Goal: Task Accomplishment & Management: Manage account settings

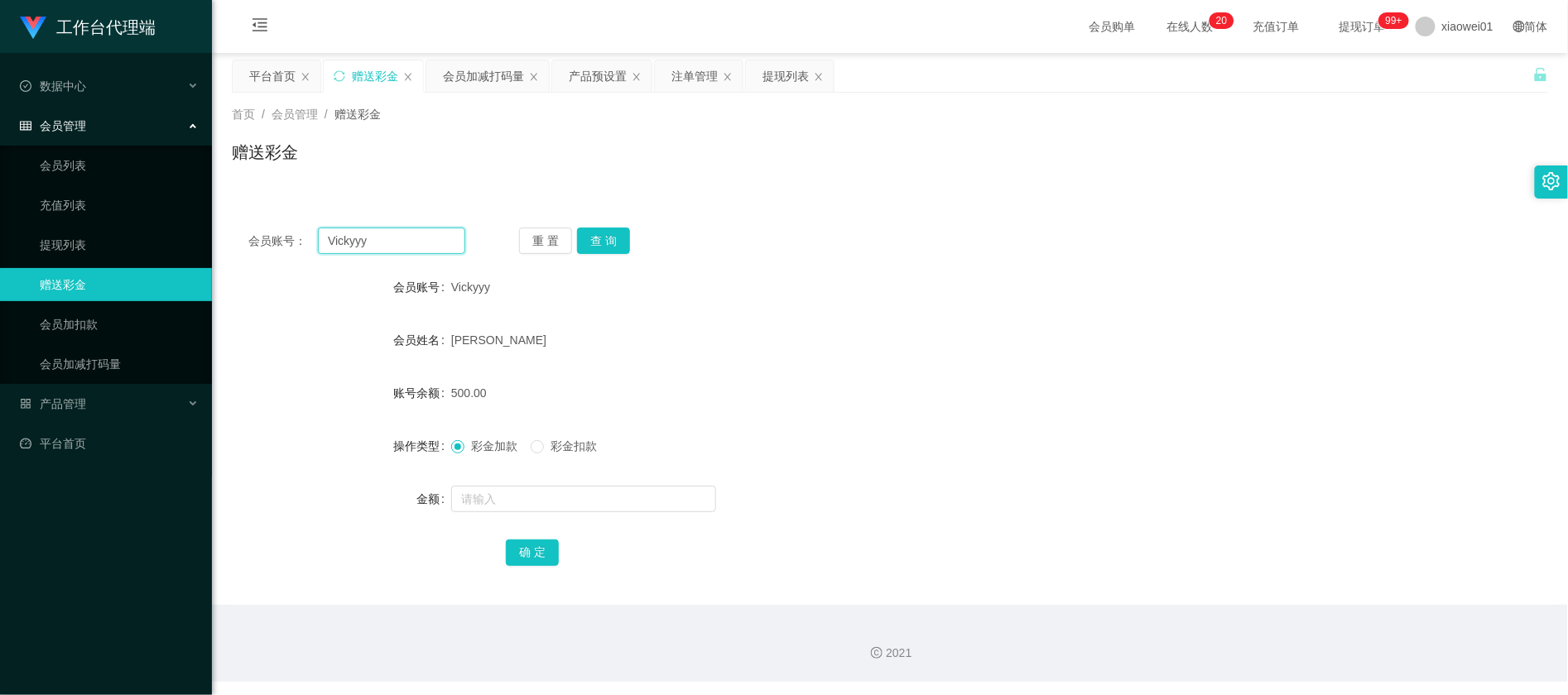
drag, startPoint x: 0, startPoint y: 0, endPoint x: -9, endPoint y: 222, distance: 222.2
click at [0, 222] on html "工作台代理端 数据中心 会员管理 会员列表 充值列表 提现列表 赠送彩金 会员加扣款 会员加减打码量 产品管理 平台首页 保存配置 重置配置 整体风格设置 主…" at bounding box center [784, 348] width 1568 height 695
paste input "Alwi002"
click at [615, 240] on button "查 询" at bounding box center [604, 241] width 53 height 27
click at [362, 80] on div "赠送彩金" at bounding box center [374, 76] width 46 height 31
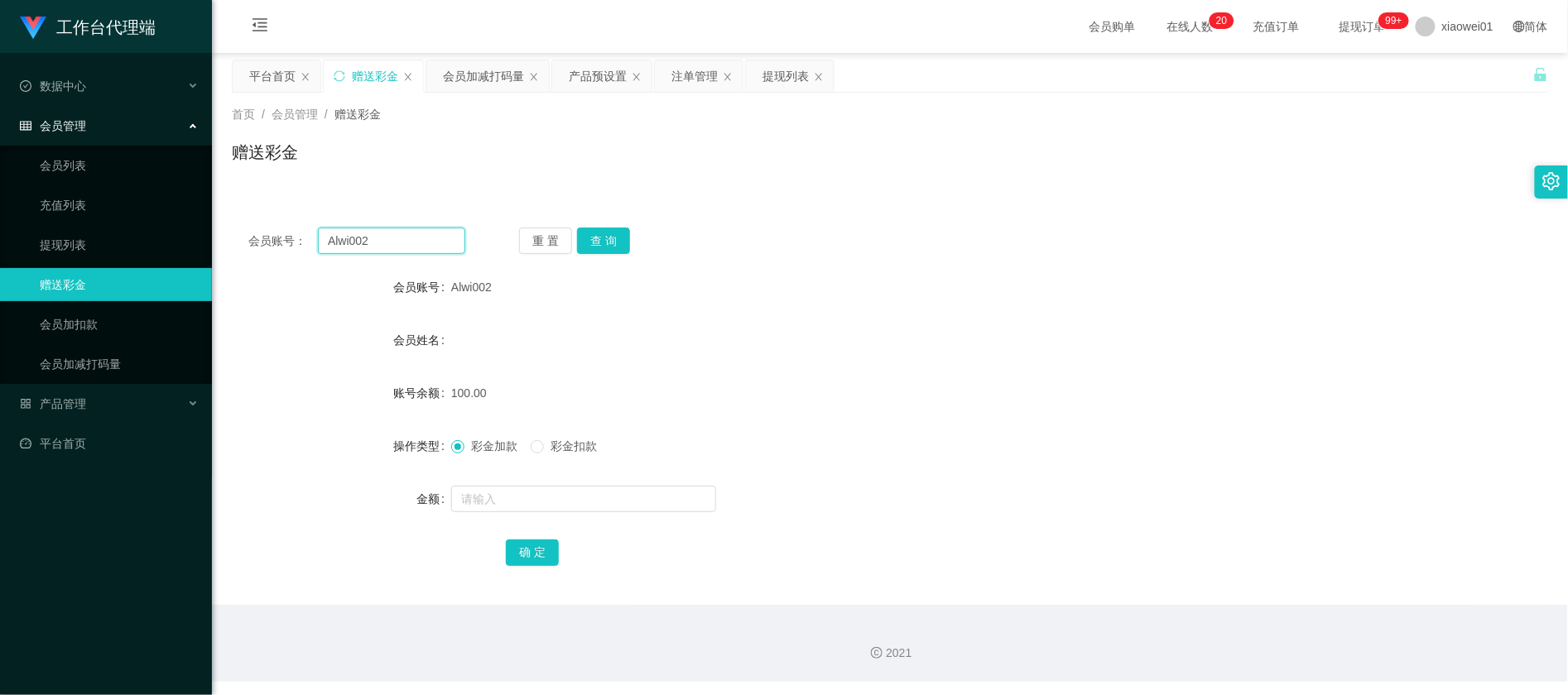
drag, startPoint x: 398, startPoint y: 246, endPoint x: 50, endPoint y: 261, distance: 348.3
click at [127, 257] on section "工作台代理端 数据中心 会员管理 会员列表 充值列表 提现列表 赠送彩金 会员加扣款 会员加减打码量 产品管理 平台首页 保存配置 重置配置 整体风格设置 主…" at bounding box center [784, 341] width 1568 height 682
paste input "zhouqs"
type input "zhouqs"
click at [589, 240] on button "查 询" at bounding box center [604, 241] width 53 height 27
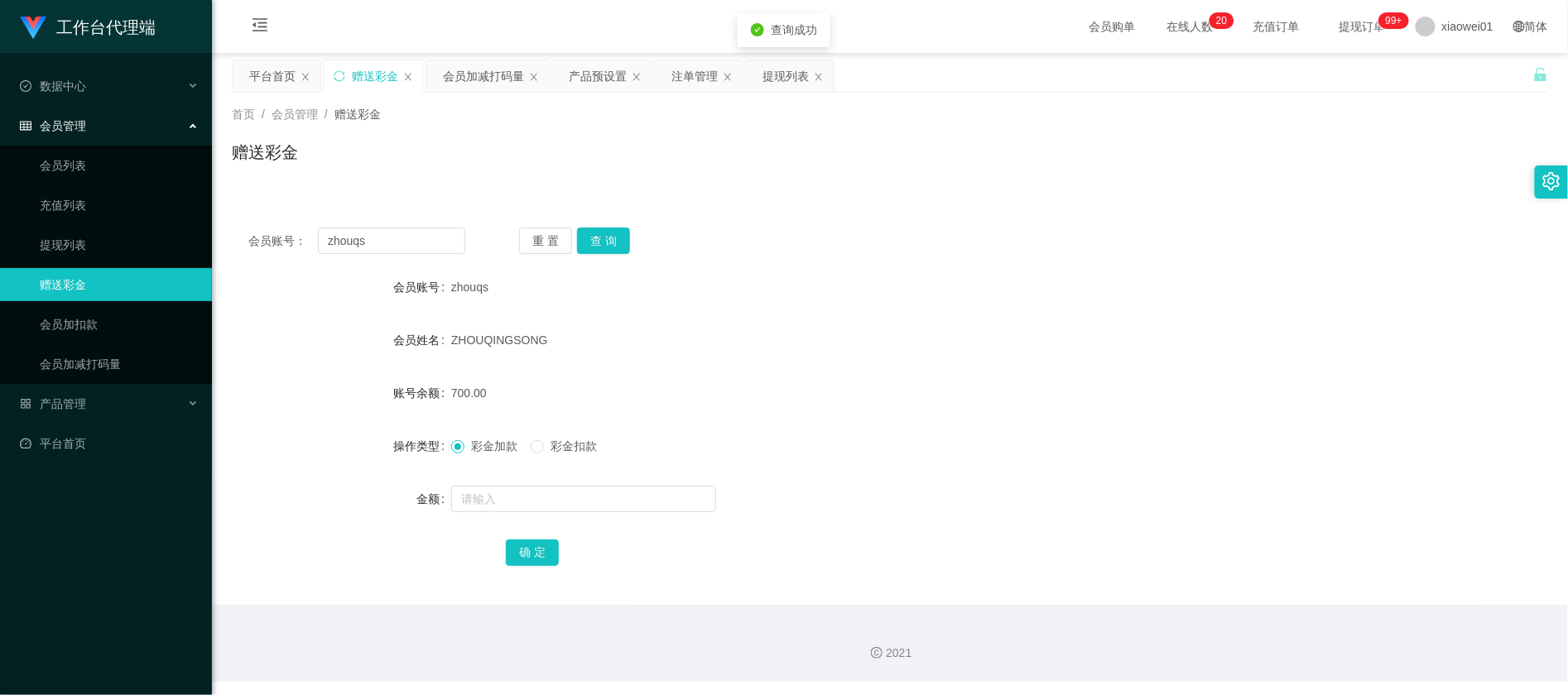
click at [575, 483] on div at bounding box center [835, 499] width 768 height 33
click at [582, 496] on input "text" at bounding box center [584, 499] width 265 height 27
type input "500"
click at [545, 544] on button "确 定" at bounding box center [532, 553] width 53 height 27
click at [889, 417] on form "会员账号 zhouqs 会员姓名 [PERSON_NAME] 账号余额 1200.00 操作类型 彩金加款 彩金扣款 金额 确 定" at bounding box center [891, 419] width 1317 height 298
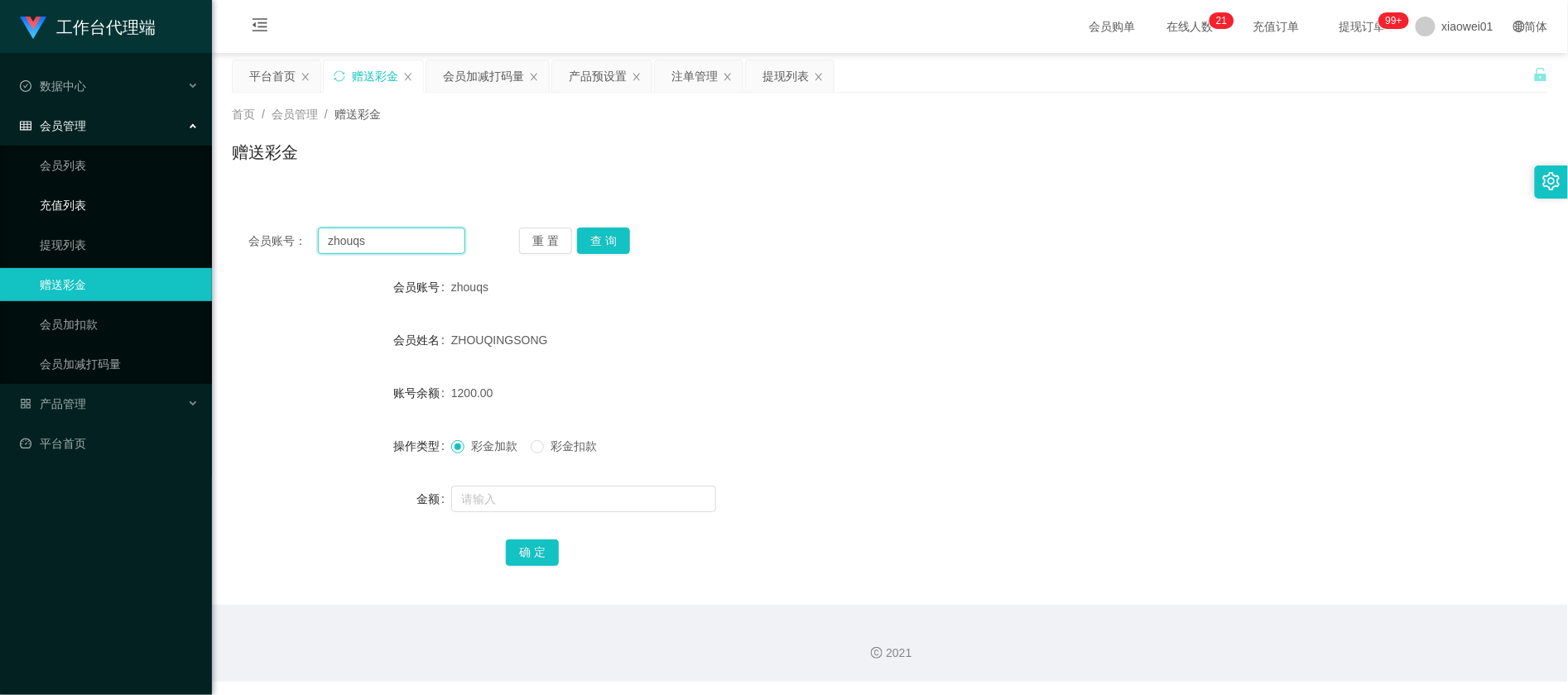
drag, startPoint x: 448, startPoint y: 243, endPoint x: 0, endPoint y: 201, distance: 450.0
click at [36, 205] on section "工作台代理端 数据中心 会员管理 会员列表 充值列表 提现列表 赠送彩金 会员加扣款 会员加减打码量 产品管理 平台首页 保存配置 重置配置 整体风格设置 主…" at bounding box center [784, 341] width 1568 height 682
paste input "Alwi002"
type input "Alwi002"
click at [589, 250] on button "查 询" at bounding box center [604, 241] width 53 height 27
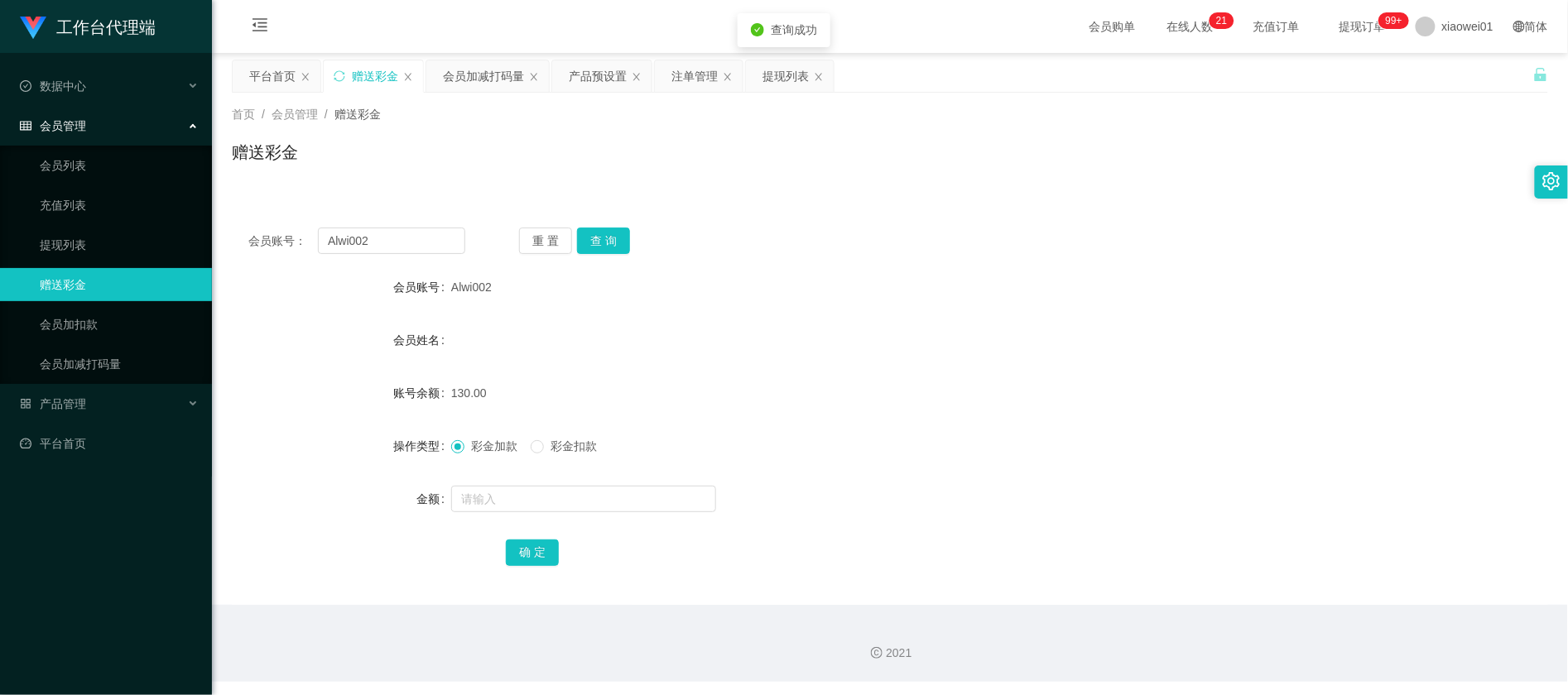
click at [895, 286] on div "Alwi002" at bounding box center [835, 287] width 768 height 33
click at [786, 75] on div "提现列表" at bounding box center [785, 76] width 46 height 31
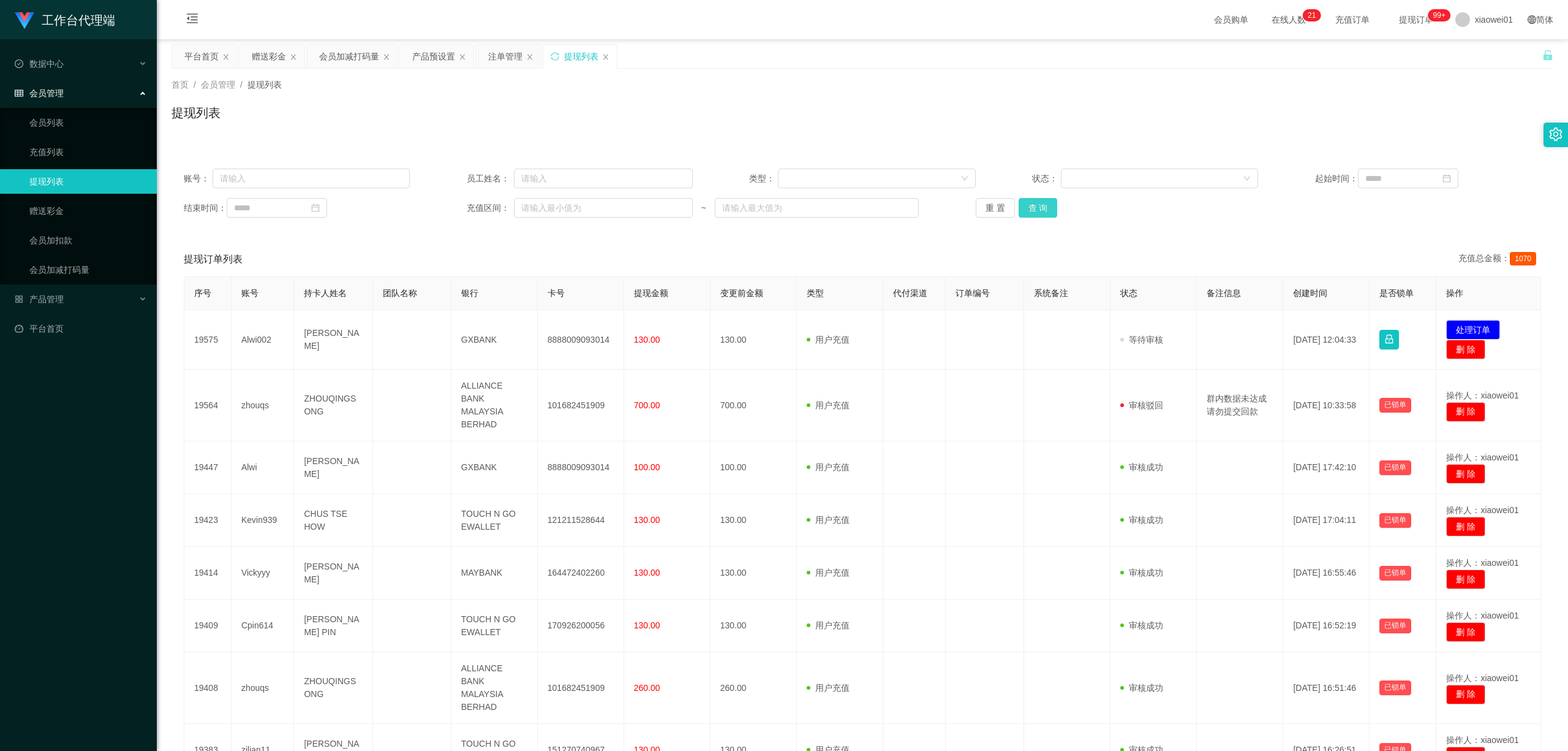
drag, startPoint x: 1044, startPoint y: 216, endPoint x: 1053, endPoint y: 224, distance: 12.0
click at [1044, 216] on button "查 询" at bounding box center [1038, 208] width 39 height 20
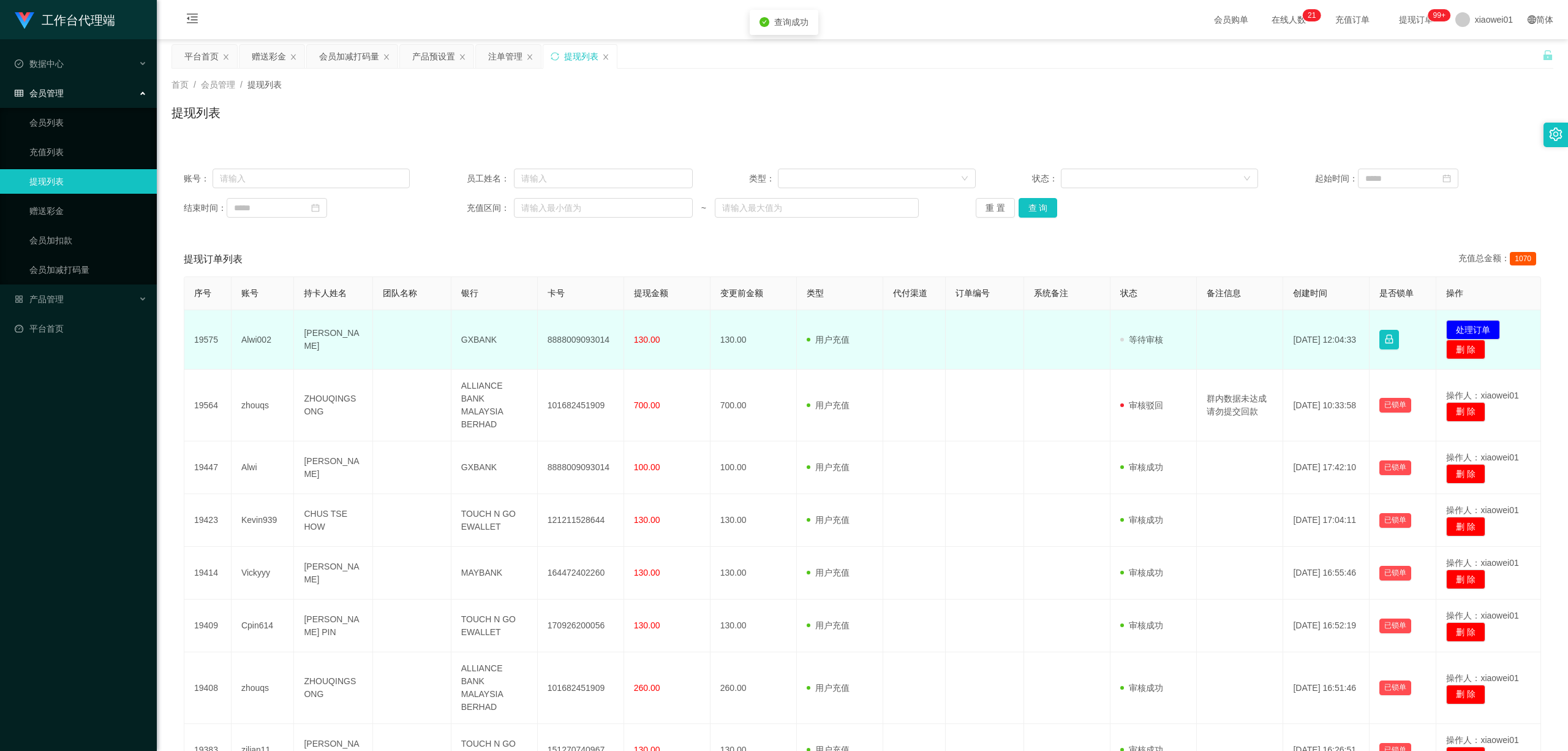
click at [576, 339] on td "8888009093014" at bounding box center [580, 339] width 86 height 60
copy td "8888009093014"
click at [1159, 325] on button "处理订单" at bounding box center [1473, 330] width 54 height 20
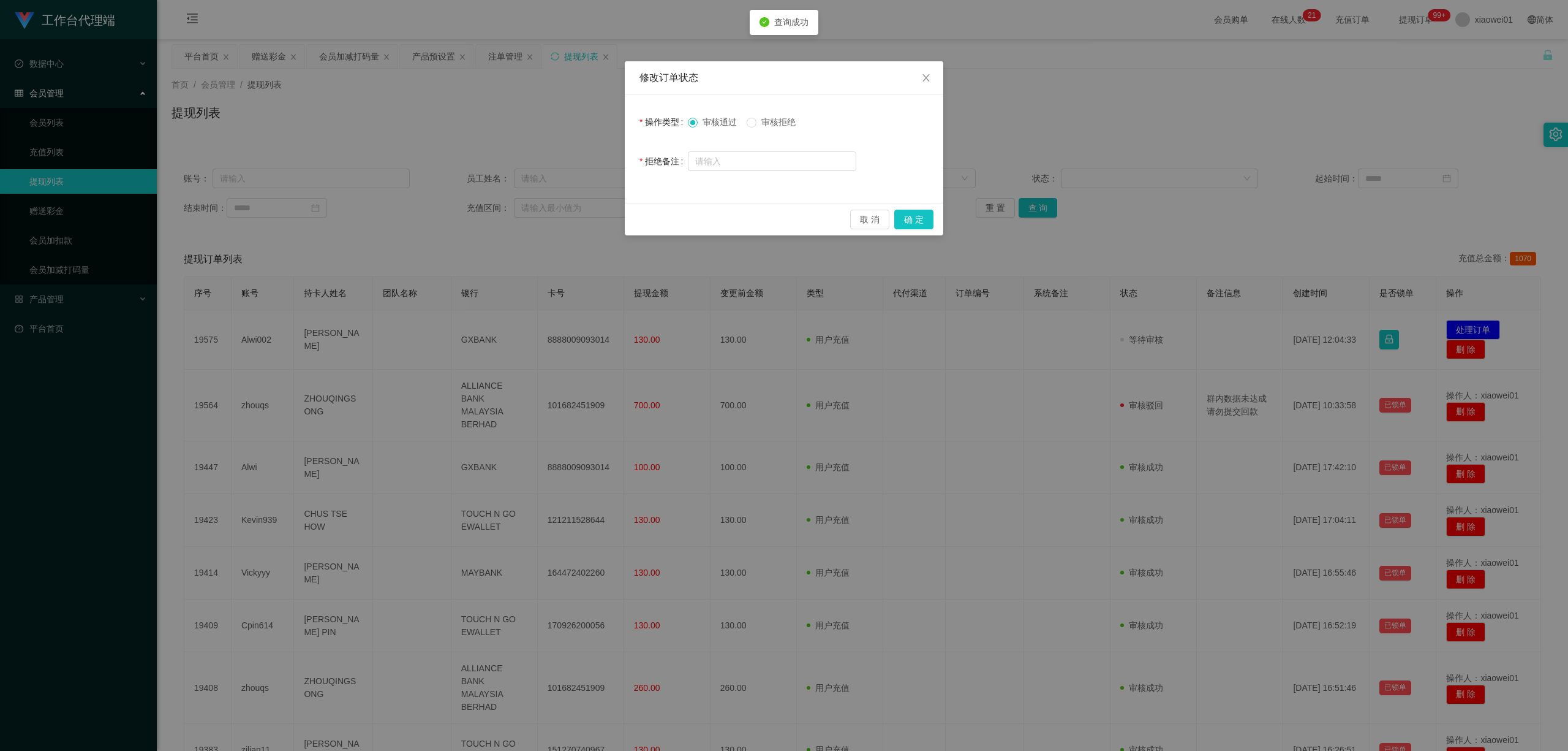
click at [926, 203] on div "取 消 确 定" at bounding box center [784, 219] width 318 height 32
click at [926, 224] on button "确 定" at bounding box center [914, 219] width 39 height 20
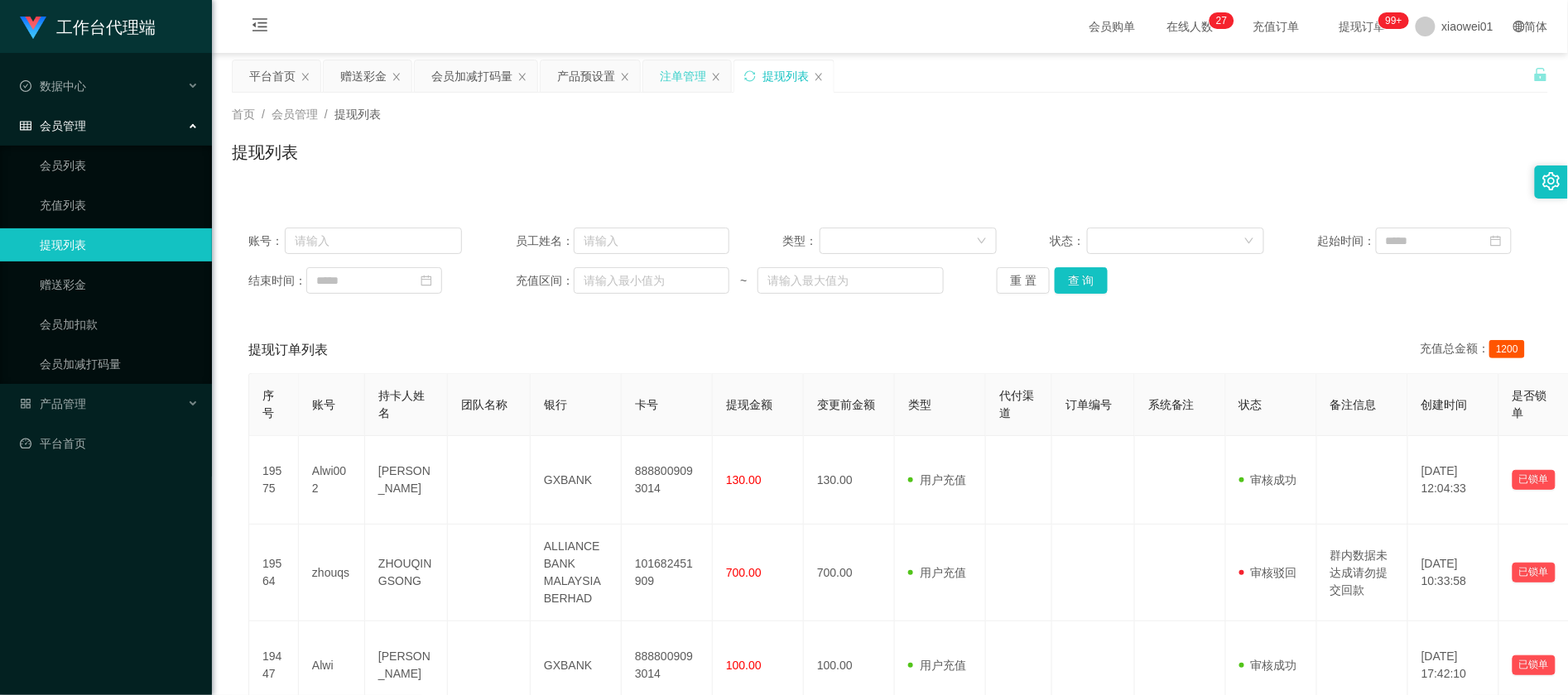
drag, startPoint x: 674, startPoint y: 80, endPoint x: 657, endPoint y: 83, distance: 17.3
click at [674, 80] on div "注单管理" at bounding box center [683, 76] width 46 height 31
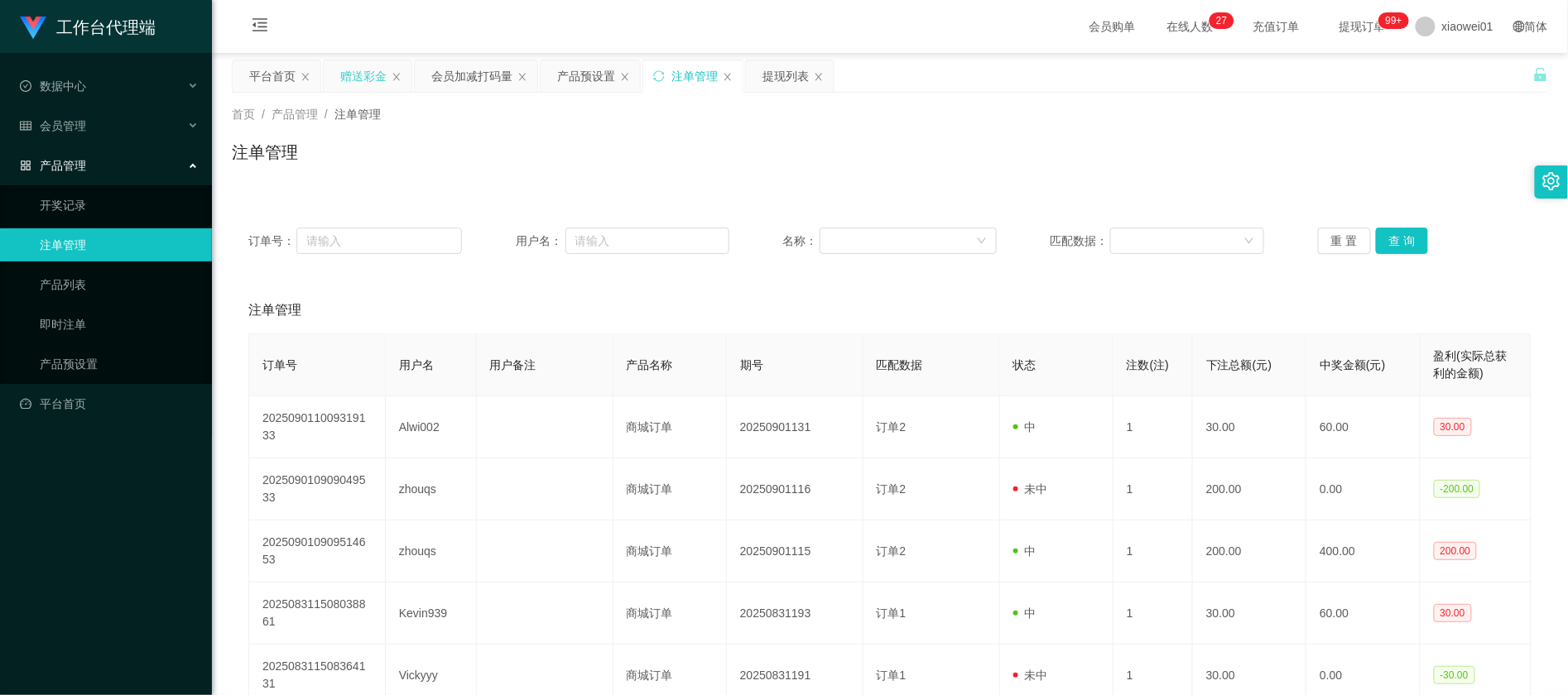
click at [365, 82] on div "赠送彩金" at bounding box center [363, 76] width 46 height 31
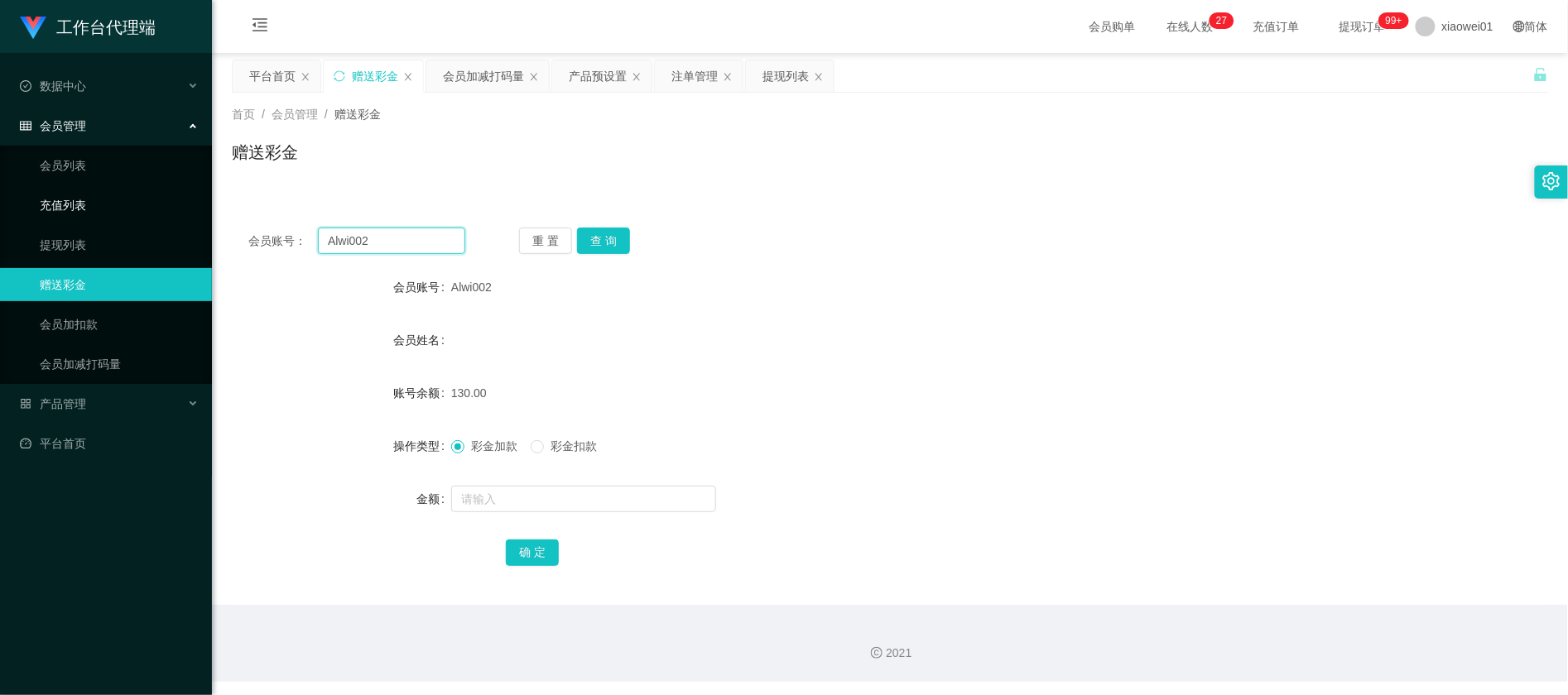
drag, startPoint x: 398, startPoint y: 240, endPoint x: 86, endPoint y: 206, distance: 313.8
click at [89, 206] on section "工作台代理端 数据中心 会员管理 会员列表 充值列表 提现列表 赠送彩金 会员加扣款 会员加减打码量 产品管理 开奖记录 注单管理 产品列表 即时注单 产品预…" at bounding box center [784, 341] width 1568 height 682
paste input "Kevin939"
type input "Kevin939"
click at [590, 235] on button "查 询" at bounding box center [604, 241] width 53 height 27
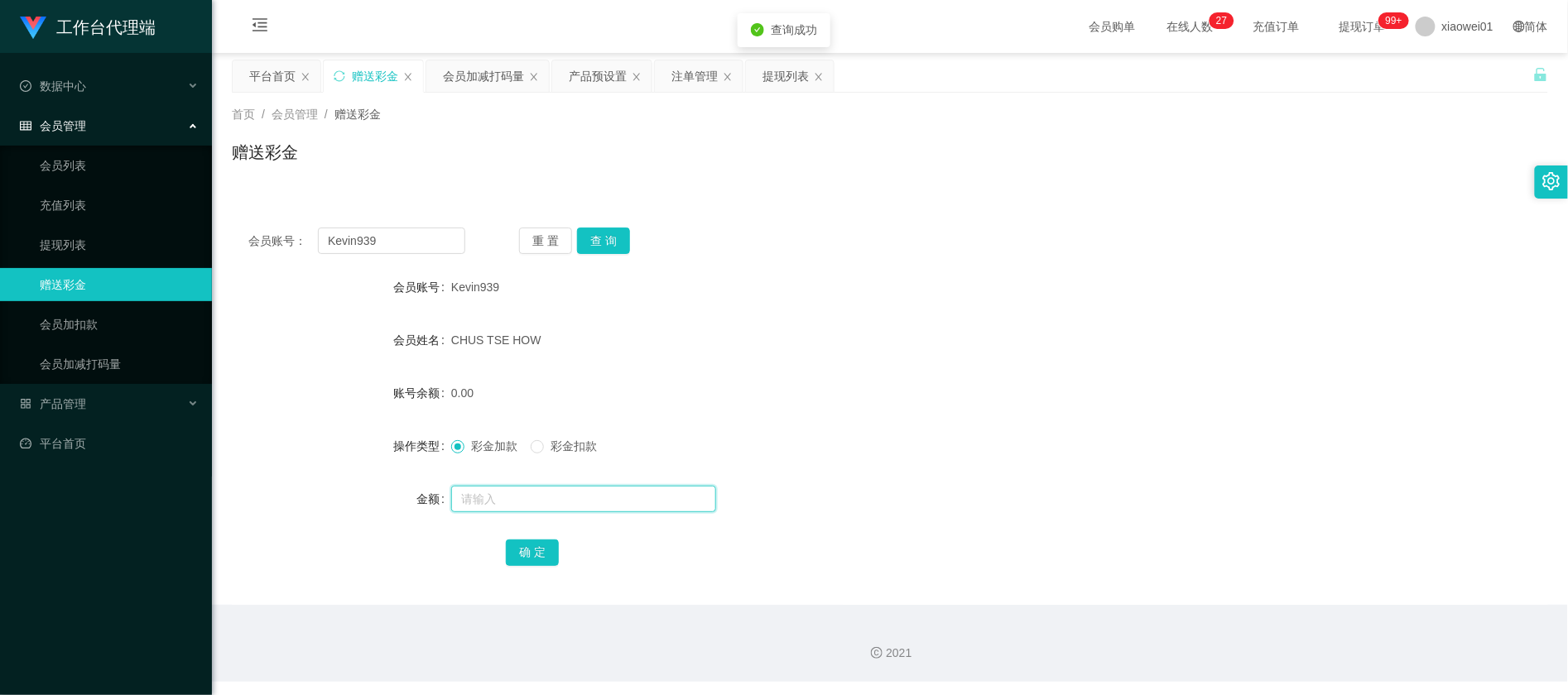
click at [530, 500] on input "text" at bounding box center [584, 499] width 265 height 27
type input "3"
type input "500"
click at [531, 554] on button "确 定" at bounding box center [532, 553] width 53 height 27
click at [844, 385] on div "0.00" at bounding box center [835, 393] width 768 height 33
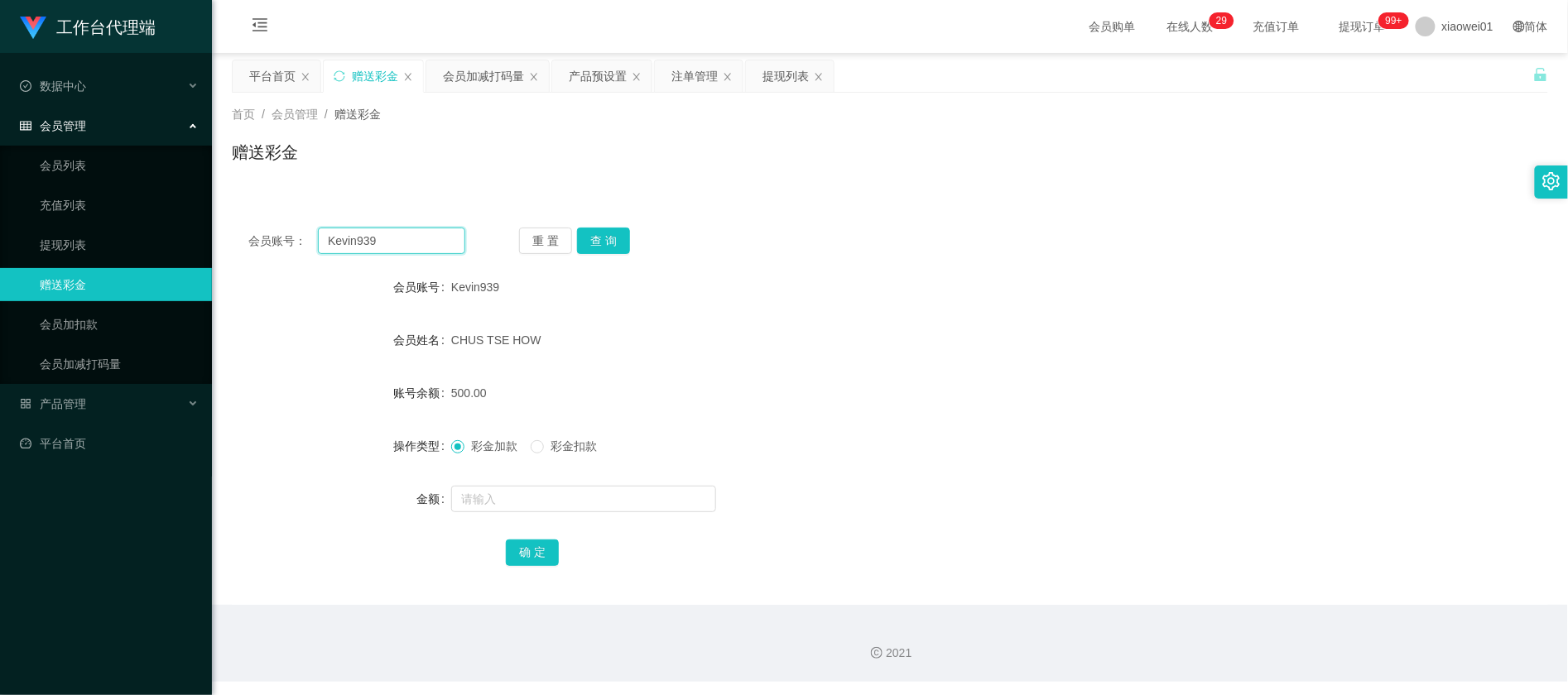
drag, startPoint x: 399, startPoint y: 237, endPoint x: 87, endPoint y: 174, distance: 318.3
click at [0, 183] on html "工作台代理端 数据中心 会员管理 会员列表 充值列表 提现列表 赠送彩金 会员加扣款 会员加减打码量 产品管理 开奖记录 注单管理 产品列表 即时注单 产品预…" at bounding box center [784, 348] width 1568 height 695
click at [403, 230] on input "Kevin939" at bounding box center [392, 241] width 148 height 27
click at [425, 240] on input "Kevin939" at bounding box center [392, 241] width 148 height 27
click at [424, 243] on input "Kevin939" at bounding box center [392, 241] width 148 height 27
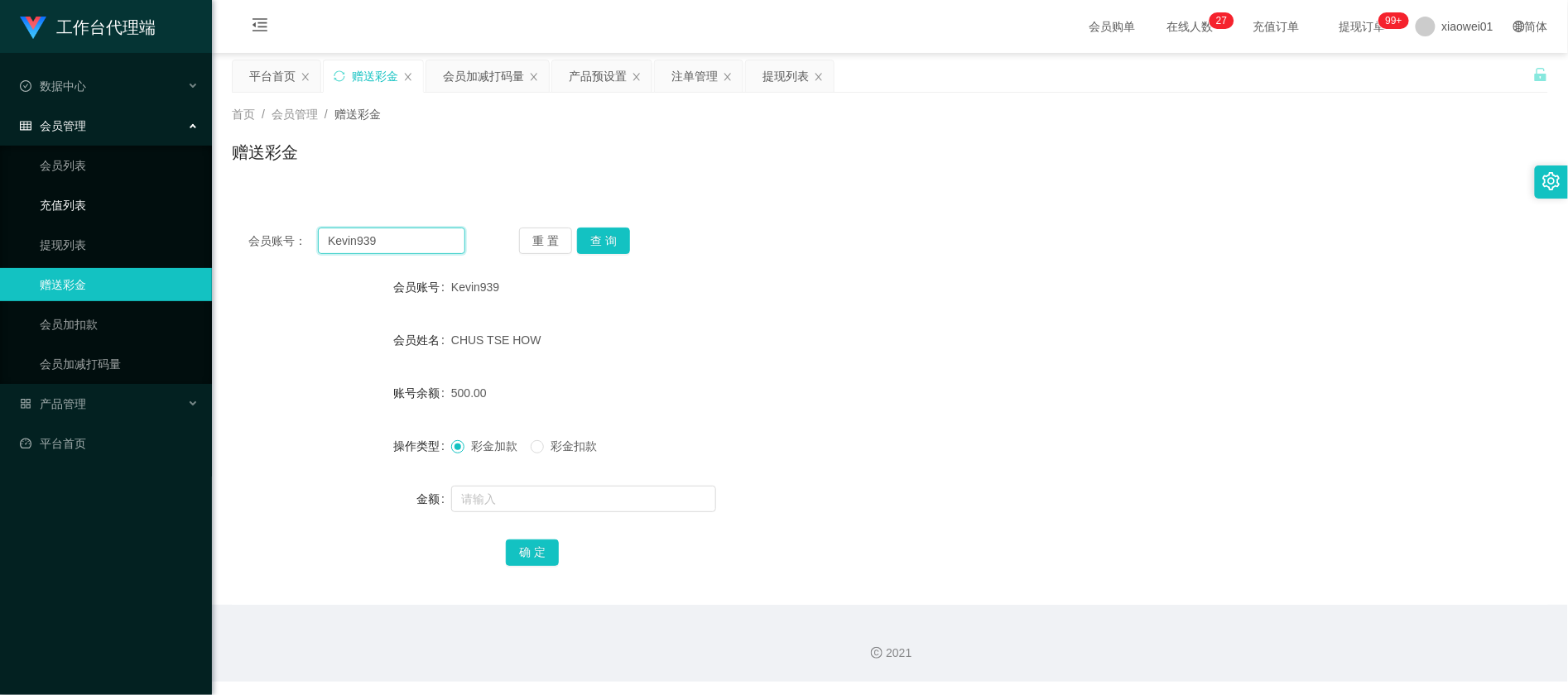
drag, startPoint x: 408, startPoint y: 241, endPoint x: 111, endPoint y: 203, distance: 299.4
click at [110, 208] on section "工作台代理端 数据中心 会员管理 会员列表 充值列表 提现列表 赠送彩金 会员加扣款 会员加减打码量 产品管理 开奖记录 注单管理 产品列表 即时注单 产品预…" at bounding box center [784, 341] width 1568 height 682
paste input "lili11"
type input "lili11"
click at [601, 246] on button "查 询" at bounding box center [604, 241] width 53 height 27
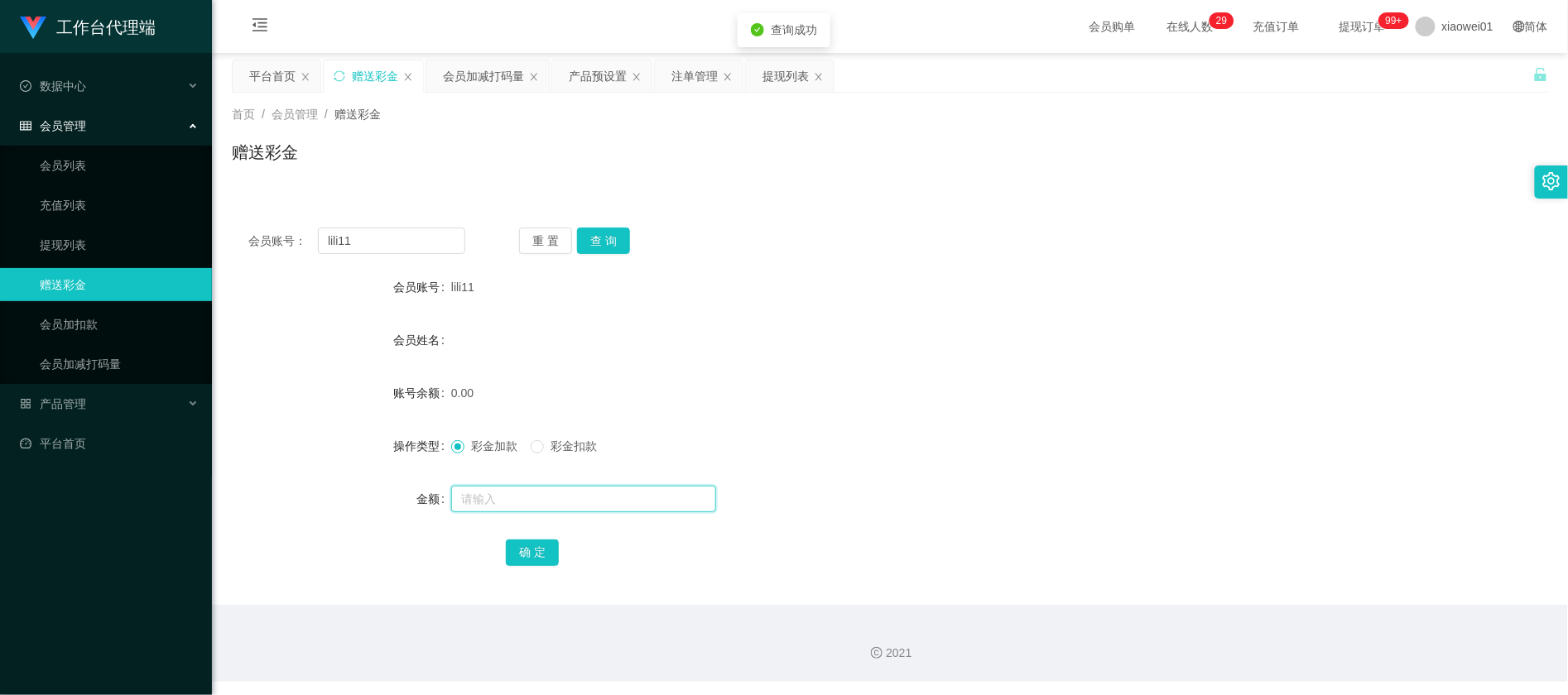
click at [516, 490] on input "text" at bounding box center [584, 499] width 265 height 27
type input "30"
click at [520, 553] on button "确 定" at bounding box center [532, 553] width 53 height 27
click at [983, 436] on div "彩金加款 彩金扣款" at bounding box center [835, 446] width 768 height 33
drag, startPoint x: 392, startPoint y: 242, endPoint x: 99, endPoint y: 223, distance: 293.6
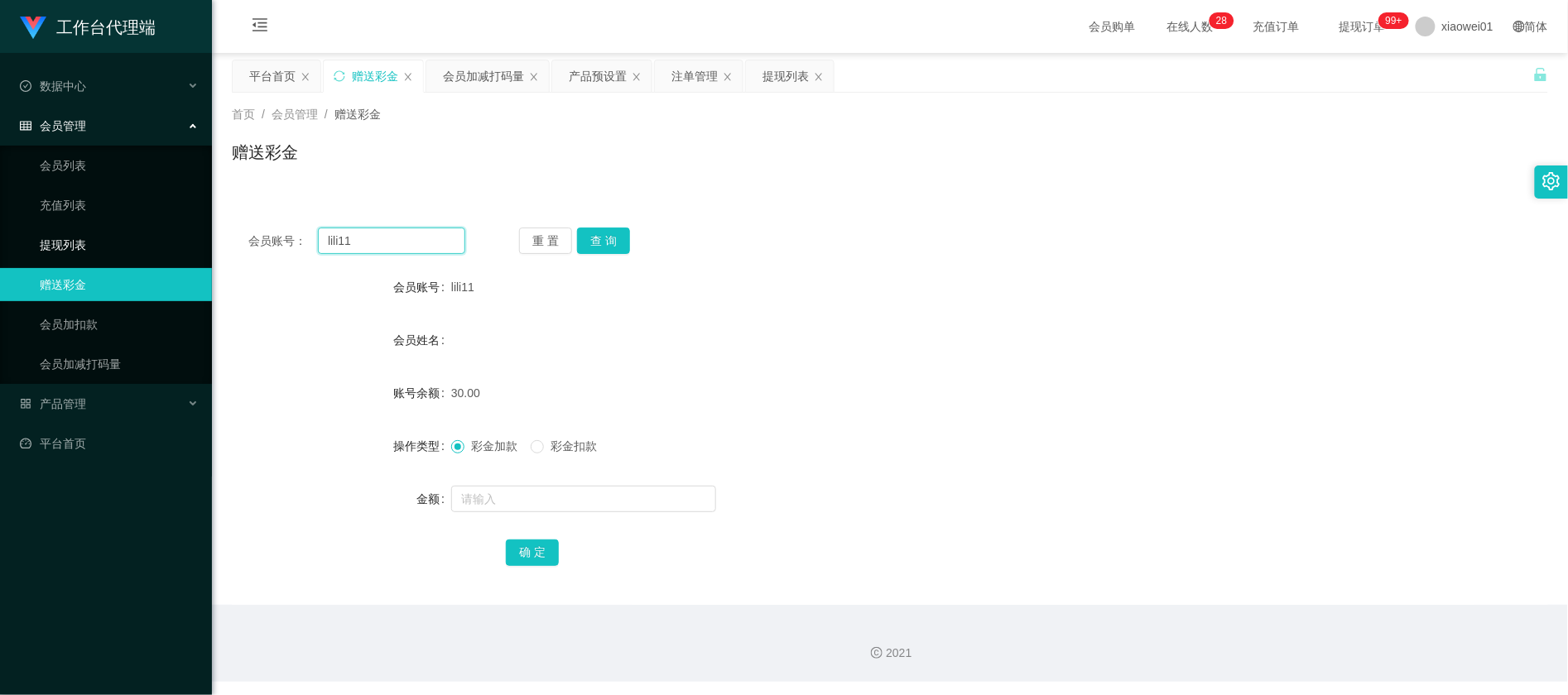
click at [94, 228] on section "工作台代理端 数据中心 会员管理 会员列表 充值列表 提现列表 赠送彩金 会员加扣款 会员加减打码量 产品管理 开奖记录 注单管理 产品列表 即时注单 产品预…" at bounding box center [784, 341] width 1568 height 682
paste input "Bell0202"
type input "Bell0202"
click at [587, 239] on button "查 询" at bounding box center [604, 241] width 53 height 27
click at [545, 487] on input "text" at bounding box center [584, 499] width 265 height 27
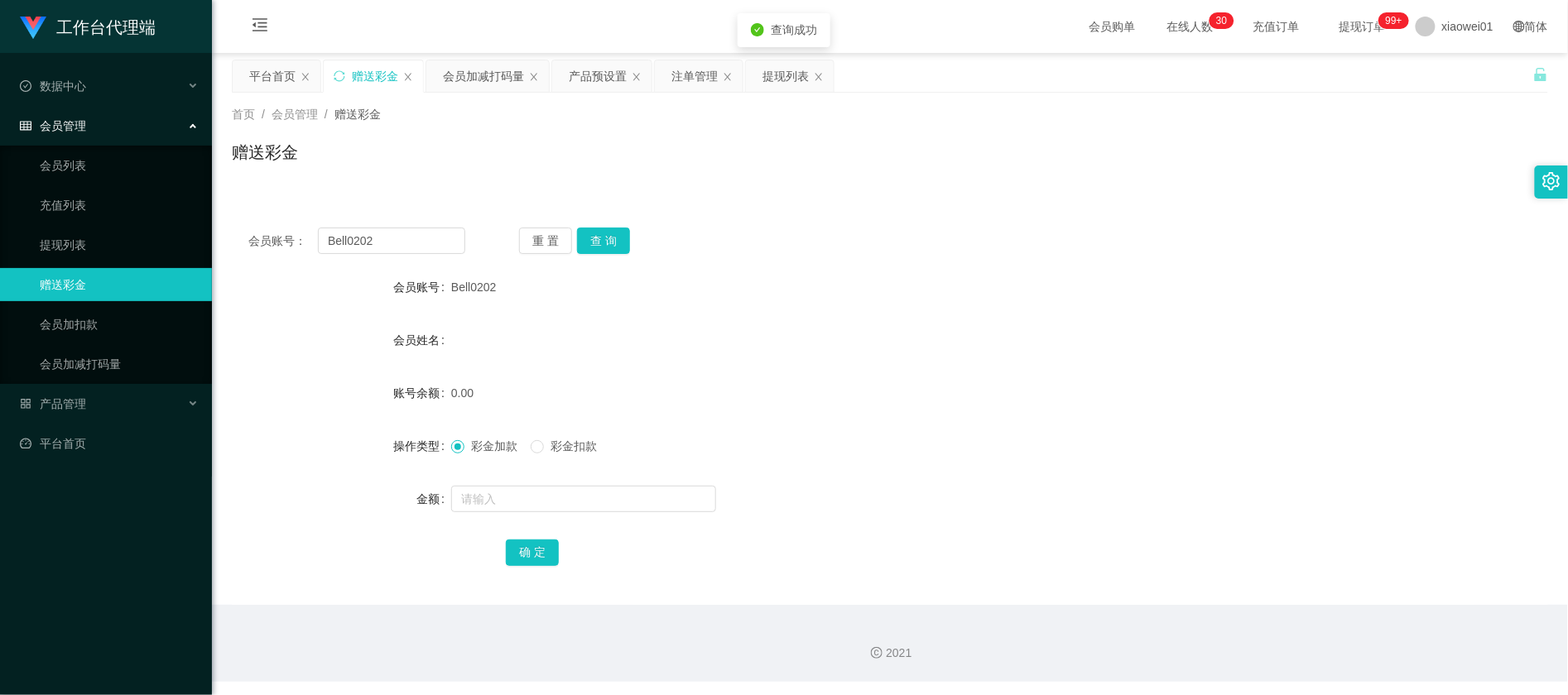
click at [548, 513] on div at bounding box center [835, 499] width 768 height 33
click at [553, 503] on input "text" at bounding box center [584, 499] width 265 height 27
type input "20"
drag, startPoint x: 574, startPoint y: 498, endPoint x: 204, endPoint y: 469, distance: 371.1
click at [204, 469] on section "工作台代理端 数据中心 会员管理 会员列表 充值列表 提现列表 赠送彩金 会员加扣款 会员加减打码量 产品管理 开奖记录 注单管理 产品列表 即时注单 产品预…" at bounding box center [784, 341] width 1568 height 682
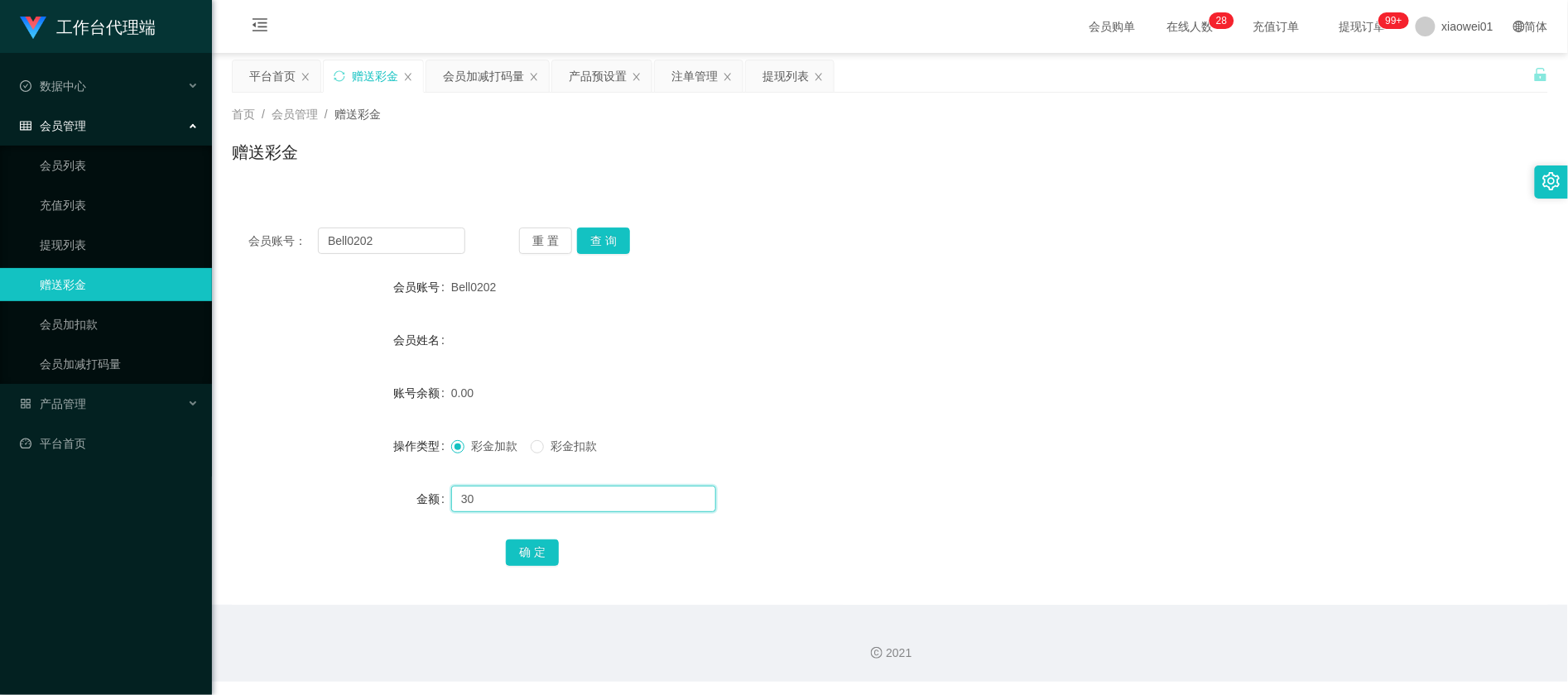
type input "30"
click at [627, 448] on div "彩金加款 彩金扣款" at bounding box center [835, 446] width 768 height 33
click at [512, 497] on input "30" at bounding box center [584, 499] width 265 height 27
click at [815, 365] on form "会员账号 Bell0202 会员姓名 账号余额 0.00 操作类型 彩金加款 彩金扣款 金额 30 确 定" at bounding box center [891, 419] width 1317 height 298
click at [542, 554] on button "确 定" at bounding box center [532, 553] width 53 height 27
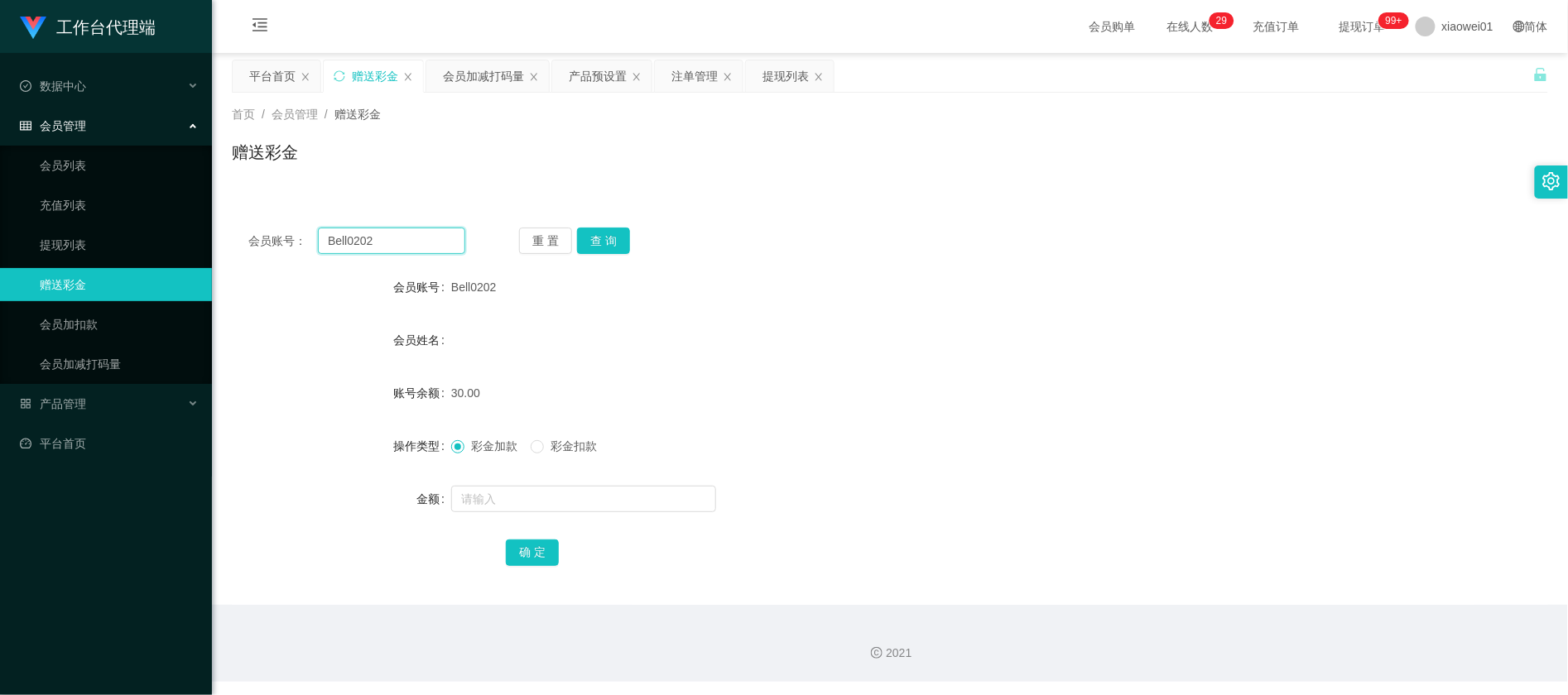
drag, startPoint x: 409, startPoint y: 229, endPoint x: 64, endPoint y: 223, distance: 345.1
click at [74, 225] on section "工作台代理端 数据中心 会员管理 会员列表 充值列表 提现列表 赠送彩金 会员加扣款 会员加减打码量 产品管理 开奖记录 注单管理 产品列表 即时注单 产品预…" at bounding box center [784, 341] width 1568 height 682
paste input "133456789"
type input "133456789"
click at [623, 241] on button "查 询" at bounding box center [604, 241] width 53 height 27
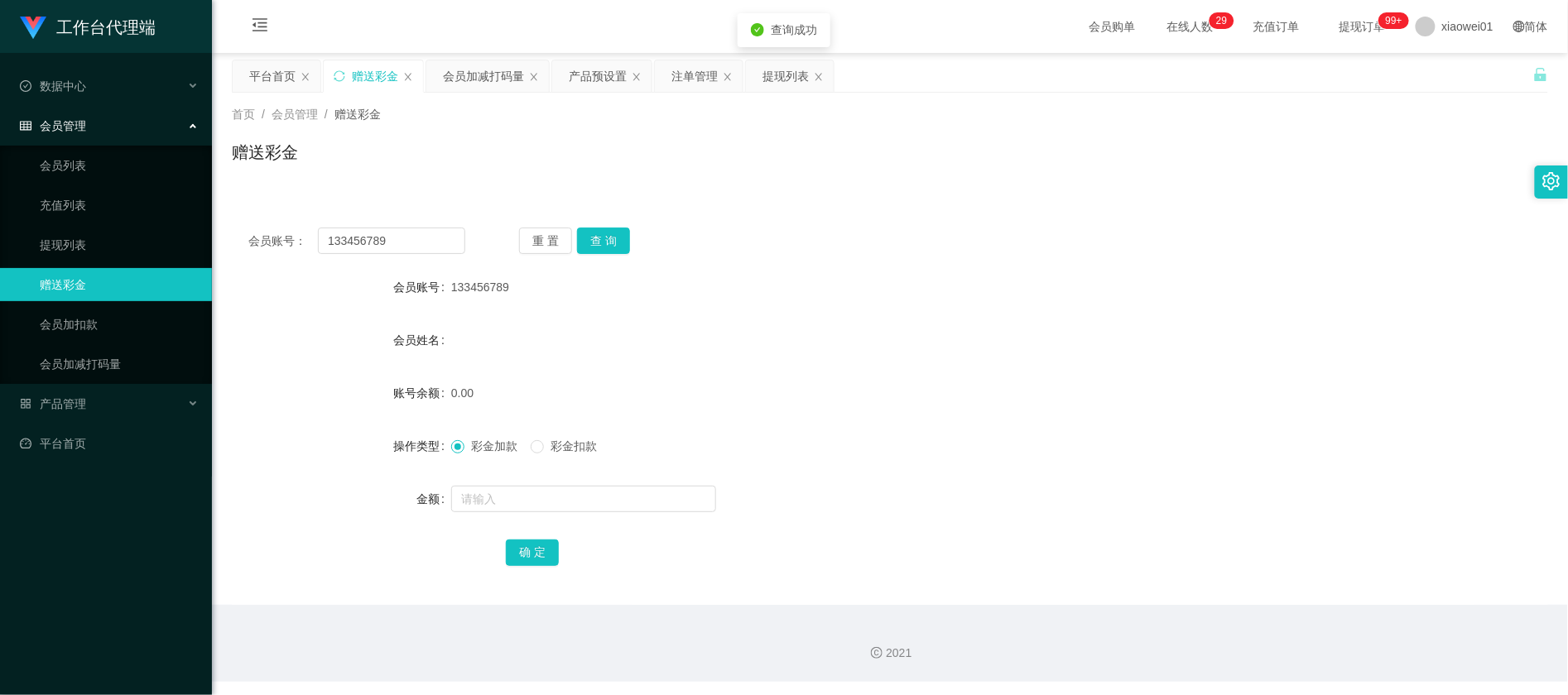
click at [584, 471] on form "会员账号 133456789 会员姓名 账号余额 0.00 操作类型 彩金加款 彩金扣款 金额 确 定" at bounding box center [891, 419] width 1317 height 298
click at [588, 502] on input "text" at bounding box center [584, 499] width 265 height 27
type input "30"
click at [541, 536] on form "会员账号 133456789 会员姓名 账号余额 0.00 操作类型 彩金加款 彩金扣款 金额 30 确 定" at bounding box center [891, 419] width 1317 height 298
click at [538, 546] on button "确 定" at bounding box center [532, 553] width 53 height 27
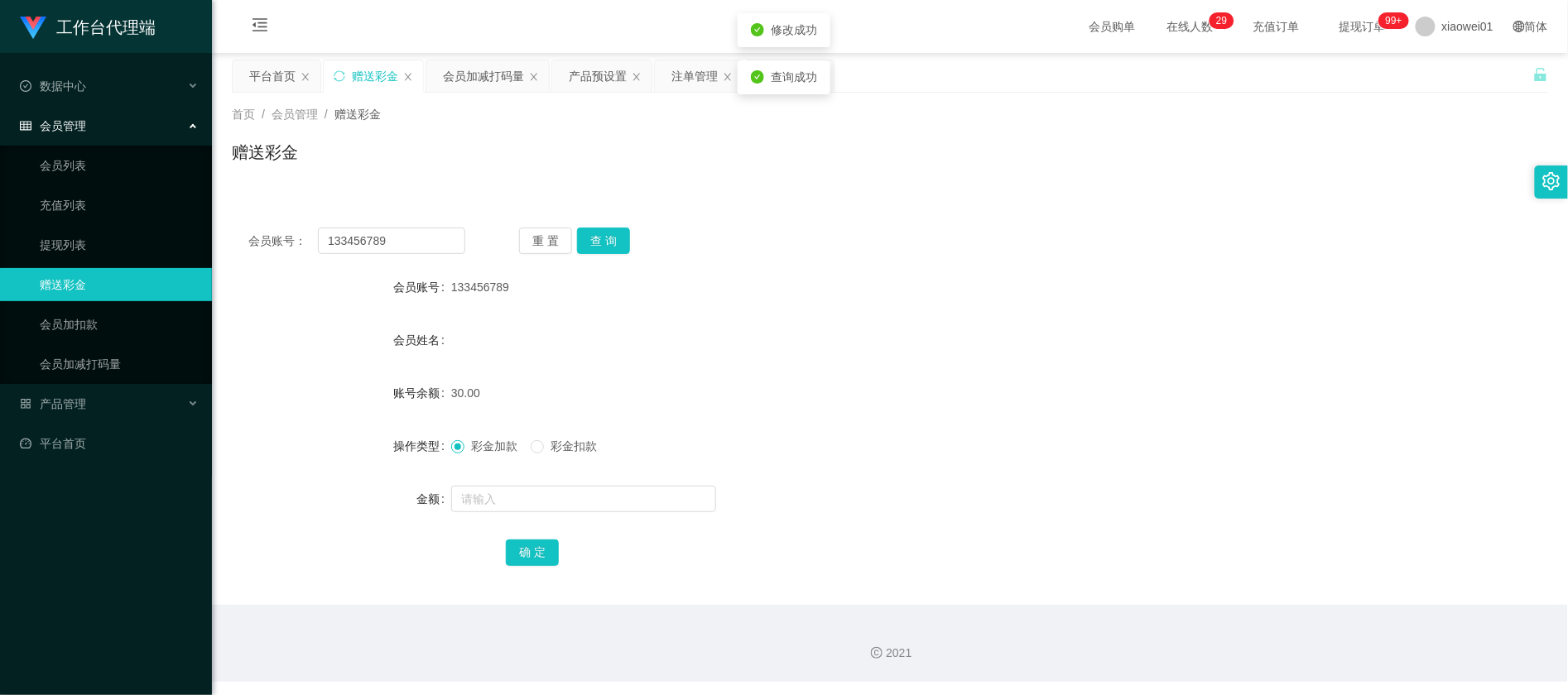
click at [963, 324] on div at bounding box center [835, 324] width 768 height 1
click at [785, 71] on div "提现列表" at bounding box center [785, 76] width 46 height 31
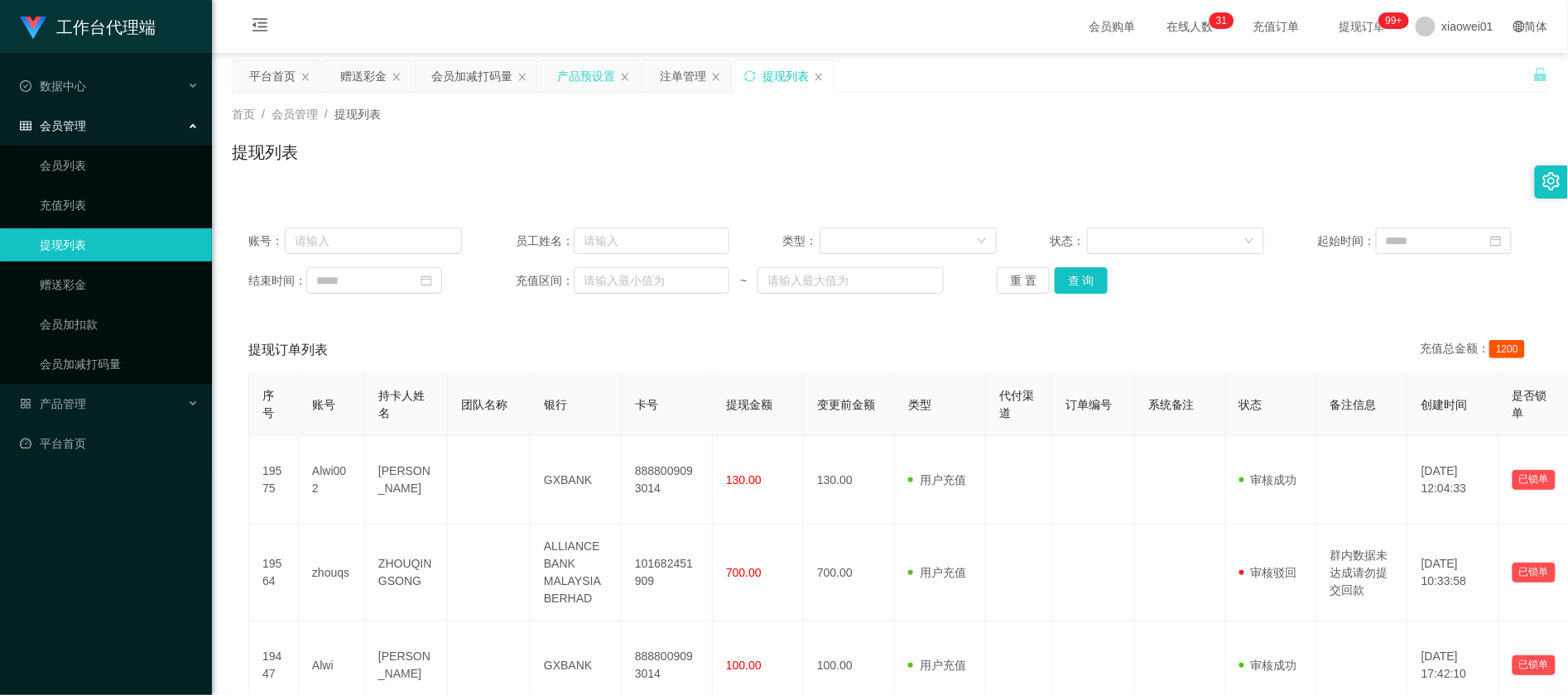
click at [596, 71] on div "产品预设置" at bounding box center [586, 76] width 58 height 31
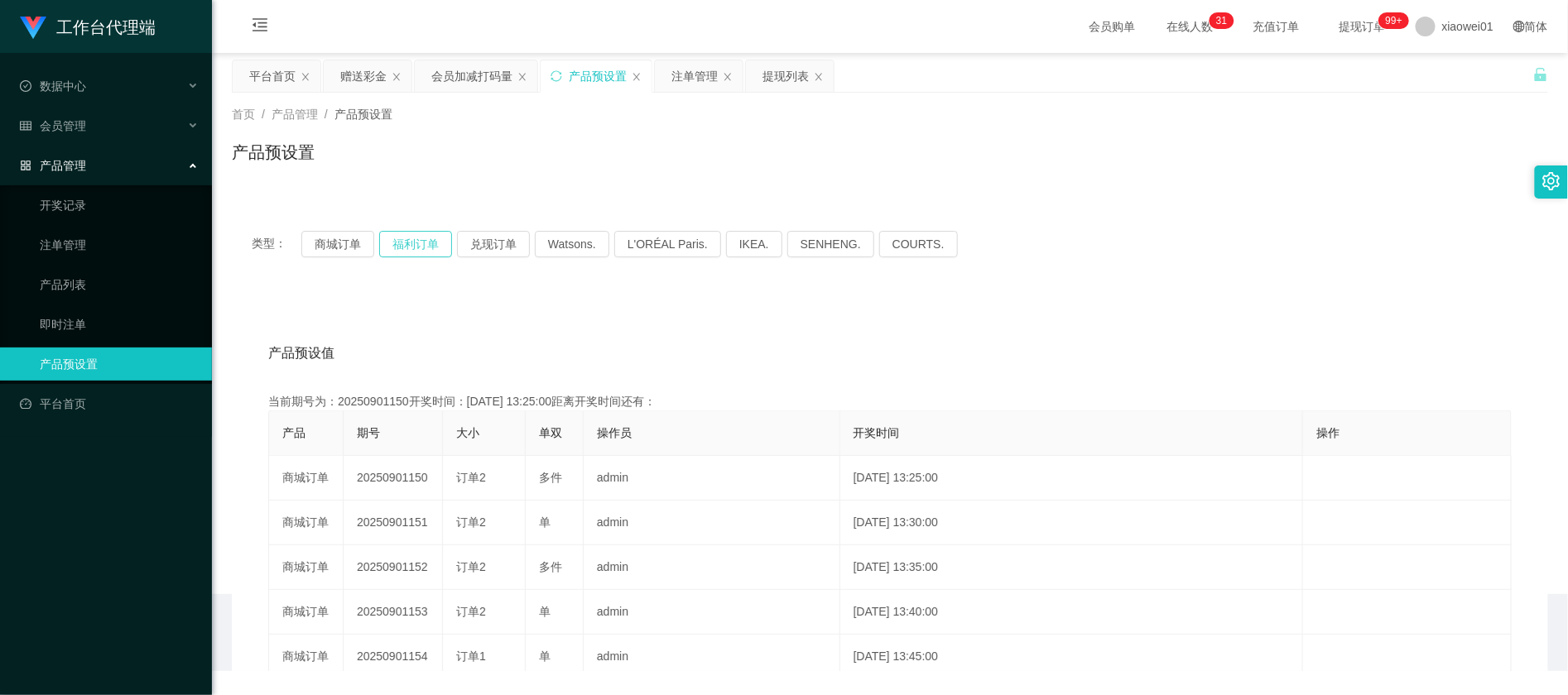
click at [405, 235] on button "福利订单" at bounding box center [415, 244] width 73 height 27
click at [349, 250] on button "商城订单" at bounding box center [337, 244] width 73 height 27
click at [408, 236] on button "福利订单" at bounding box center [415, 244] width 73 height 27
click at [342, 240] on button "商城订单" at bounding box center [337, 244] width 73 height 27
click at [696, 74] on div "注单管理" at bounding box center [694, 76] width 46 height 31
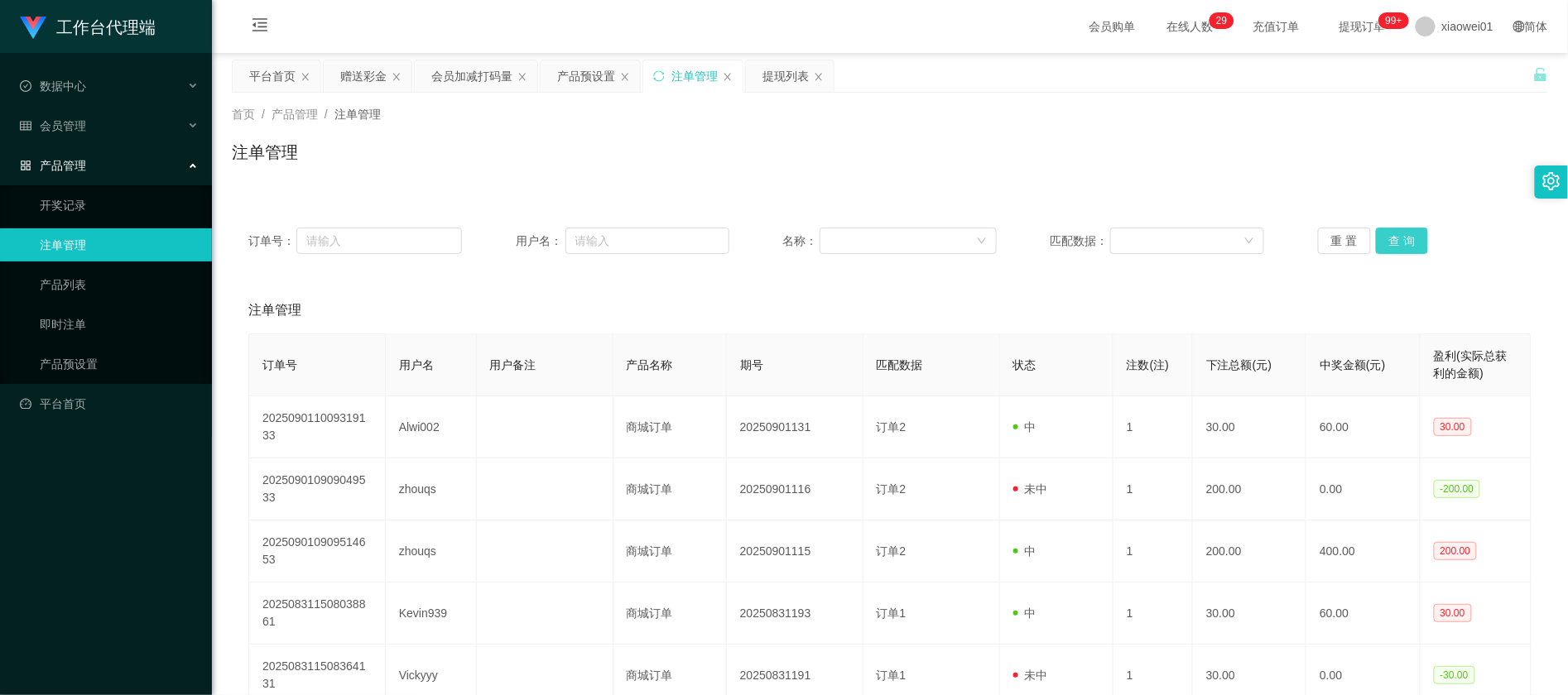
click at [1389, 236] on button "查 询" at bounding box center [1403, 241] width 53 height 27
click at [355, 71] on div "赠送彩金" at bounding box center [363, 76] width 46 height 31
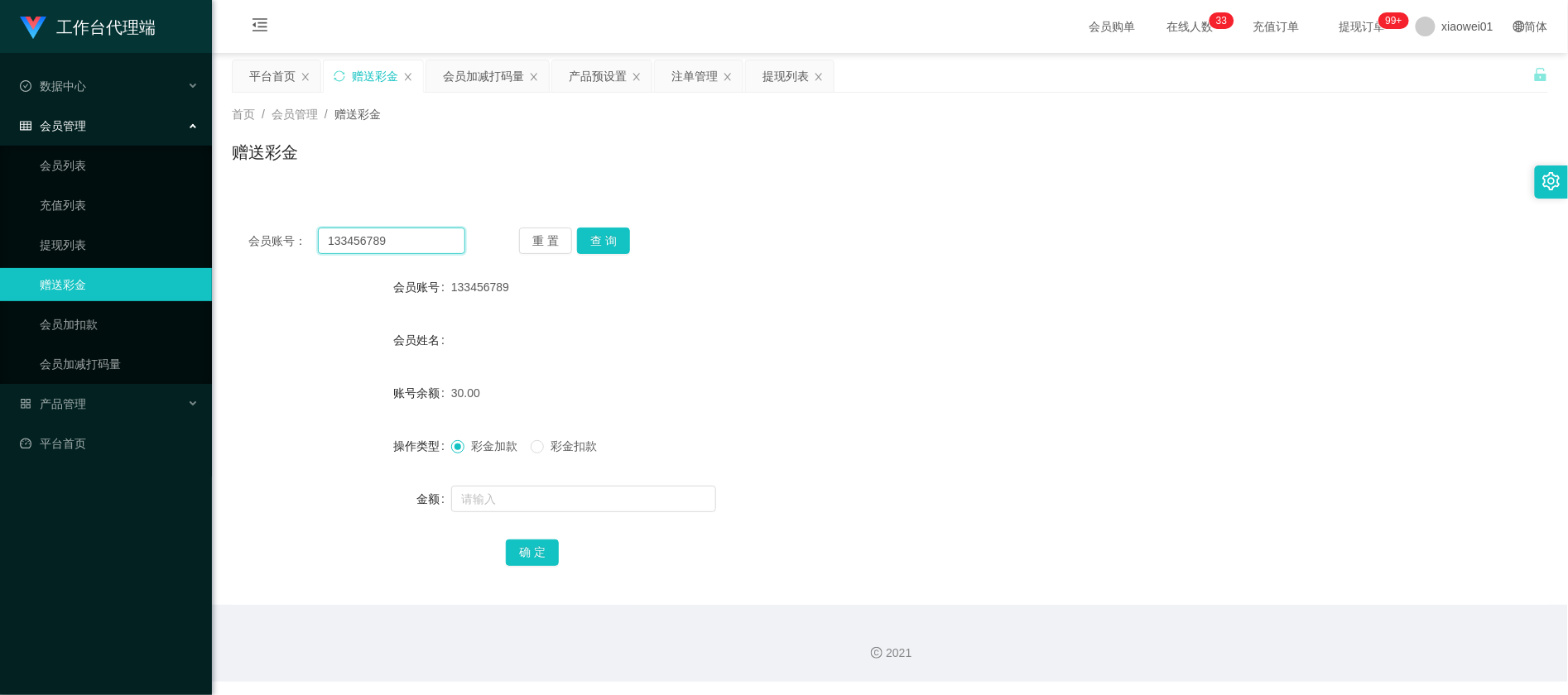
drag, startPoint x: 411, startPoint y: 241, endPoint x: -29, endPoint y: 216, distance: 440.7
click at [0, 216] on html "工作台代理端 数据中心 会员管理 会员列表 充值列表 提现列表 赠送彩金 会员加扣款 会员加减打码量 产品管理 开奖记录 注单管理 产品列表 即时注单 产品预…" at bounding box center [784, 348] width 1568 height 695
paste input "Marcentred"
type input "Marcentred"
click at [580, 243] on button "查 询" at bounding box center [604, 241] width 53 height 27
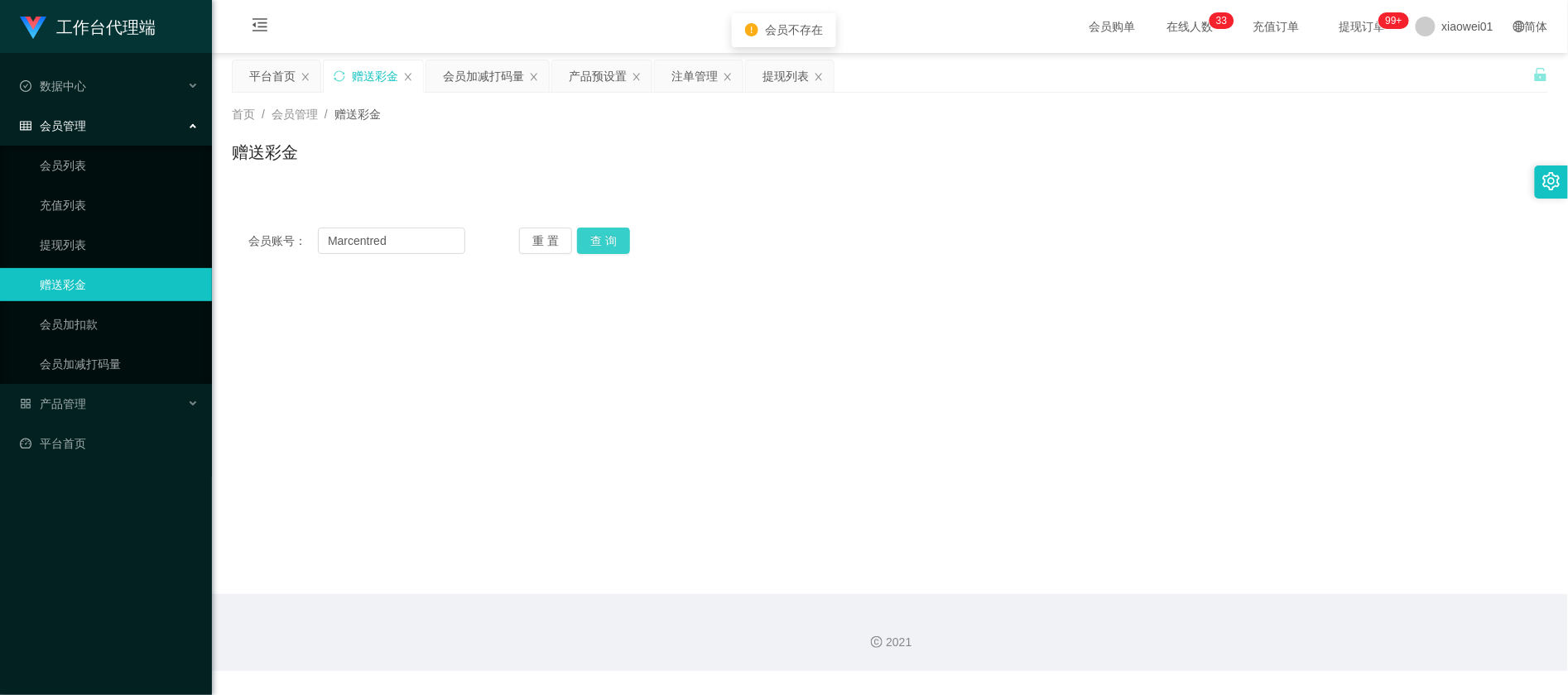
click at [598, 240] on button "查 询" at bounding box center [604, 241] width 53 height 27
click at [598, 240] on button "查 询" at bounding box center [612, 241] width 71 height 27
drag, startPoint x: 436, startPoint y: 246, endPoint x: 5, endPoint y: 222, distance: 431.7
click at [28, 223] on section "工作台代理端 数据中心 会员管理 会员列表 充值列表 提现列表 赠送彩金 会员加扣款 会员加减打码量 产品管理 开奖记录 注单管理 产品列表 即时注单 产品预…" at bounding box center [784, 335] width 1568 height 671
click at [695, 82] on div "注单管理" at bounding box center [694, 76] width 46 height 31
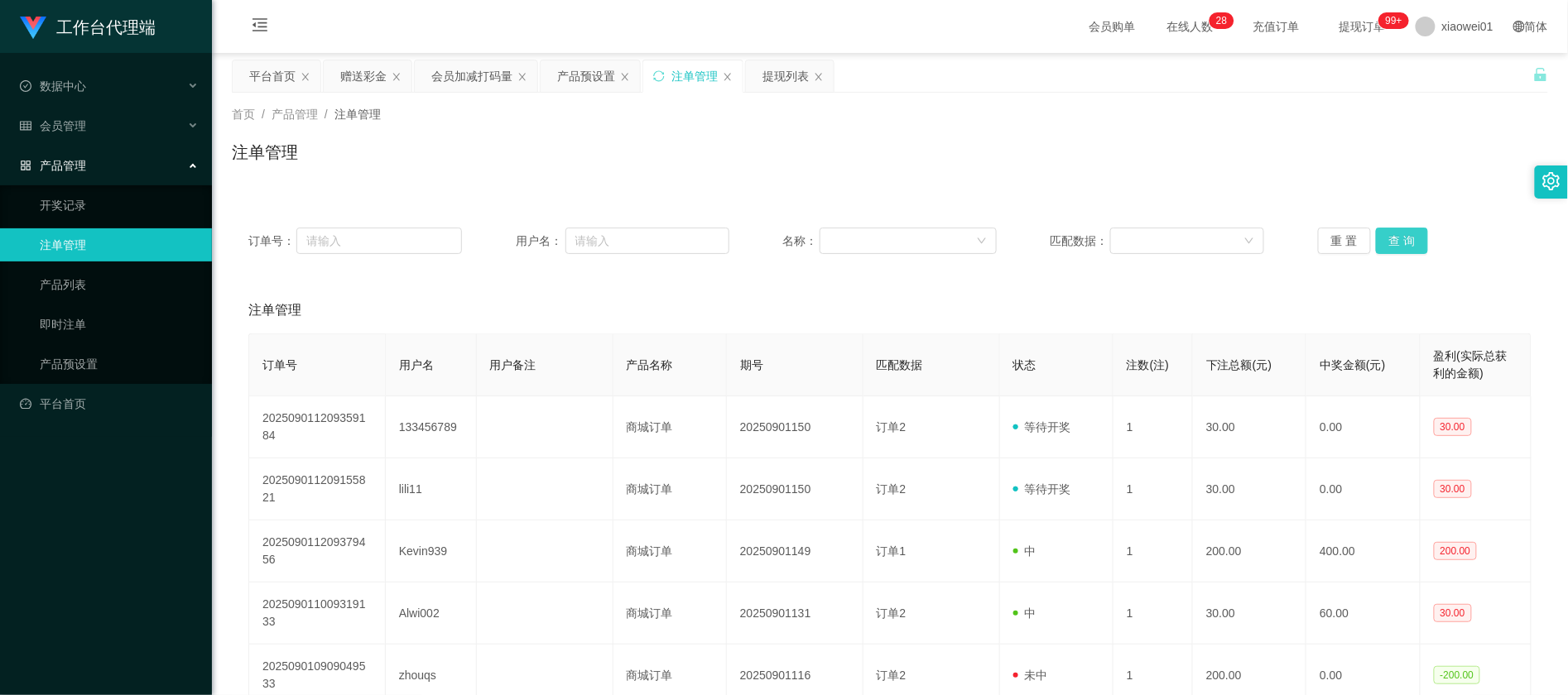
click at [1410, 237] on button "查 询" at bounding box center [1403, 241] width 53 height 27
click at [1389, 229] on button "查 询" at bounding box center [1403, 241] width 53 height 27
click at [277, 73] on div "平台首页" at bounding box center [272, 76] width 46 height 31
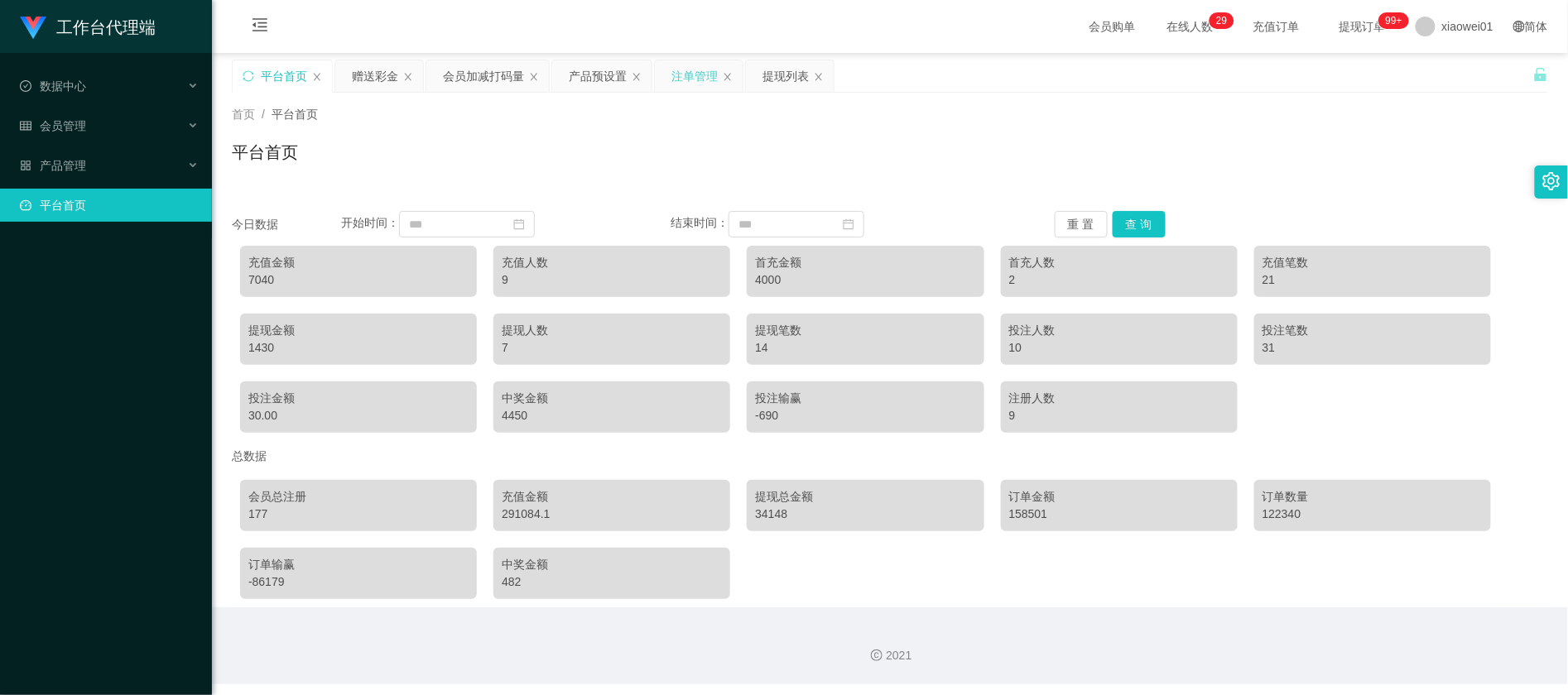
click at [693, 75] on div "注单管理" at bounding box center [694, 76] width 46 height 31
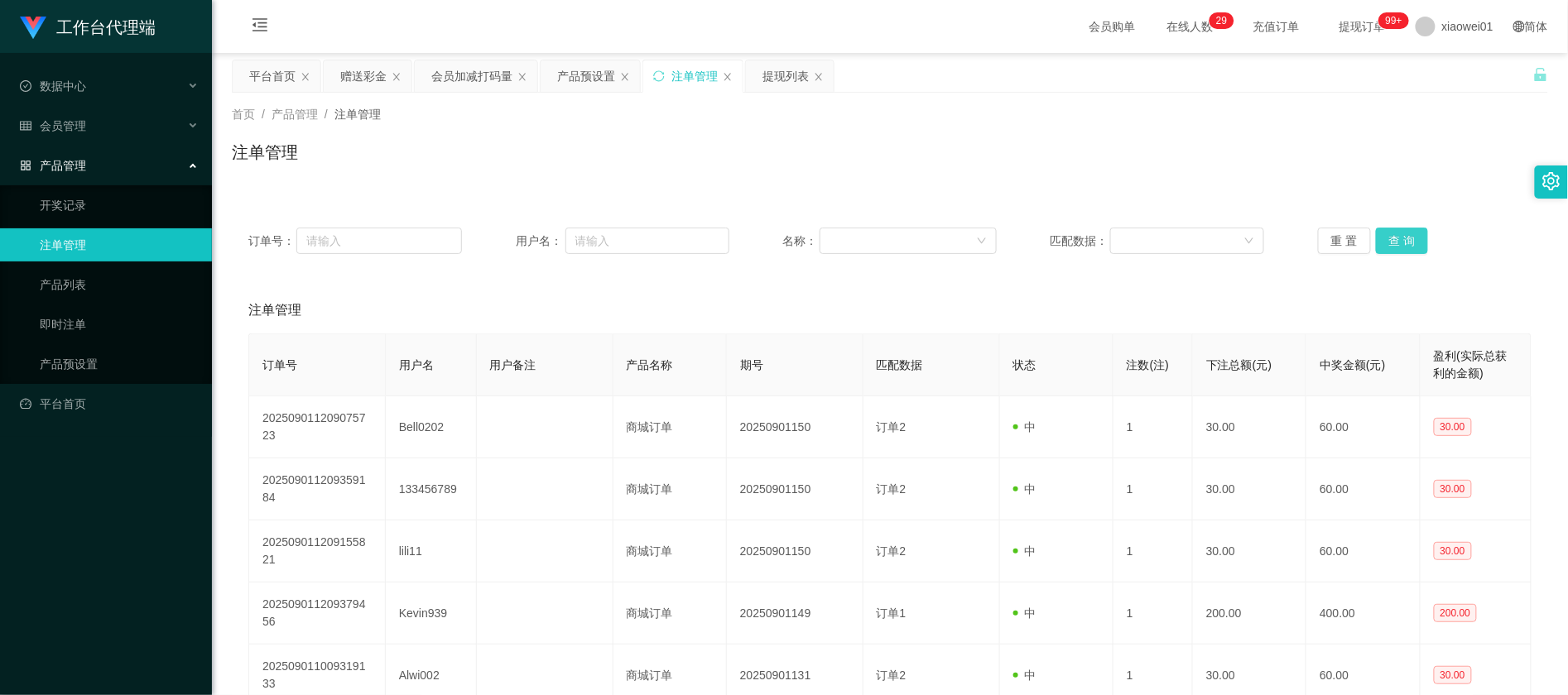
click at [1415, 230] on button "查 询" at bounding box center [1403, 241] width 53 height 27
click at [1408, 236] on button "查 询" at bounding box center [1403, 241] width 53 height 27
click at [764, 80] on div "提现列表" at bounding box center [789, 76] width 88 height 31
click at [805, 87] on div "提现列表" at bounding box center [785, 76] width 46 height 31
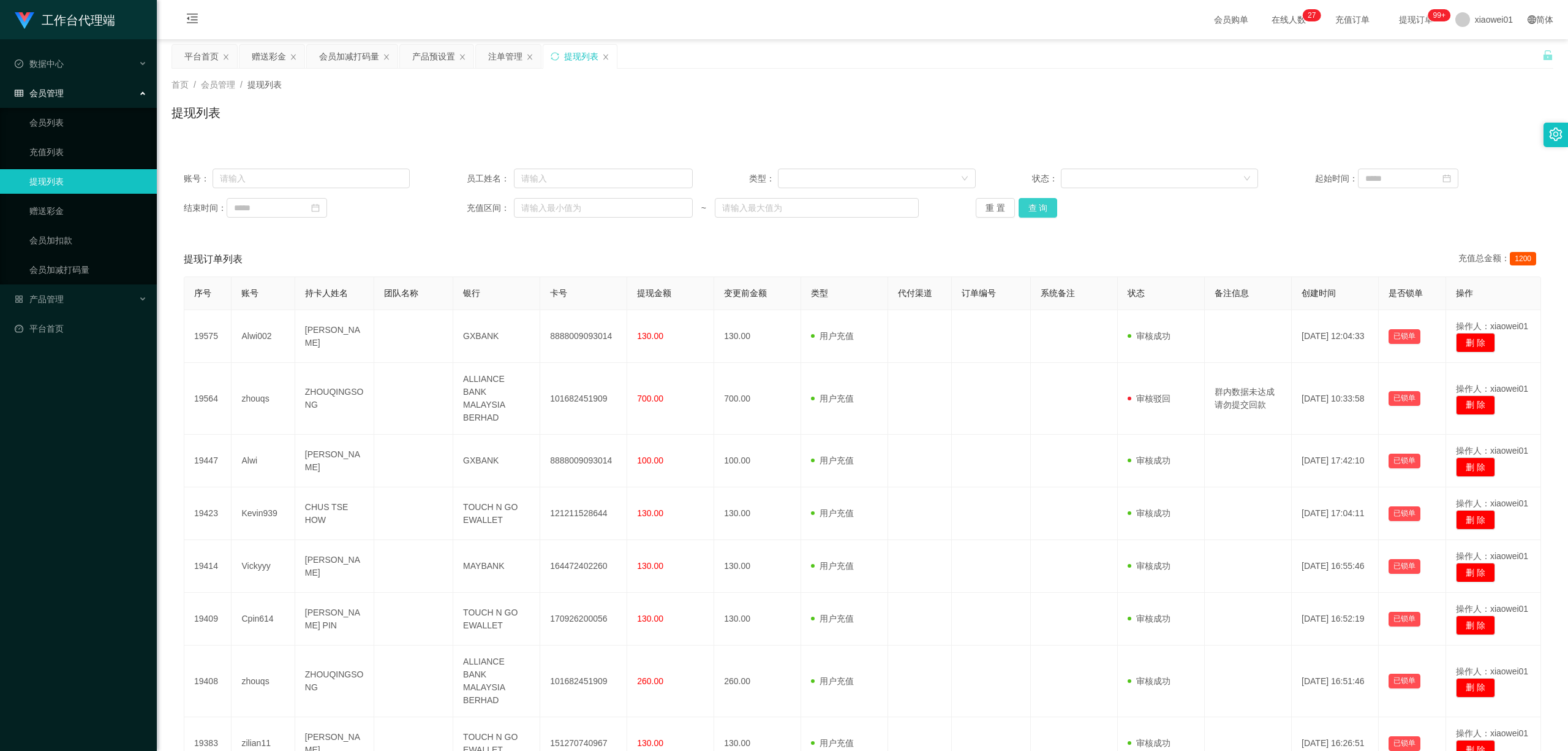
click at [1030, 202] on button "查 询" at bounding box center [1038, 208] width 39 height 20
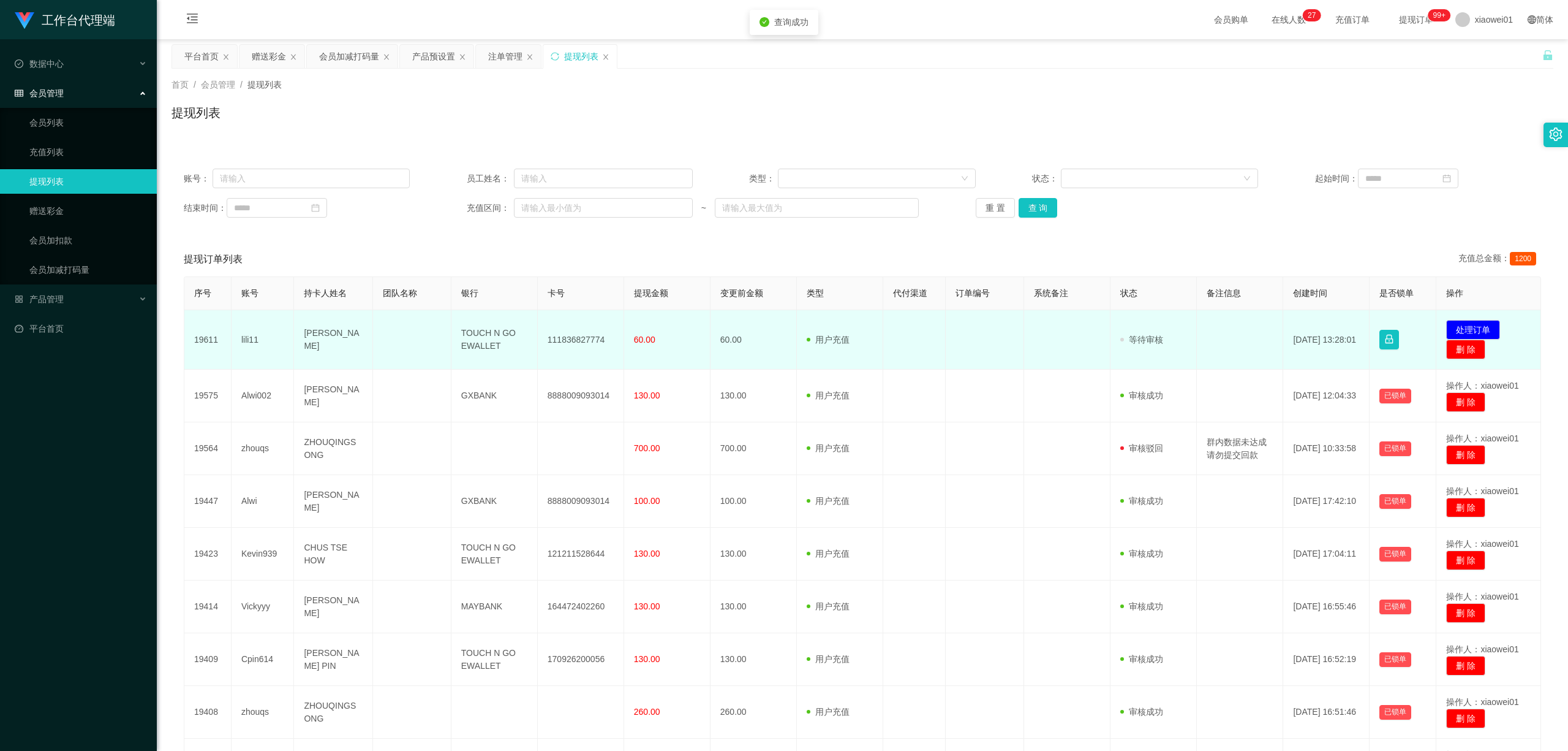
click at [576, 344] on td "111836827774" at bounding box center [580, 339] width 86 height 60
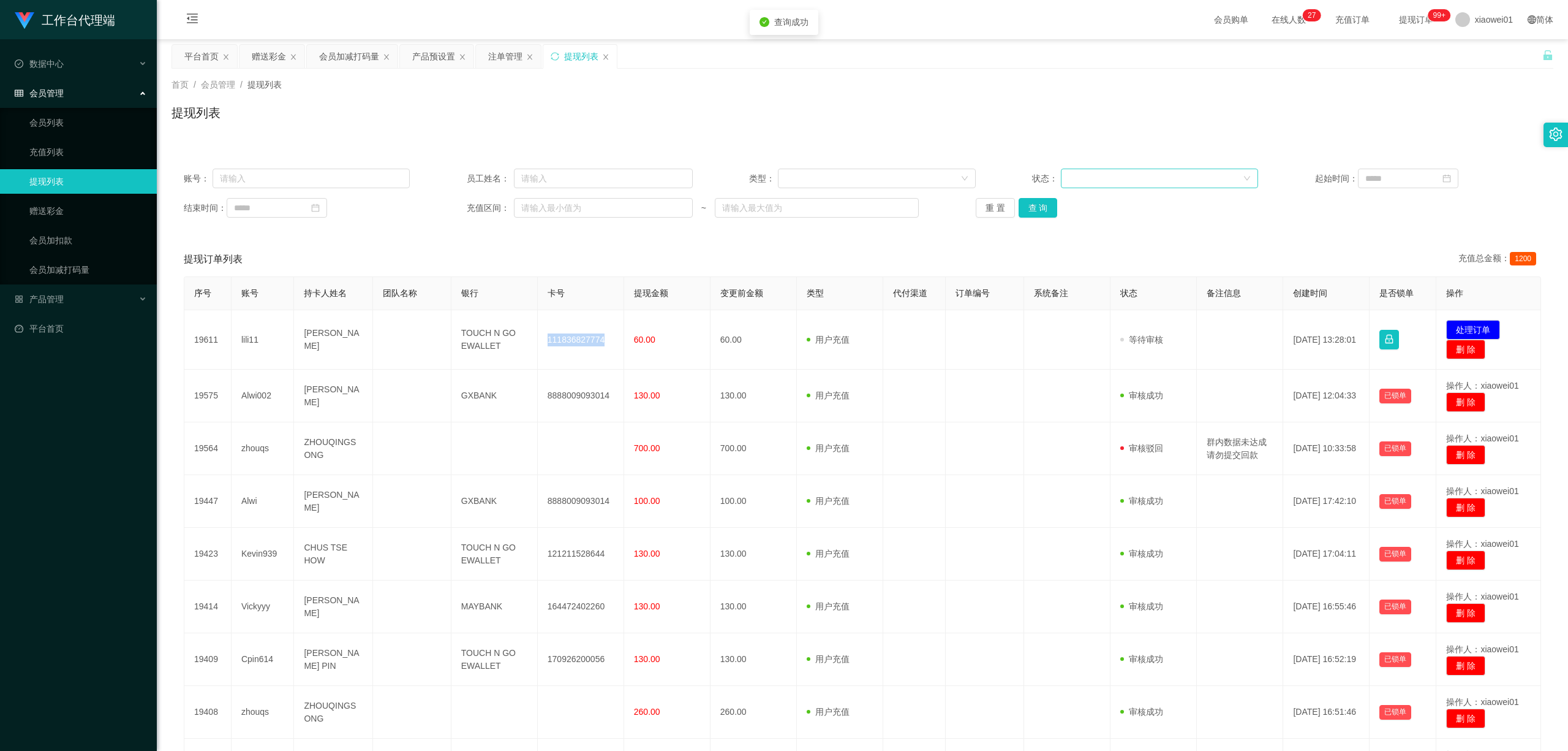
copy td "111836827774"
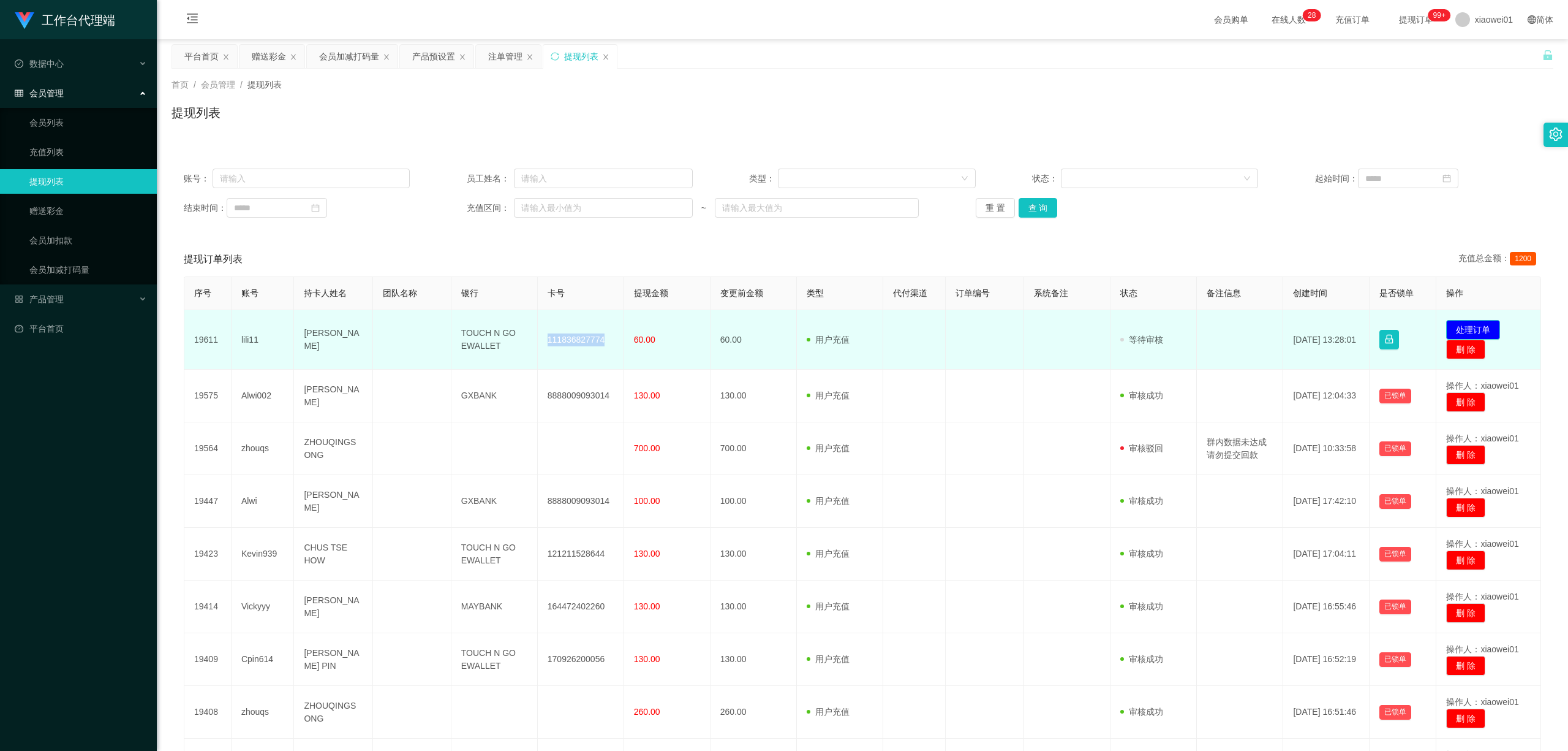
click at [1159, 328] on button "处理订单" at bounding box center [1473, 330] width 54 height 20
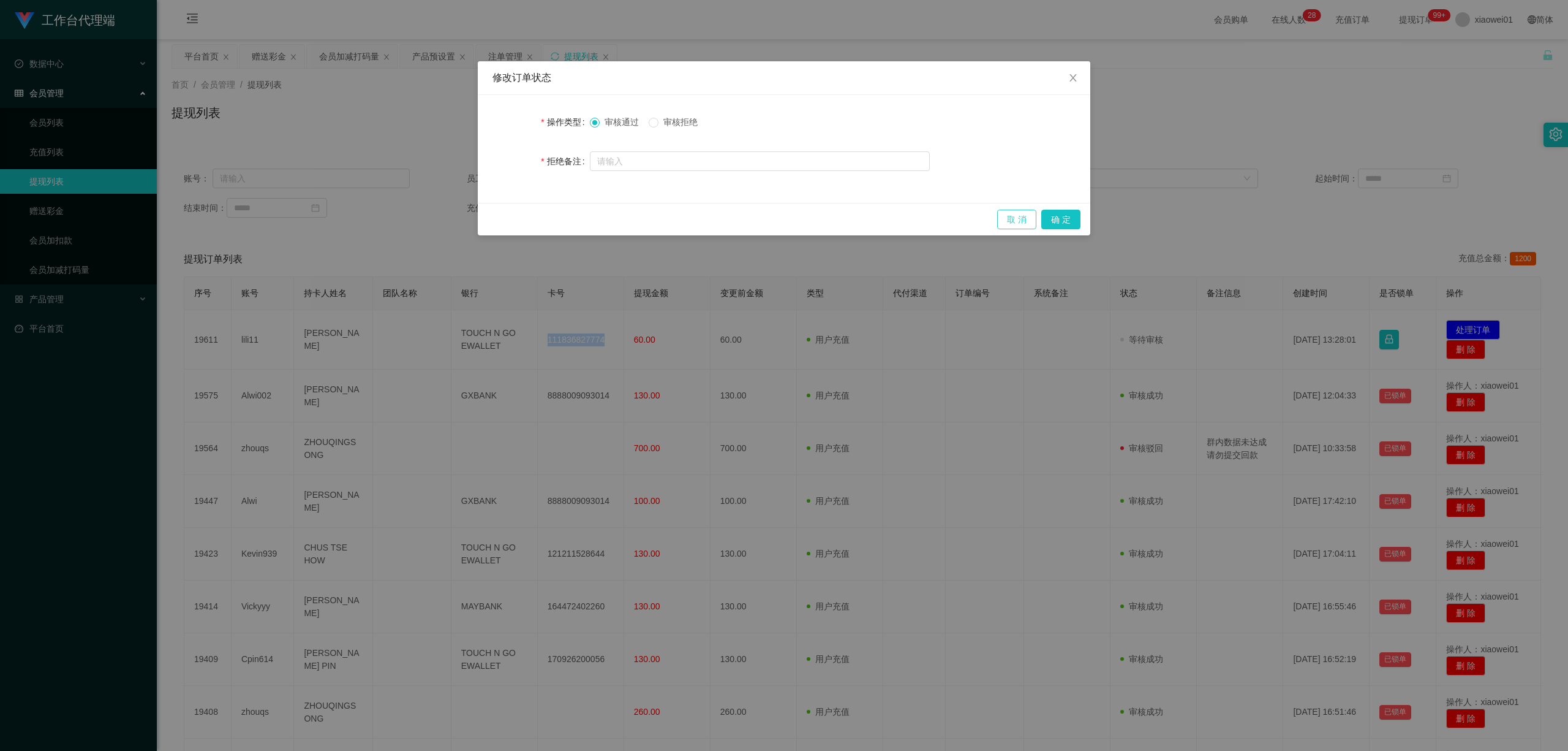
click at [1034, 216] on button "取 消" at bounding box center [1017, 219] width 39 height 20
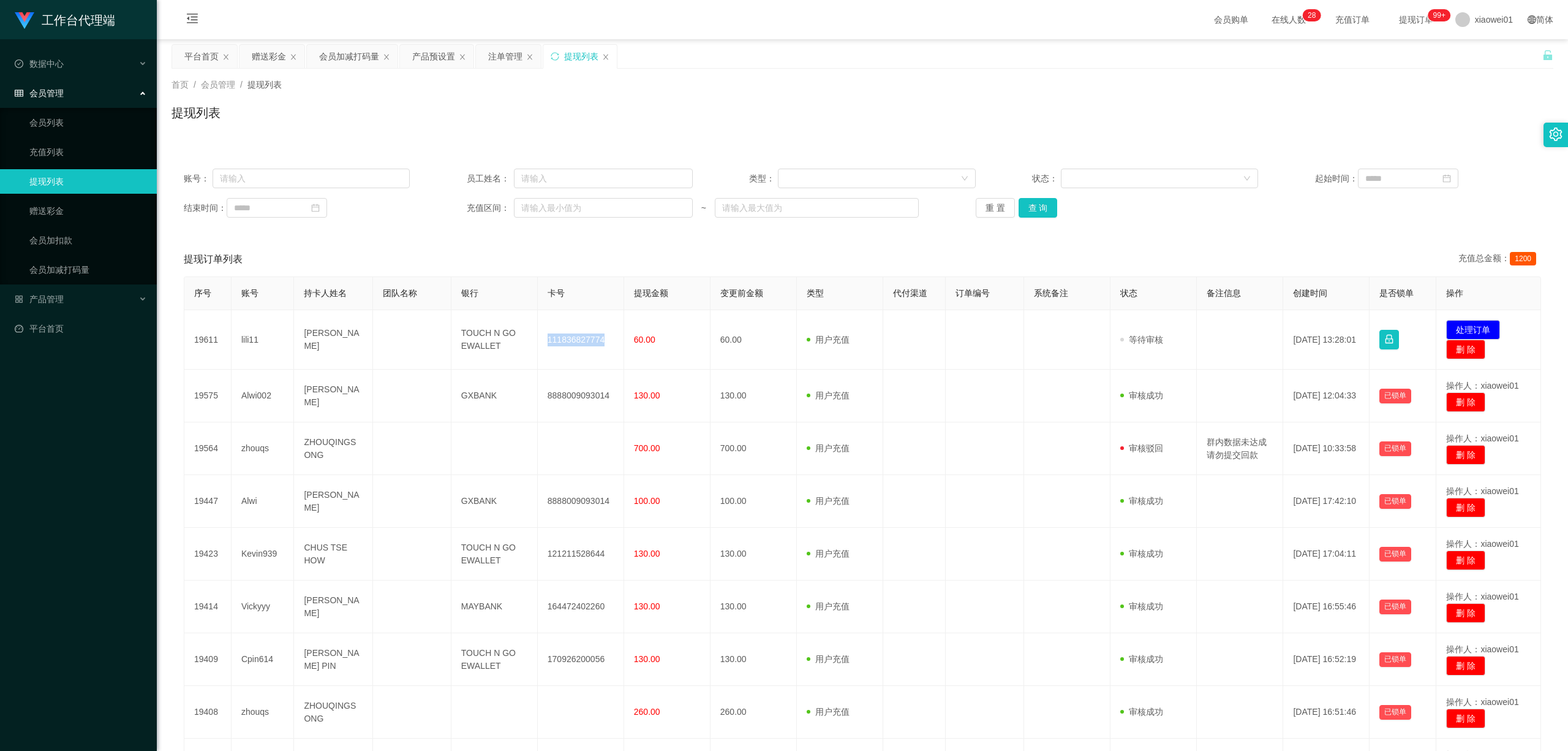
drag, startPoint x: 1034, startPoint y: 216, endPoint x: 1192, endPoint y: 250, distance: 161.6
click at [1073, 231] on div "工作台代理端 数据中心 会员管理 会员列表 充值列表 提现列表 赠送彩金 会员加扣款 会员加减打码量 产品管理 开奖记录 注单管理 产品列表 即时注单 产品预…" at bounding box center [784, 375] width 1568 height 751
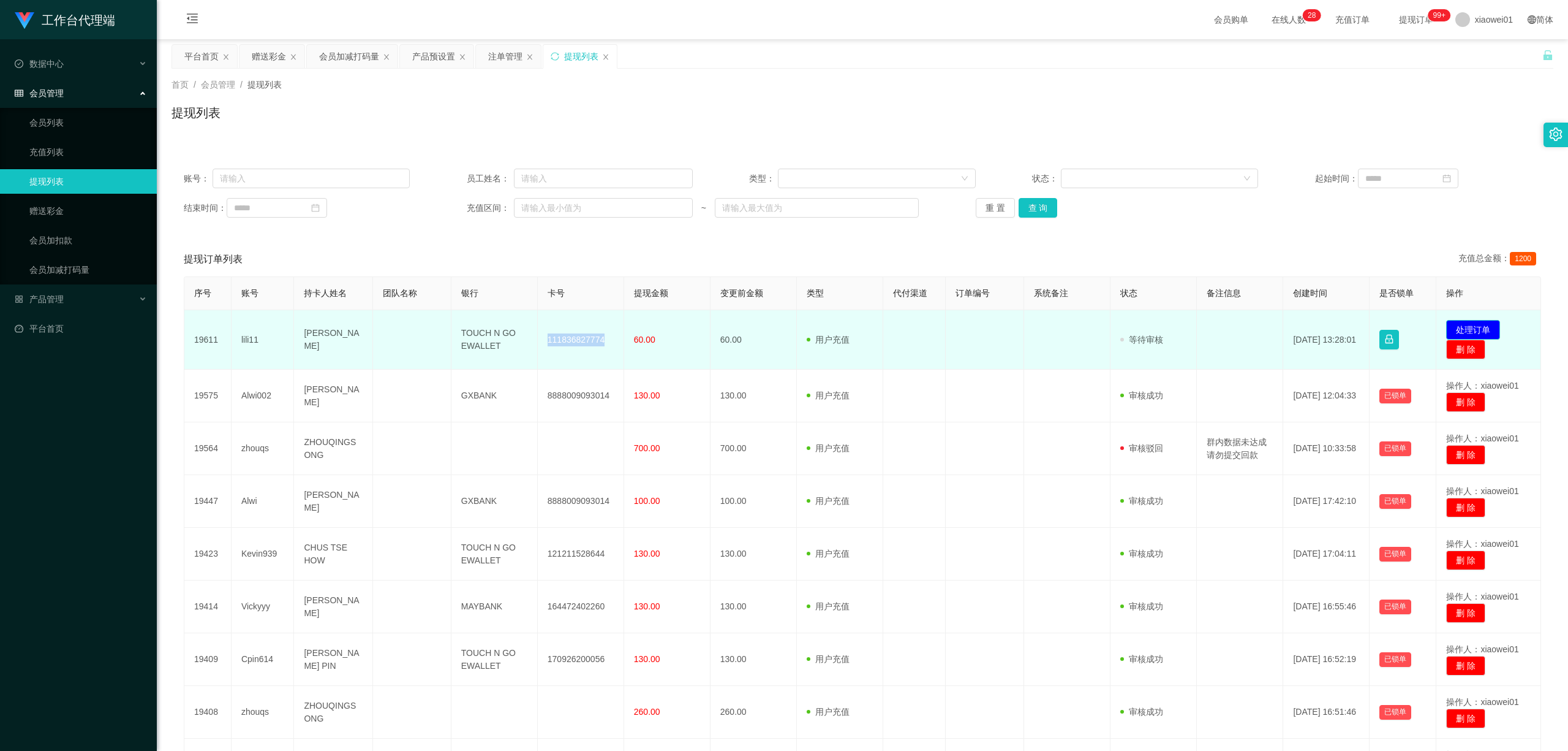
click at [1159, 323] on button "处理订单" at bounding box center [1473, 330] width 54 height 20
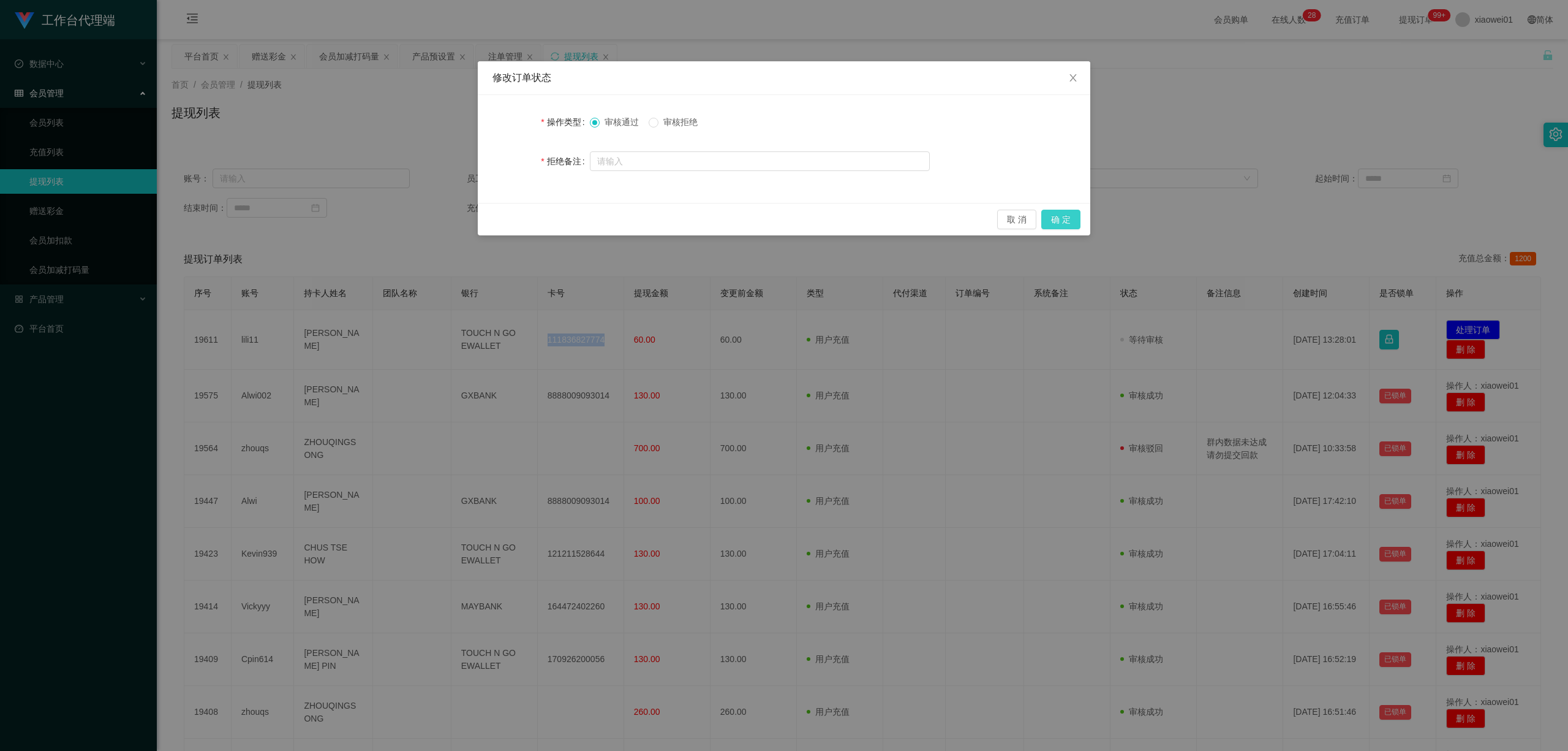
click at [1067, 215] on button "确 定" at bounding box center [1061, 219] width 39 height 20
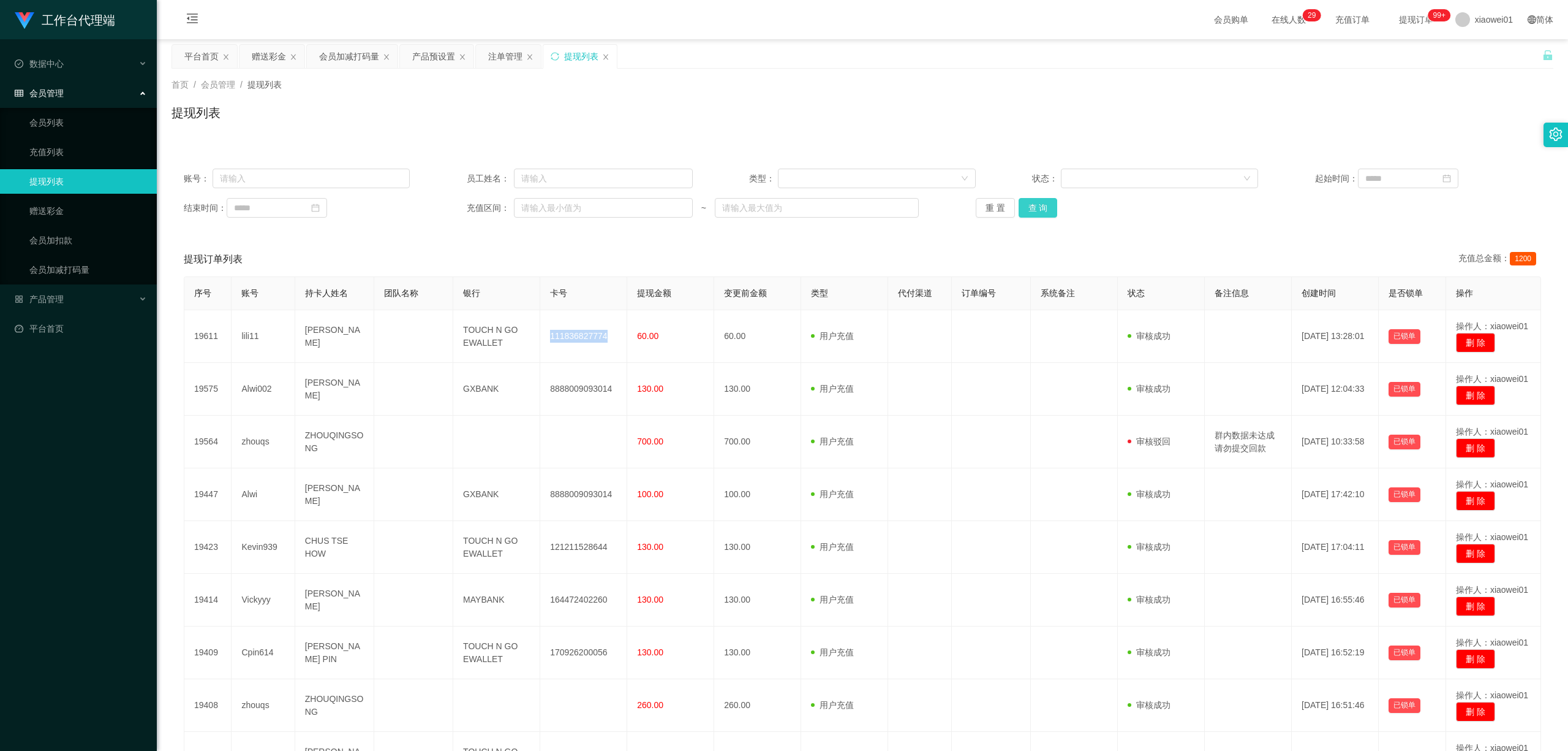
click at [1048, 205] on button "查 询" at bounding box center [1038, 208] width 39 height 20
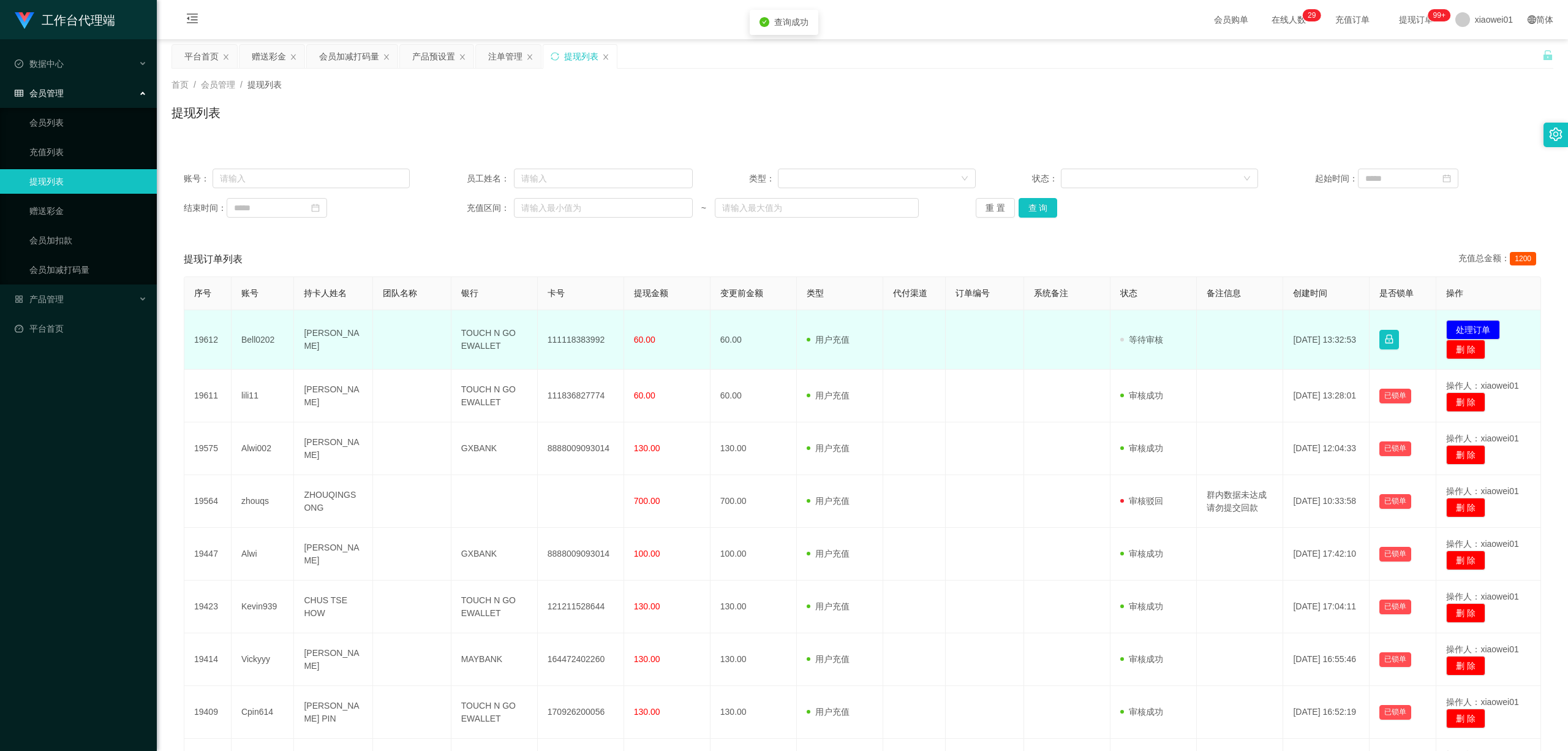
click at [552, 339] on td "111118383992" at bounding box center [580, 339] width 86 height 60
copy td "111118383992"
click at [1159, 327] on button "处理订单" at bounding box center [1473, 330] width 54 height 20
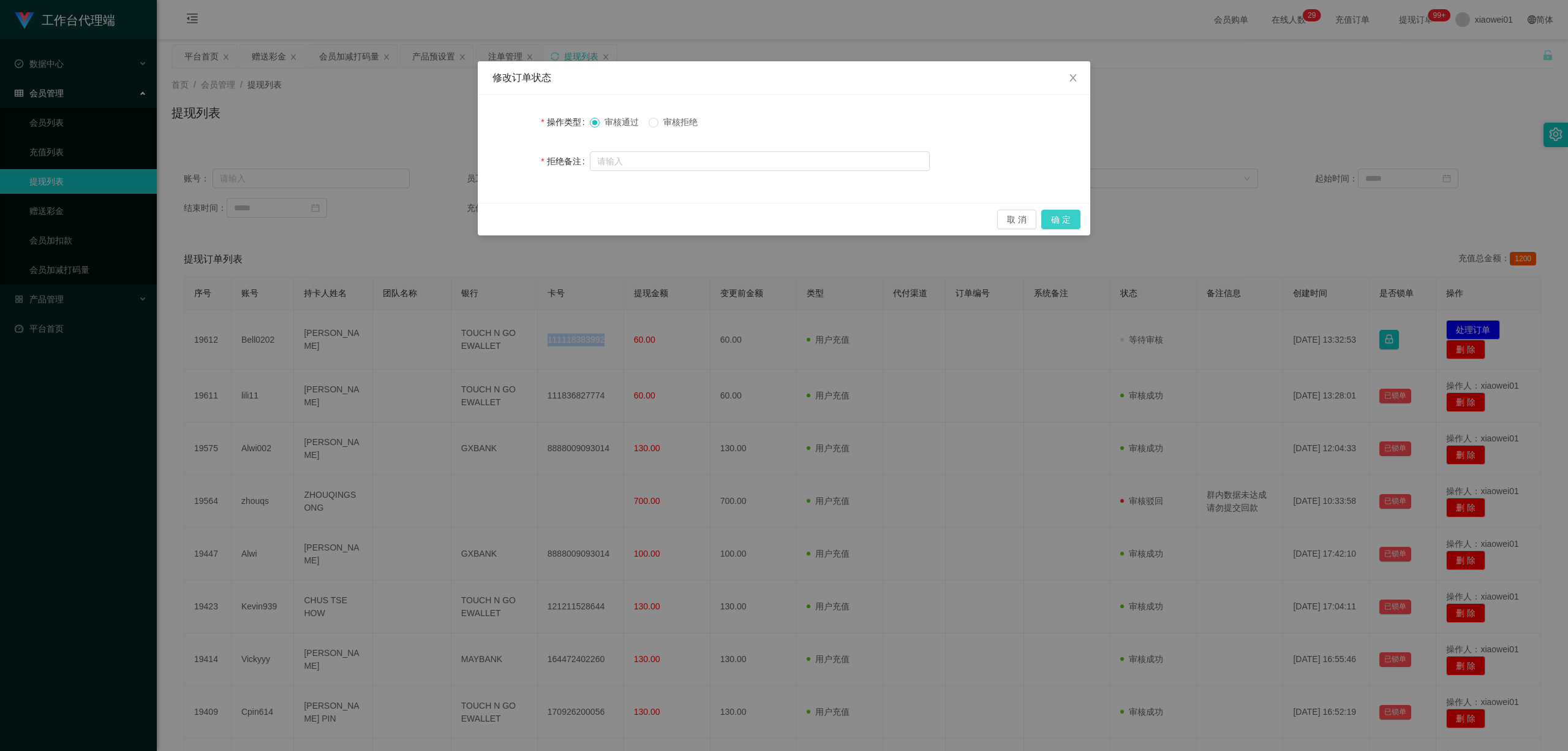
click at [1057, 222] on button "确 定" at bounding box center [1061, 219] width 39 height 20
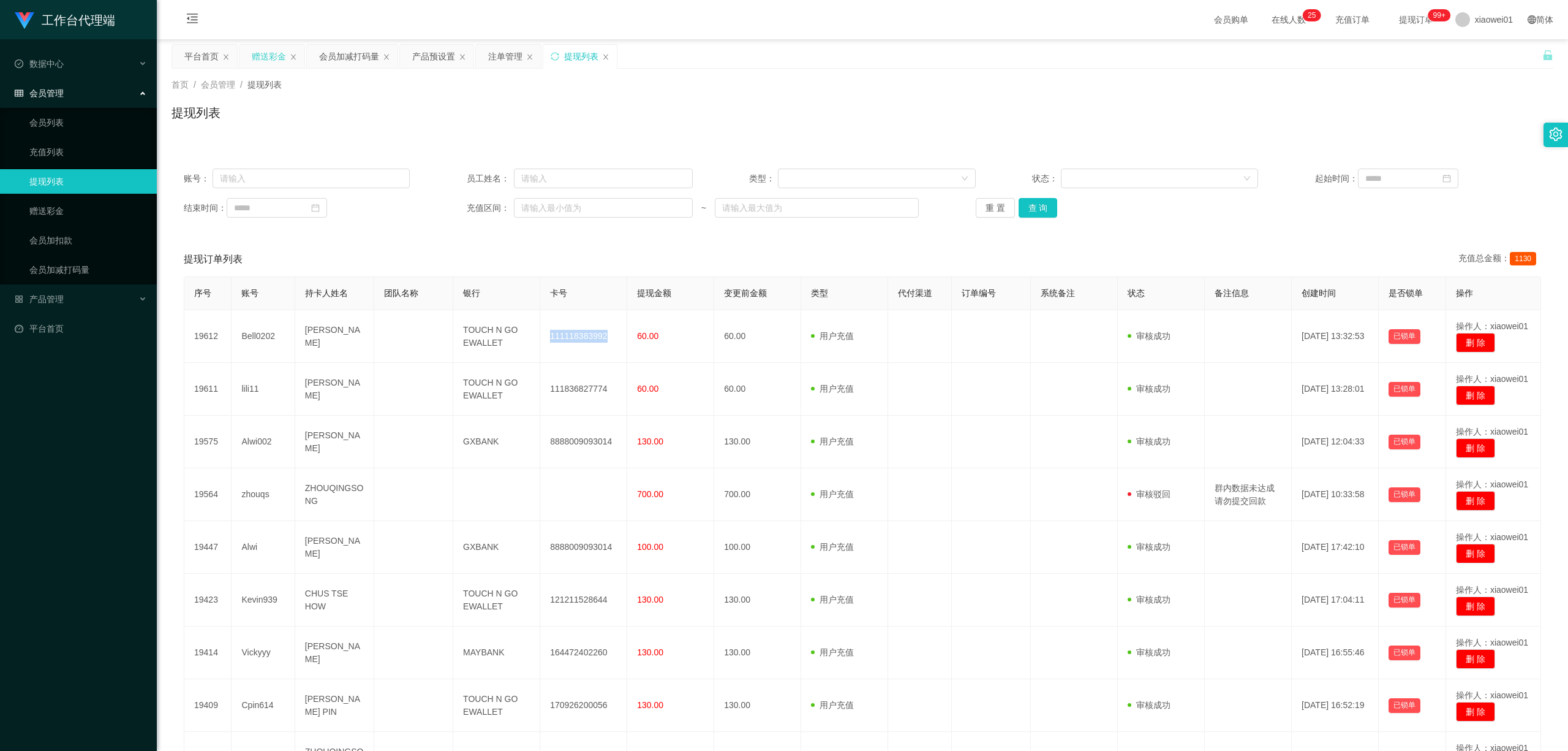
click at [264, 57] on div "赠送彩金" at bounding box center [268, 56] width 34 height 23
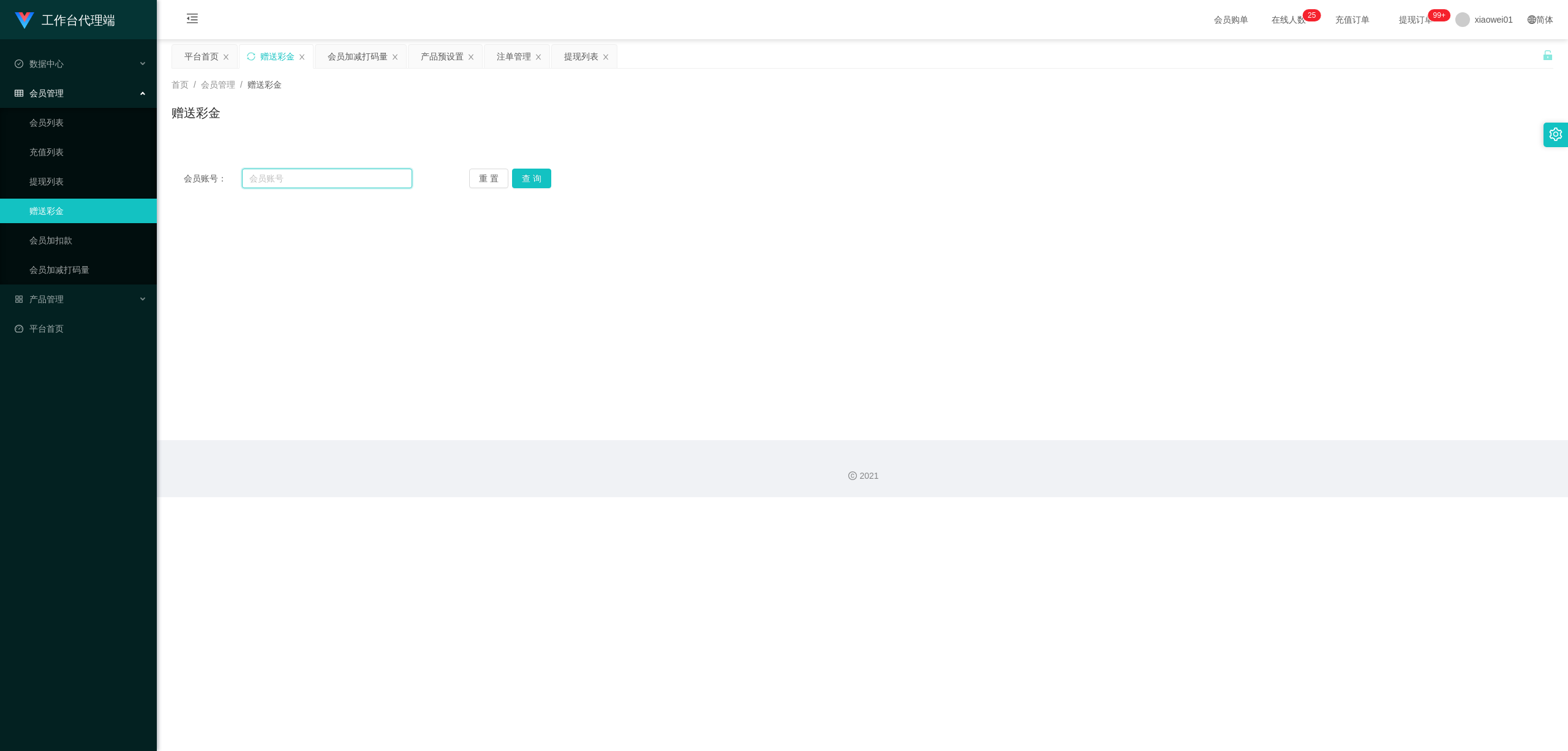
click at [320, 177] on input "text" at bounding box center [327, 178] width 170 height 20
paste input "Sing888"
type input "Sing888"
click at [539, 177] on button "查 询" at bounding box center [532, 178] width 39 height 20
click at [493, 363] on input "text" at bounding box center [500, 370] width 196 height 20
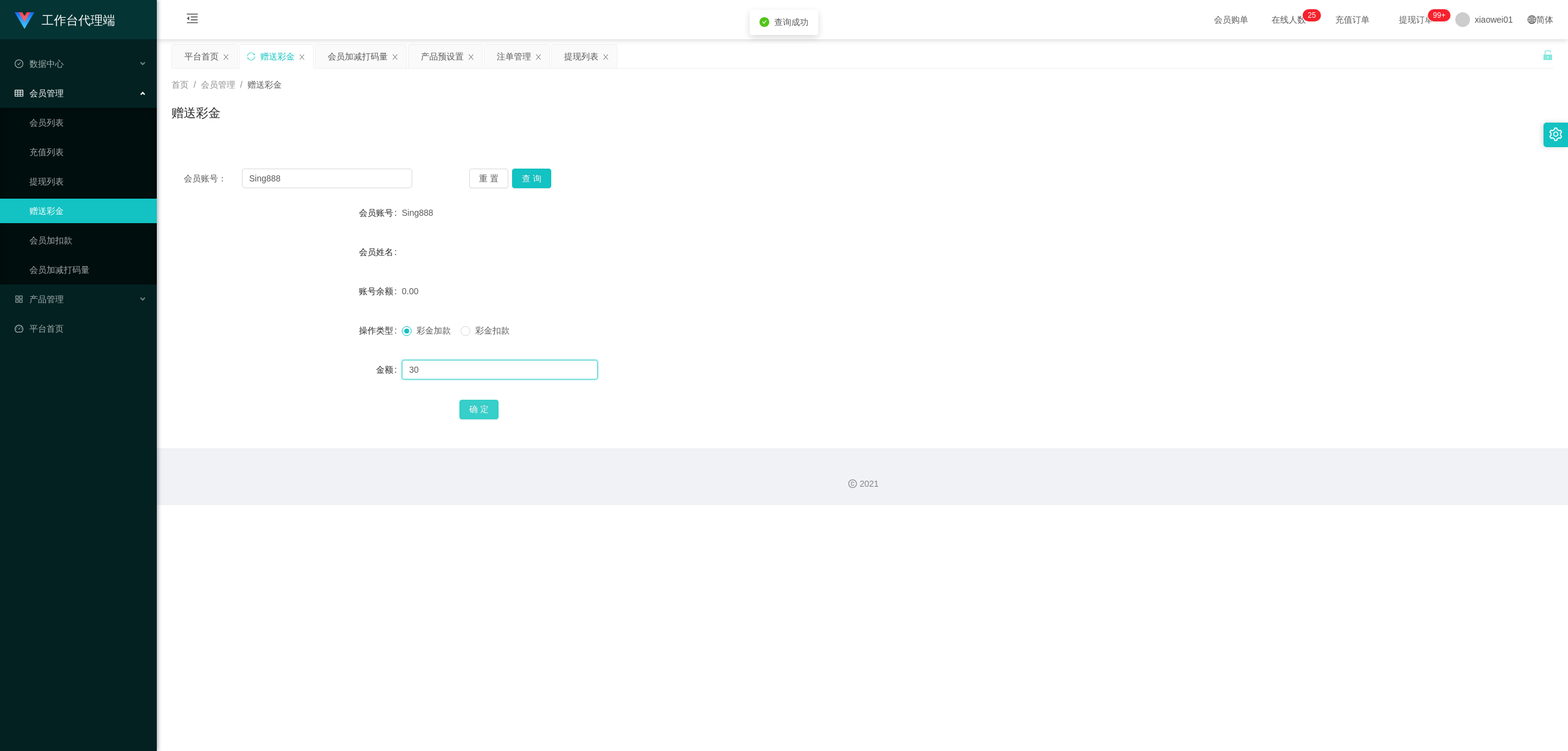
type input "30"
click at [484, 417] on button "确 定" at bounding box center [479, 410] width 39 height 20
click at [758, 292] on div "0.00" at bounding box center [805, 291] width 806 height 25
click at [472, 405] on button "确 定" at bounding box center [479, 410] width 39 height 20
drag, startPoint x: 325, startPoint y: 175, endPoint x: 169, endPoint y: 174, distance: 156.0
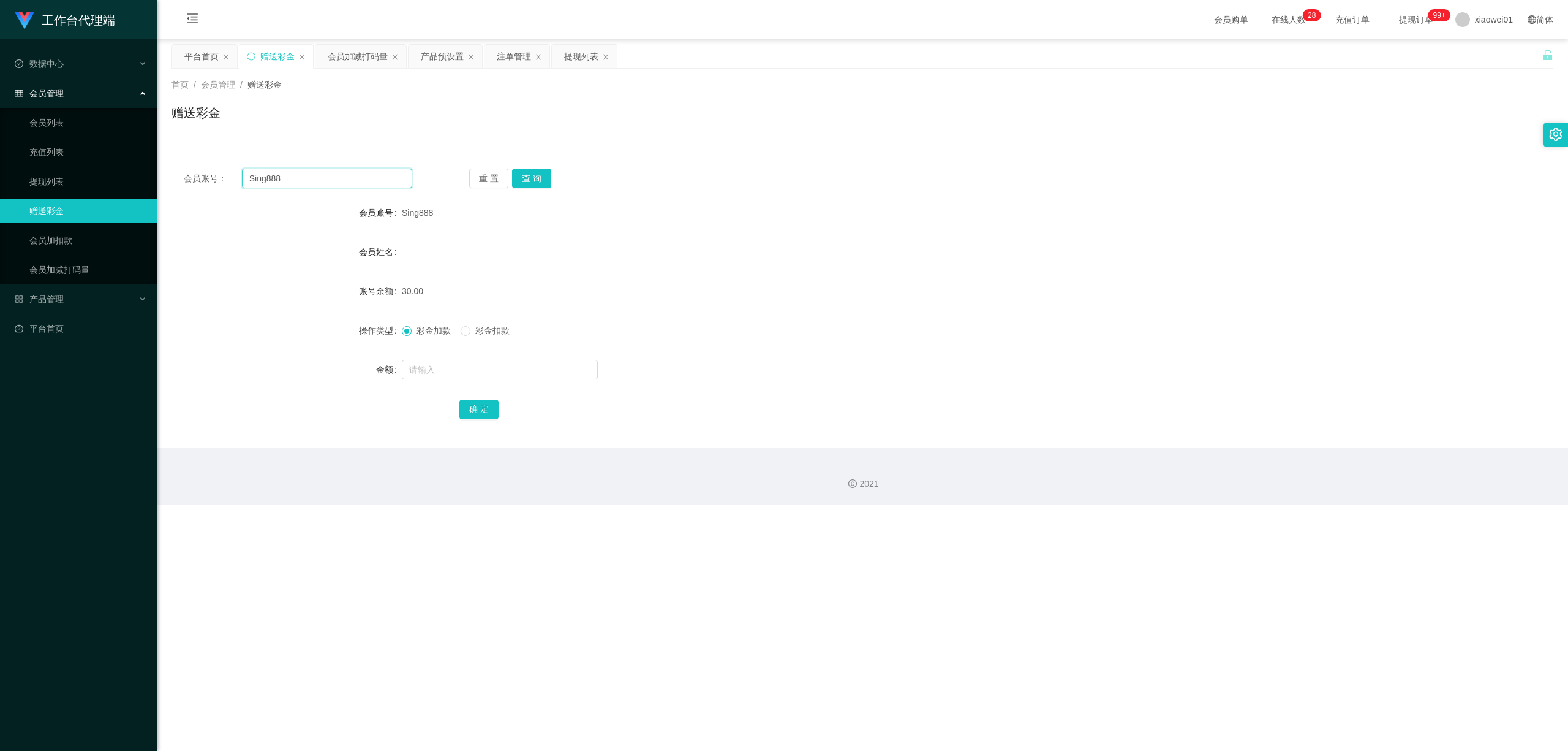
click at [32, 172] on section "工作台代理端 数据中心 会员管理 会员列表 充值列表 提现列表 赠送彩金 会员加扣款 会员加减打码量 产品管理 开奖记录 注单管理 产品列表 即时注单 产品预…" at bounding box center [784, 252] width 1568 height 505
paste input "0179535572"
type input "0179535572"
click at [532, 182] on button "查 询" at bounding box center [532, 178] width 39 height 20
click at [468, 384] on form "会员账号 0179535572 会员姓名 账号余额 0.00 操作类型 彩金加款 彩金扣款 金额 确 定" at bounding box center [863, 311] width 1382 height 221
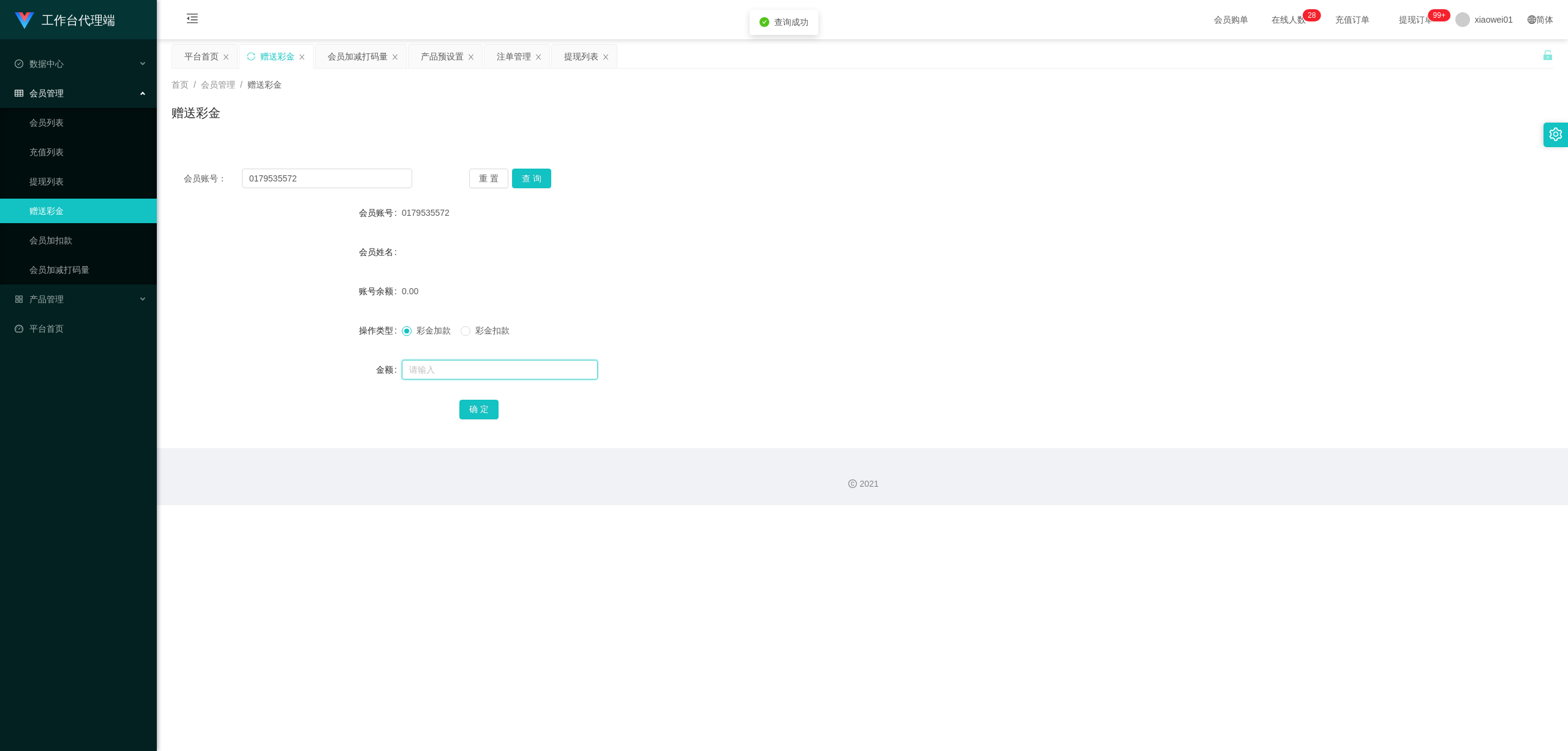
click at [479, 372] on input "text" at bounding box center [500, 370] width 196 height 20
type input "30"
click at [481, 400] on button "确 定" at bounding box center [479, 410] width 39 height 20
click at [839, 283] on div "30.00" at bounding box center [805, 291] width 806 height 25
click at [584, 57] on div "提现列表" at bounding box center [581, 56] width 34 height 23
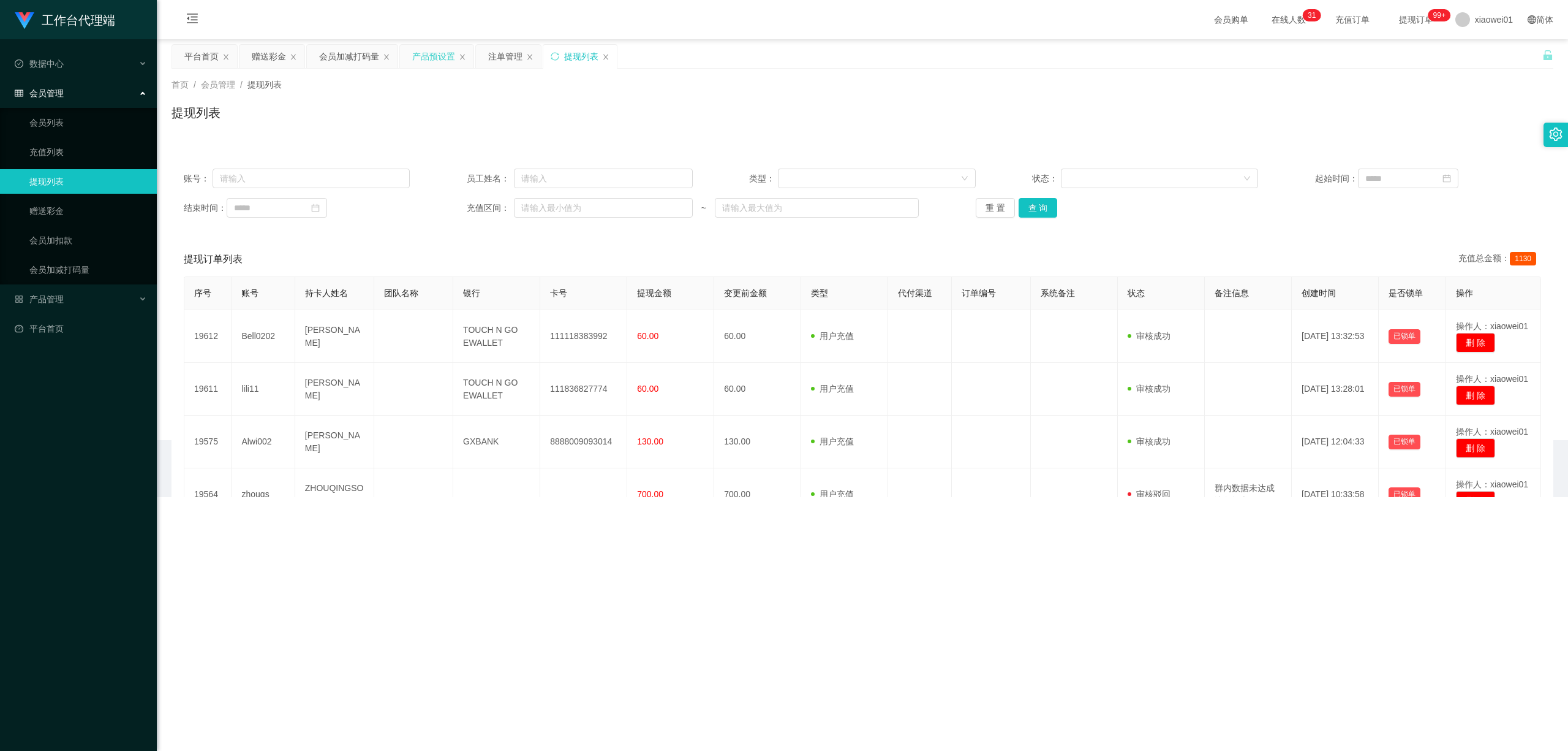
click at [428, 65] on div "产品预设置" at bounding box center [433, 56] width 43 height 23
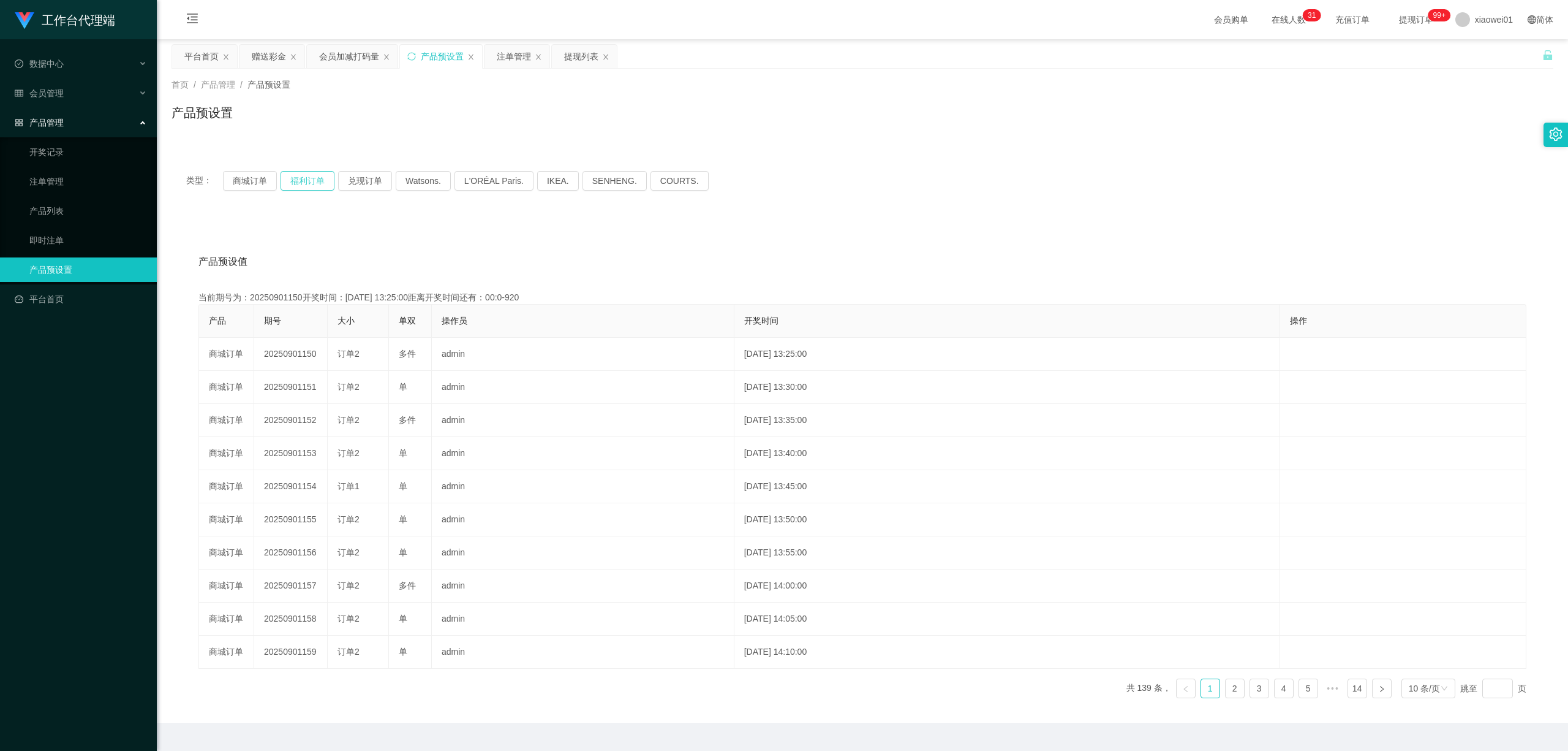
click at [292, 180] on button "福利订单" at bounding box center [307, 181] width 54 height 20
click at [250, 182] on button "商城订单" at bounding box center [250, 181] width 54 height 20
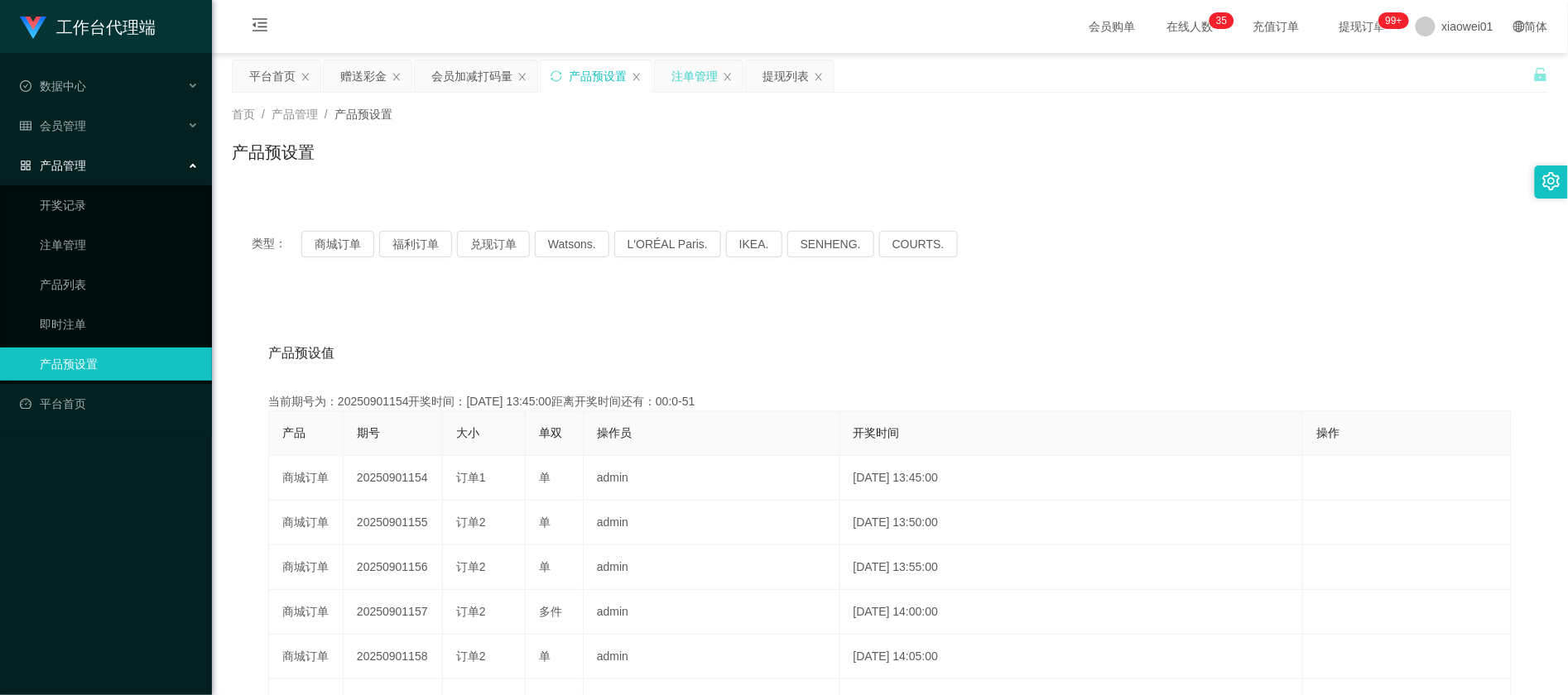
click at [718, 71] on div "注单管理" at bounding box center [694, 76] width 46 height 31
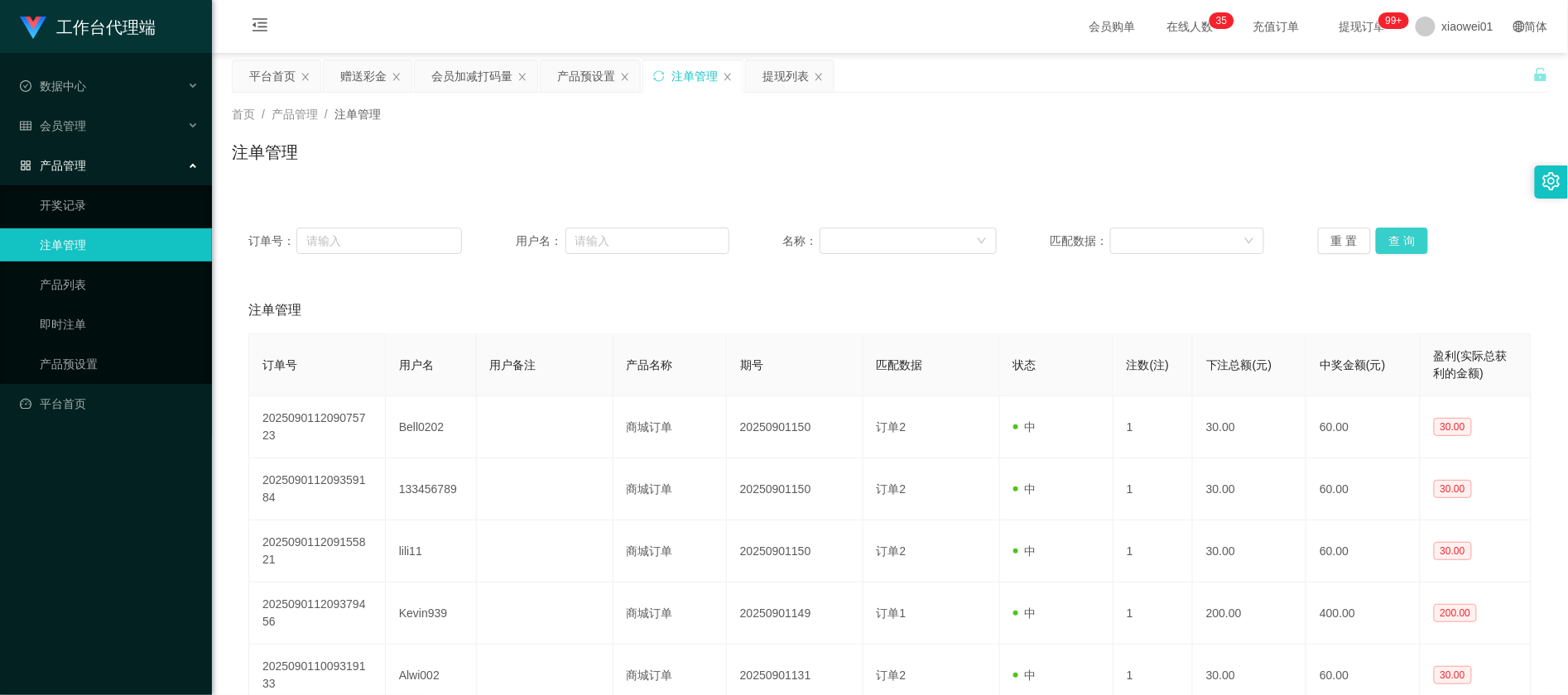
click at [1385, 236] on button "查 询" at bounding box center [1403, 241] width 53 height 27
click at [1384, 236] on button "查 询" at bounding box center [1403, 241] width 53 height 27
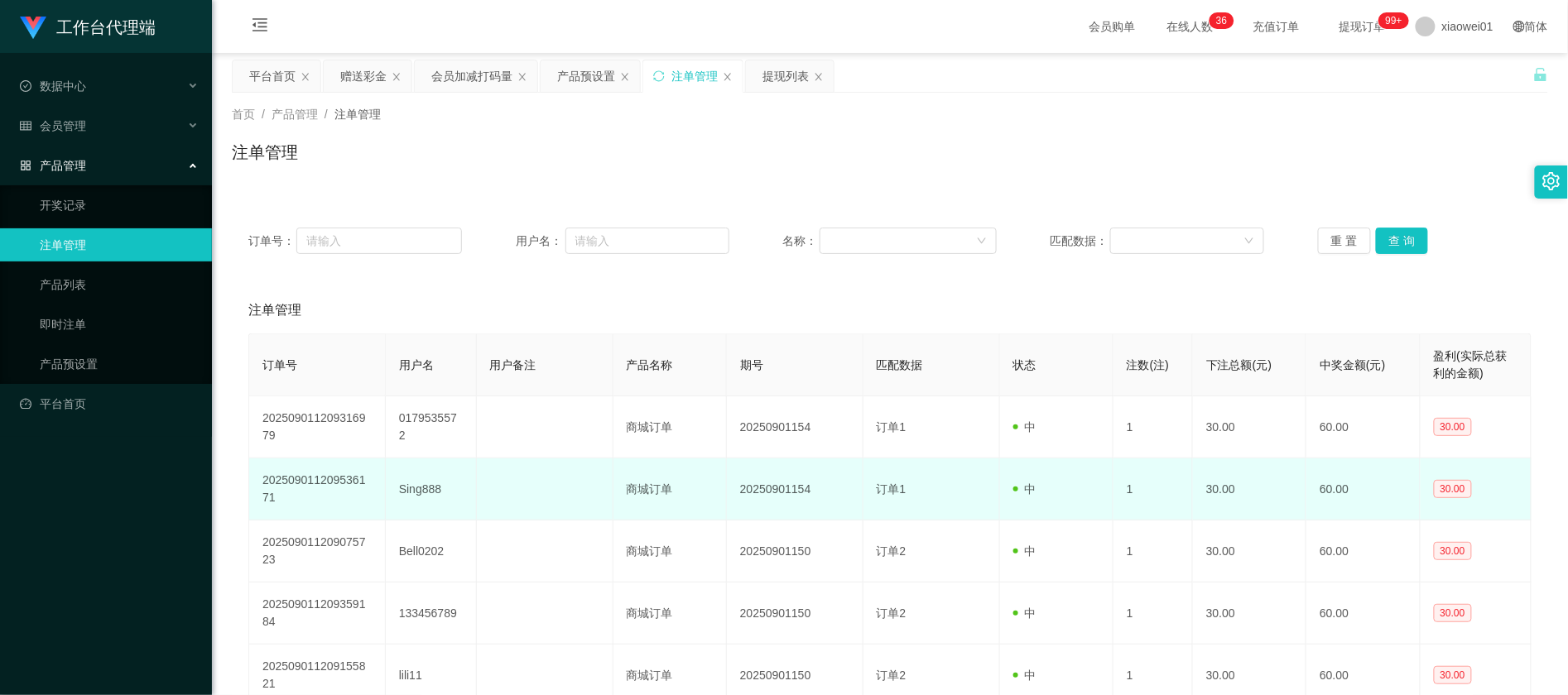
click at [596, 468] on td at bounding box center [545, 490] width 136 height 62
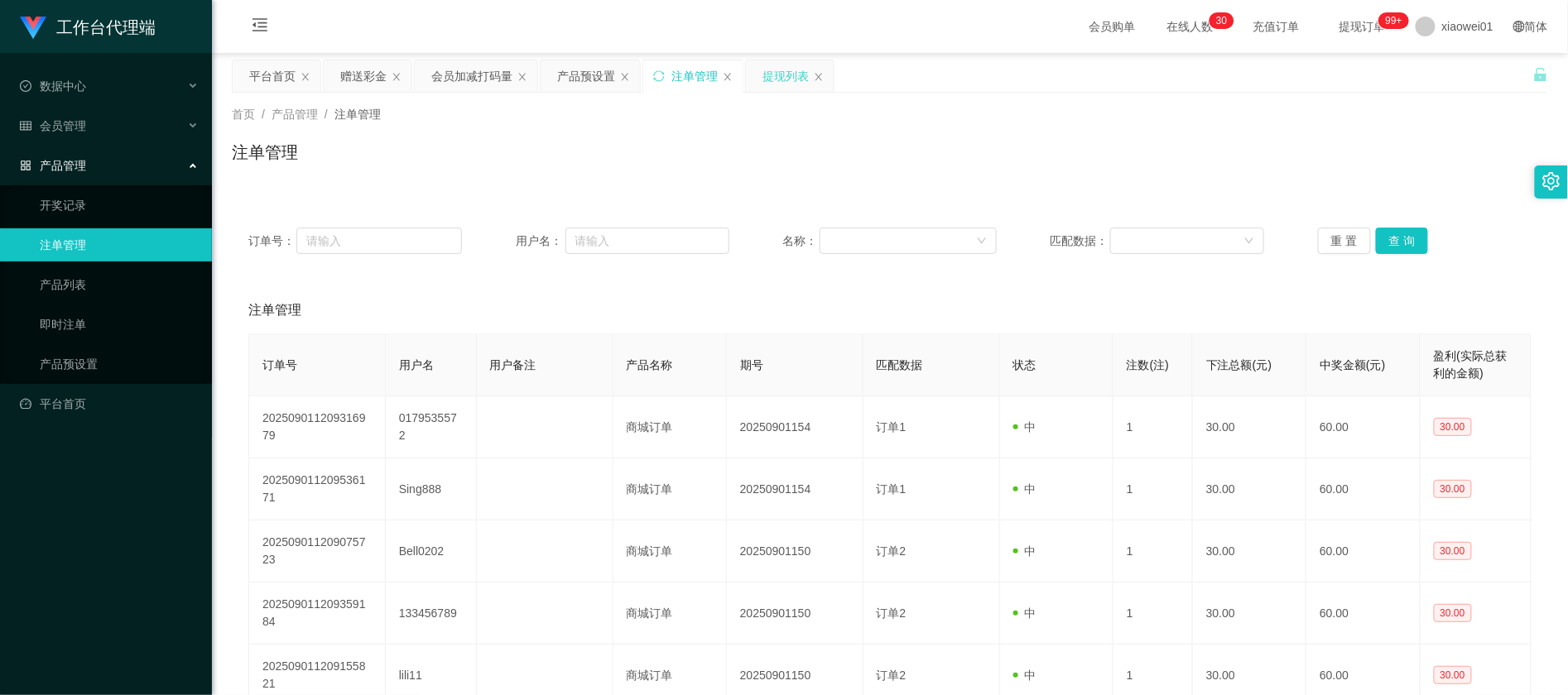
click at [763, 67] on div "提现列表" at bounding box center [789, 76] width 88 height 31
click at [793, 71] on div "提现列表" at bounding box center [785, 76] width 46 height 31
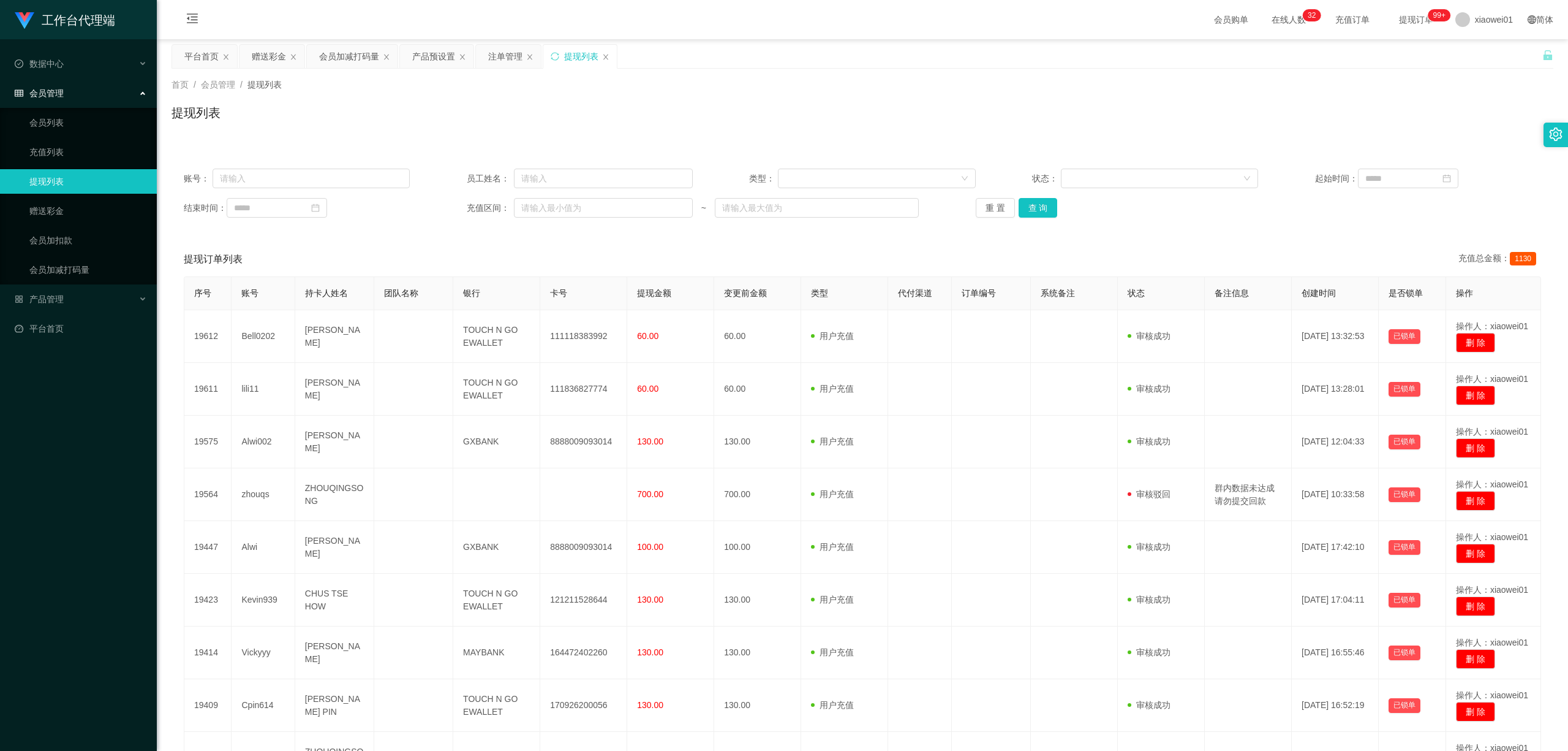
click at [1030, 194] on div "账号： 员工姓名： 类型： 状态： 起始时间： 结束时间： 充值区间： ~ 重 置 查 询" at bounding box center [863, 193] width 1382 height 74
click at [1034, 196] on div "账号： 员工姓名： 类型： 状态： 起始时间： 结束时间： 充值区间： ~ 重 置 查 询" at bounding box center [863, 193] width 1382 height 74
click at [1035, 196] on div "账号： 员工姓名： 类型： 状态： 起始时间： 结束时间： 充值区间： ~ 重 置 查 询" at bounding box center [863, 193] width 1382 height 74
click at [1037, 201] on button "查 询" at bounding box center [1038, 208] width 39 height 20
click at [1044, 217] on button "查 询" at bounding box center [1038, 208] width 39 height 20
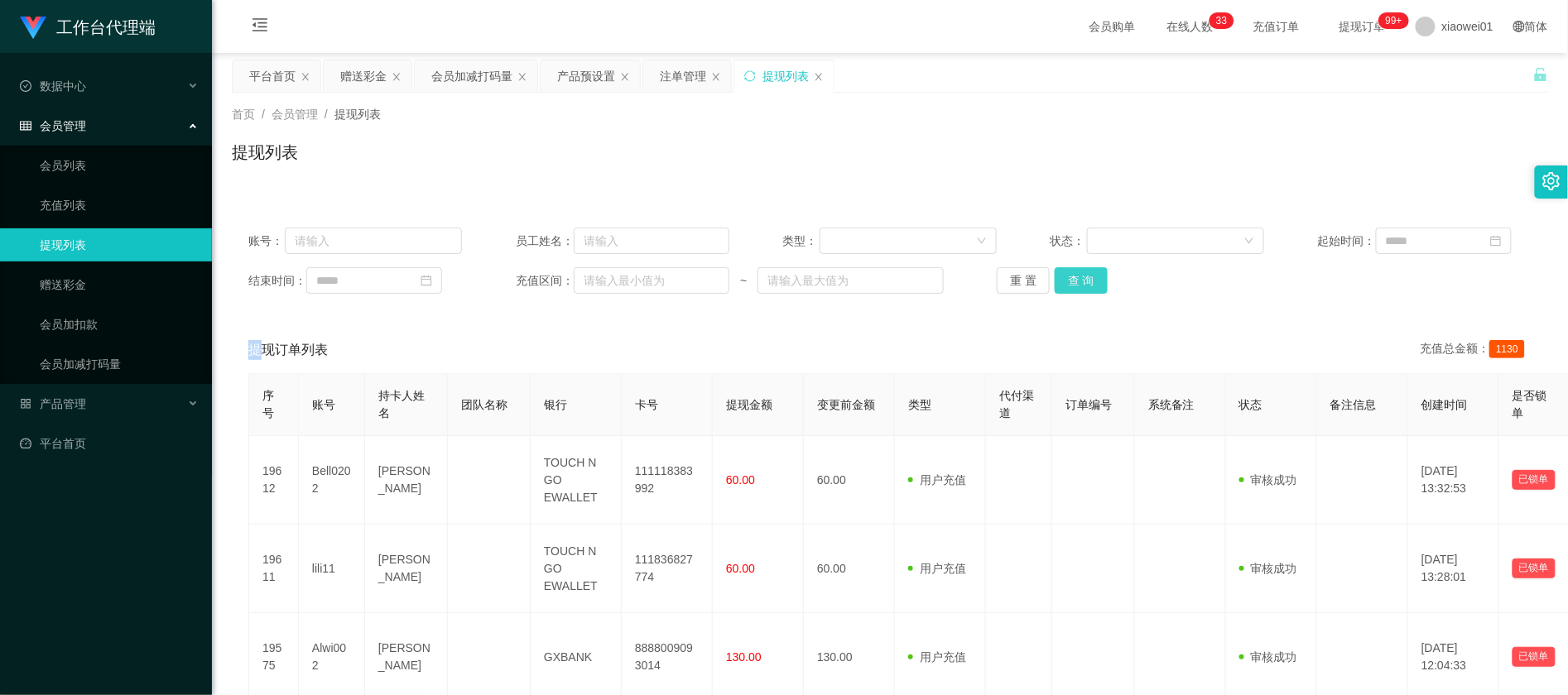
click at [1070, 293] on button "查 询" at bounding box center [1081, 280] width 53 height 27
click at [1081, 283] on button "查 询" at bounding box center [1081, 280] width 53 height 27
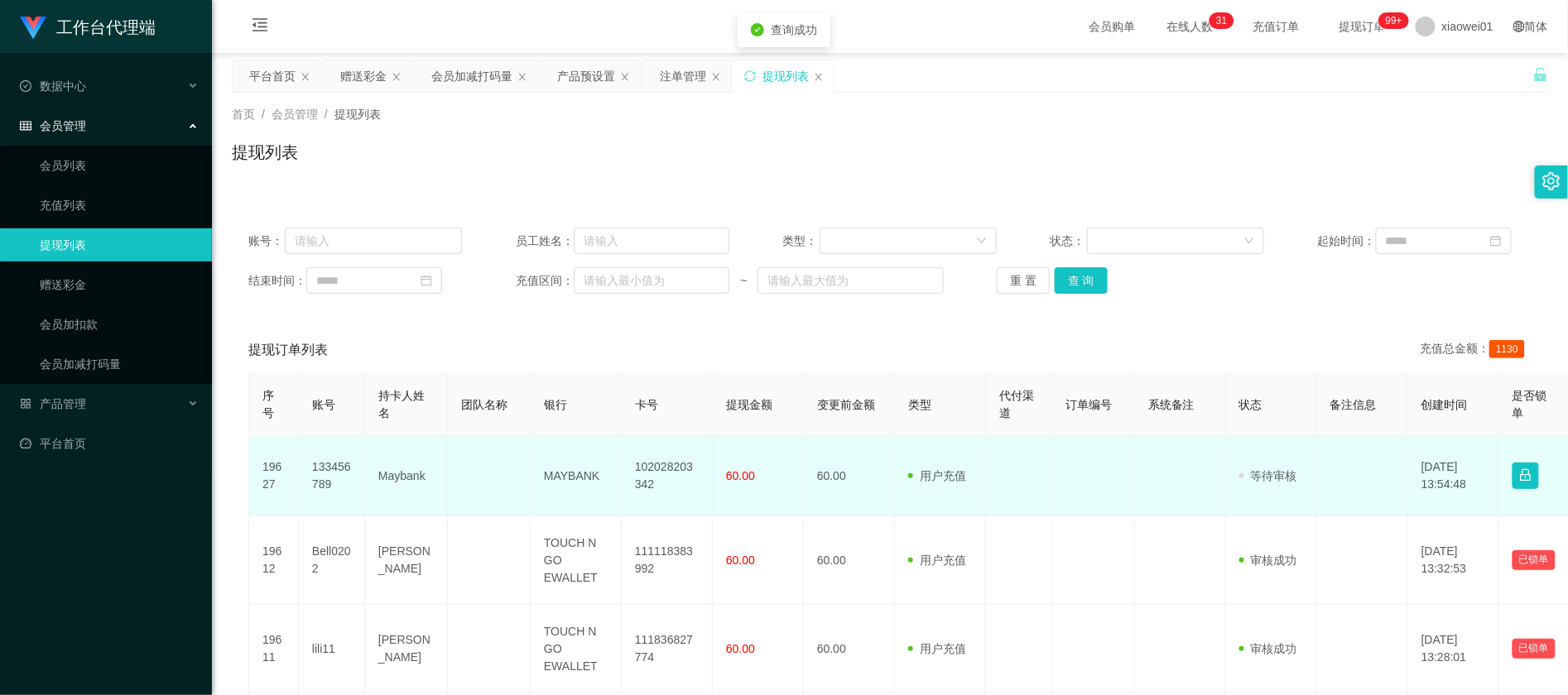
click at [676, 480] on td "102028203342" at bounding box center [667, 476] width 91 height 80
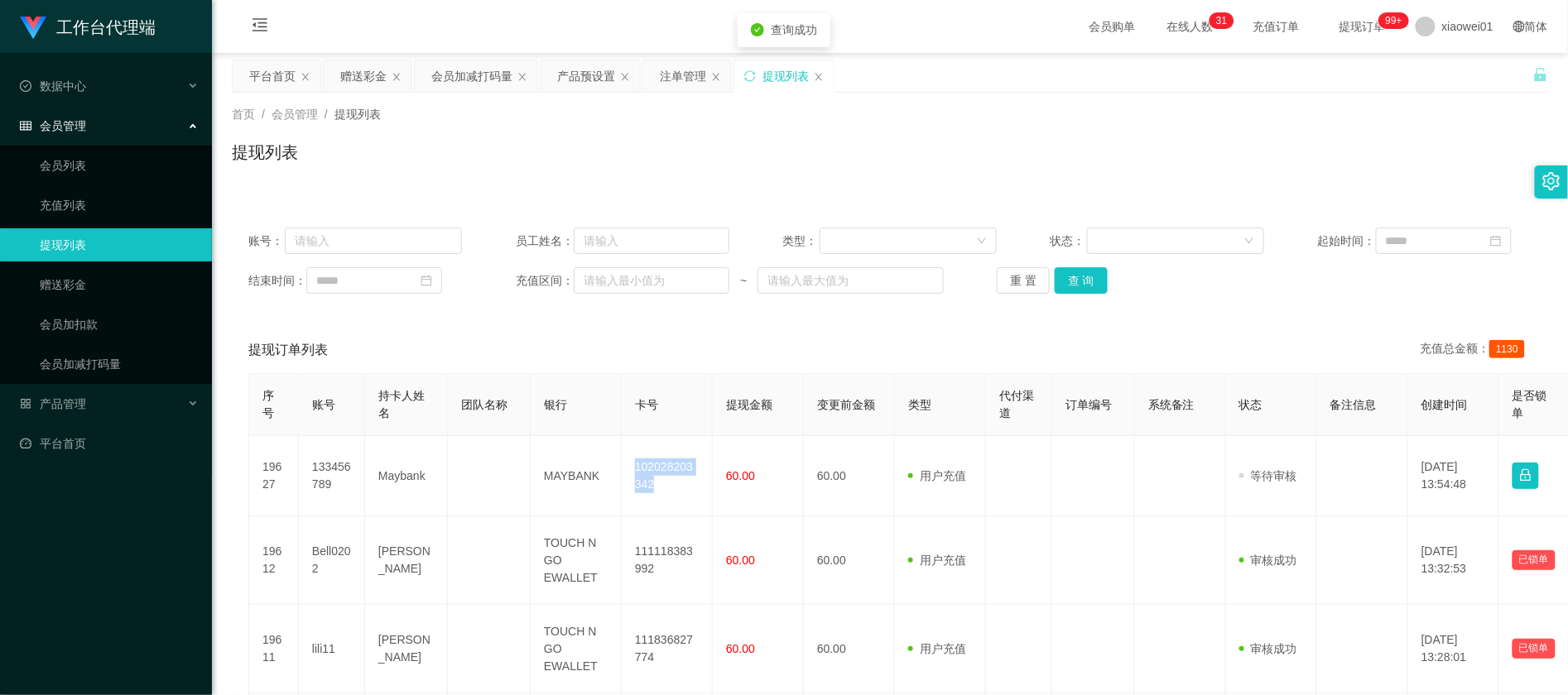
copy td "102028203342"
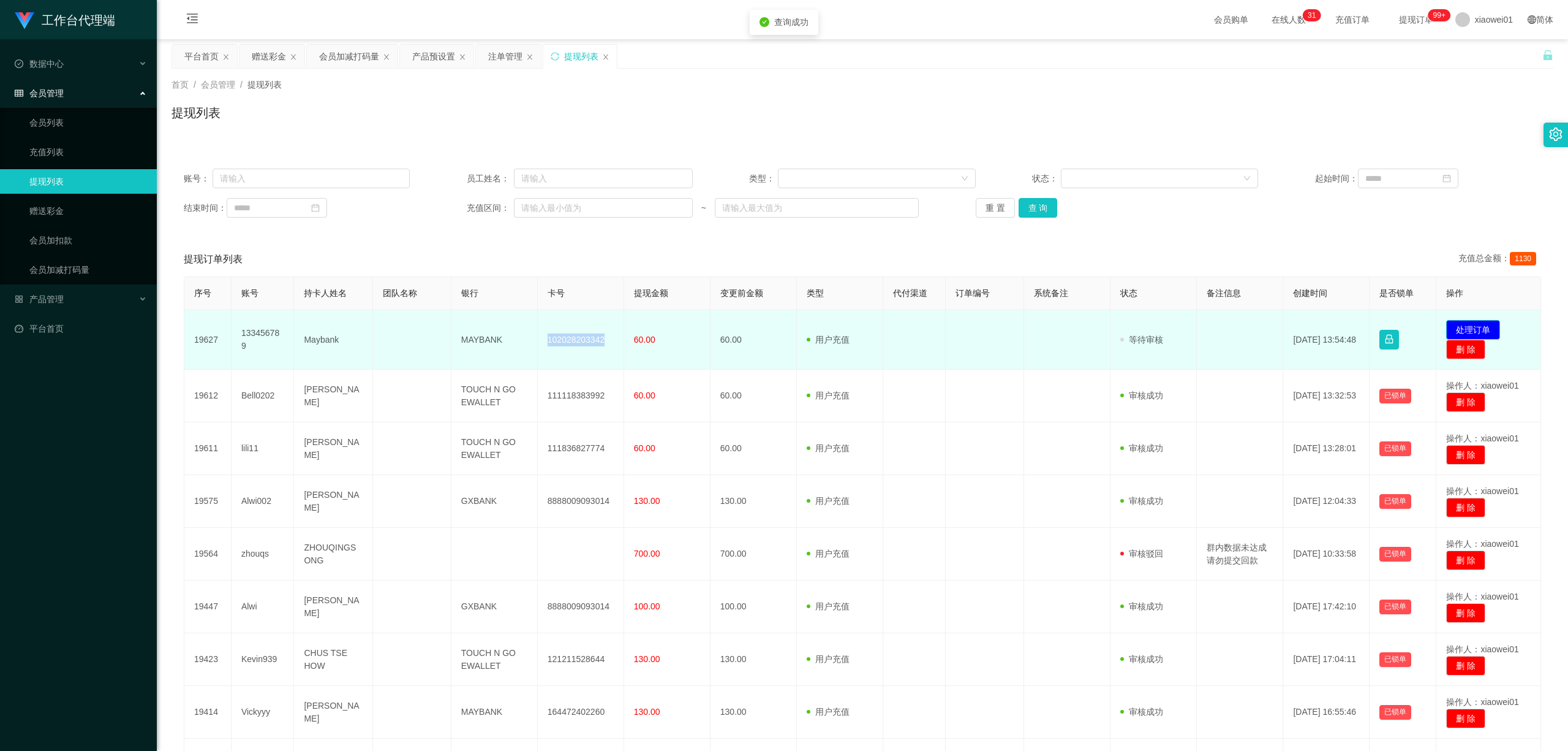
click at [1159, 326] on button "处理订单" at bounding box center [1473, 330] width 54 height 20
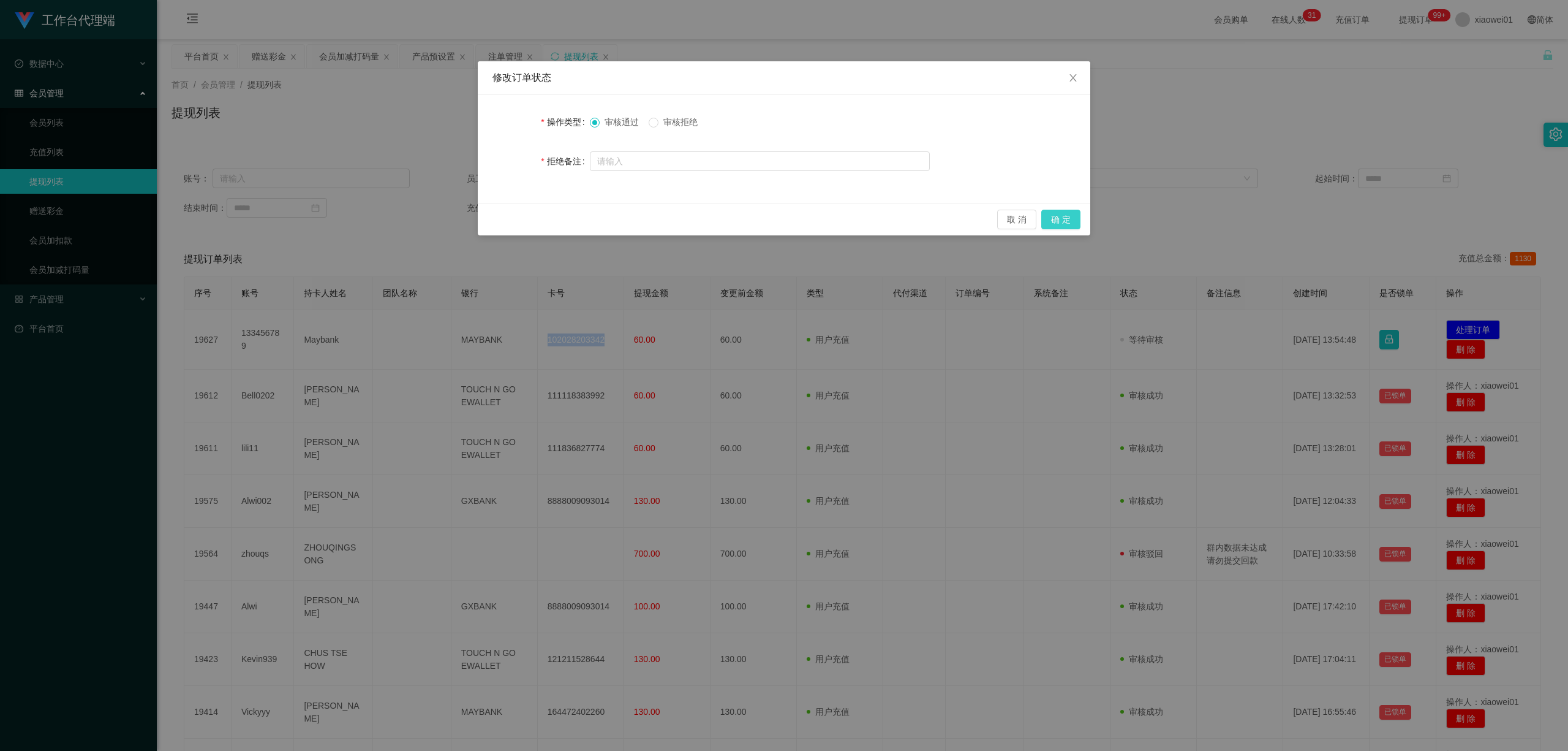
click at [1063, 221] on button "确 定" at bounding box center [1061, 219] width 39 height 20
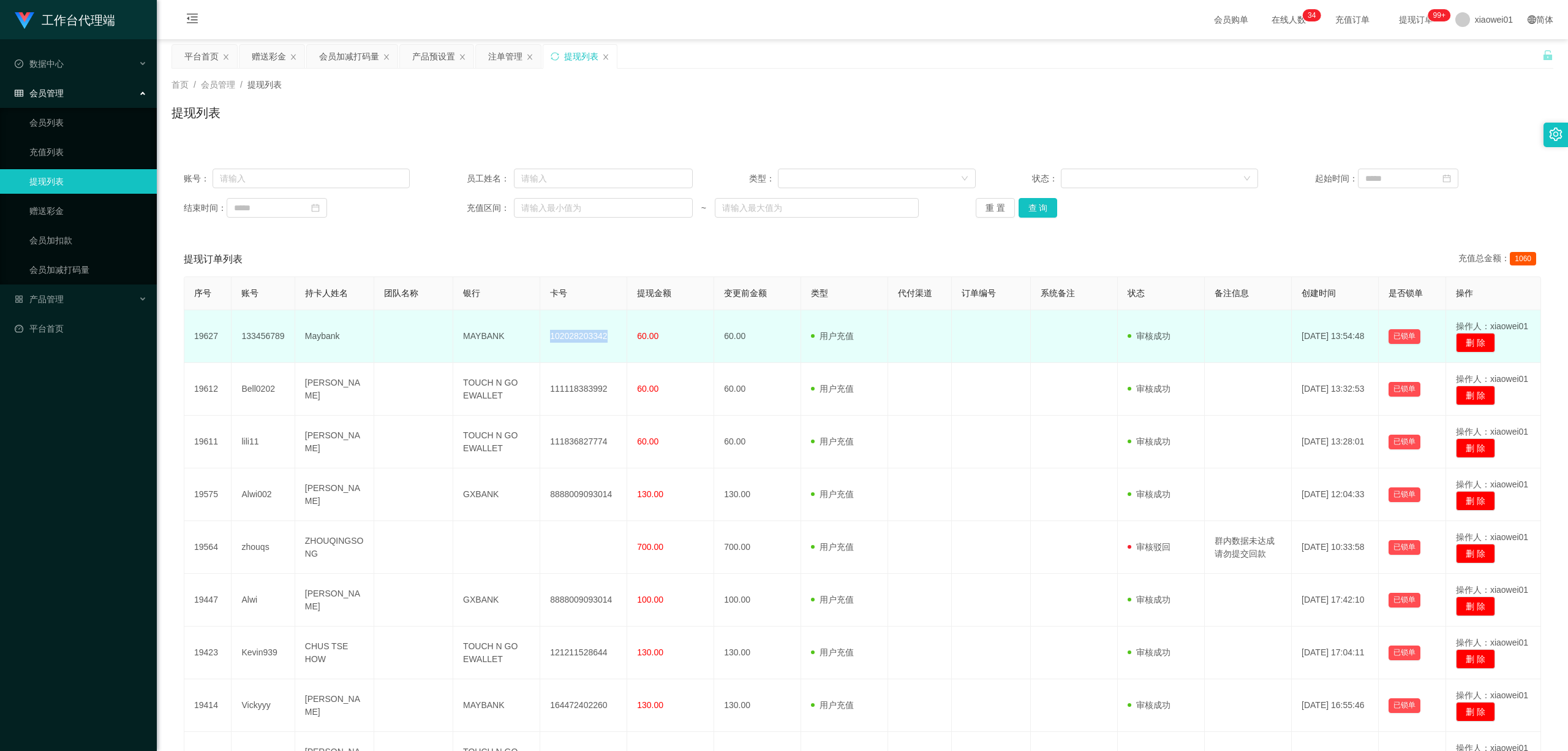
click at [561, 337] on td "102028203342" at bounding box center [584, 336] width 87 height 53
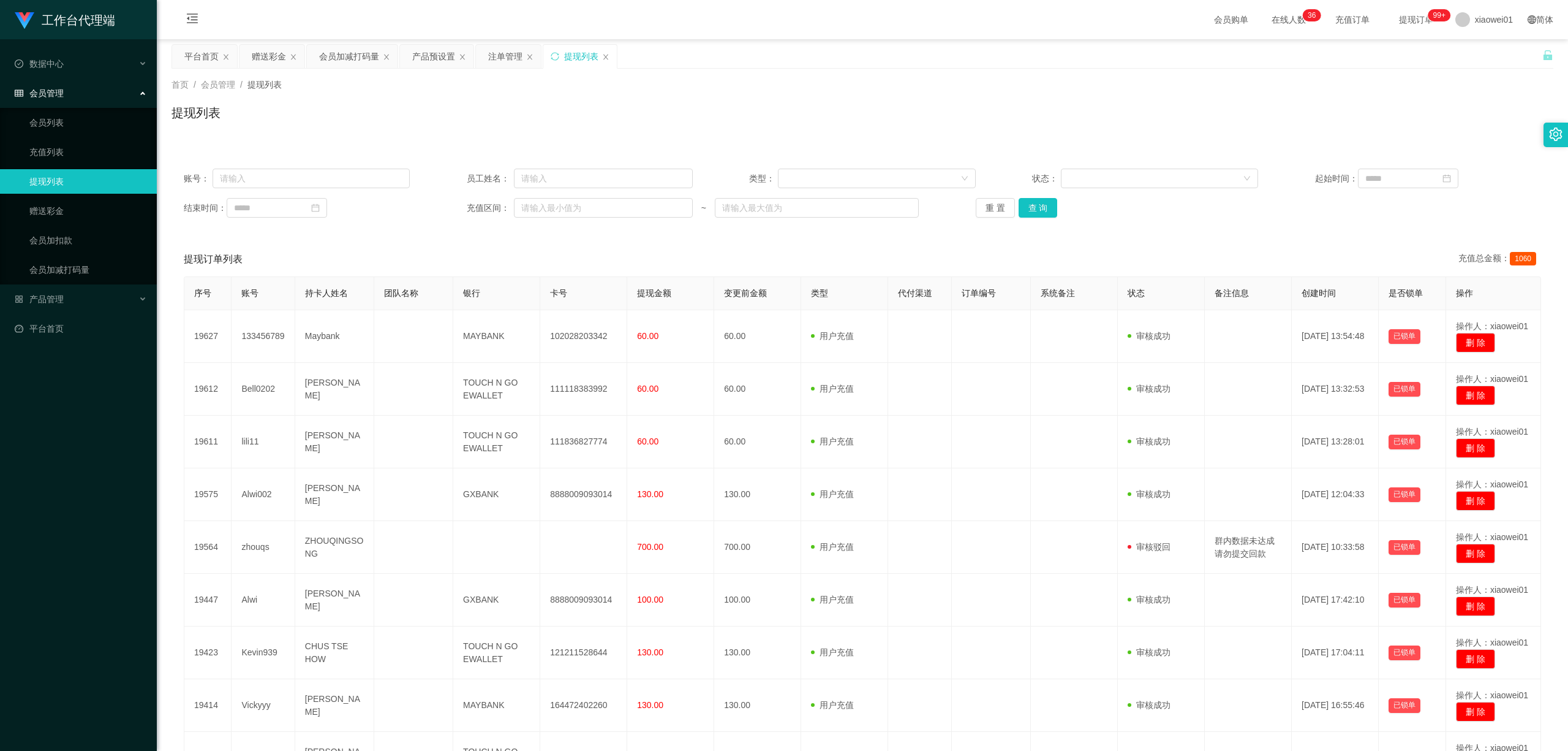
click at [1045, 222] on div "账号： 员工姓名： 类型： 状态： 起始时间： 结束时间： 充值区间： ~ 重 置 查 询" at bounding box center [863, 193] width 1382 height 74
click at [1043, 209] on button "查 询" at bounding box center [1038, 208] width 39 height 20
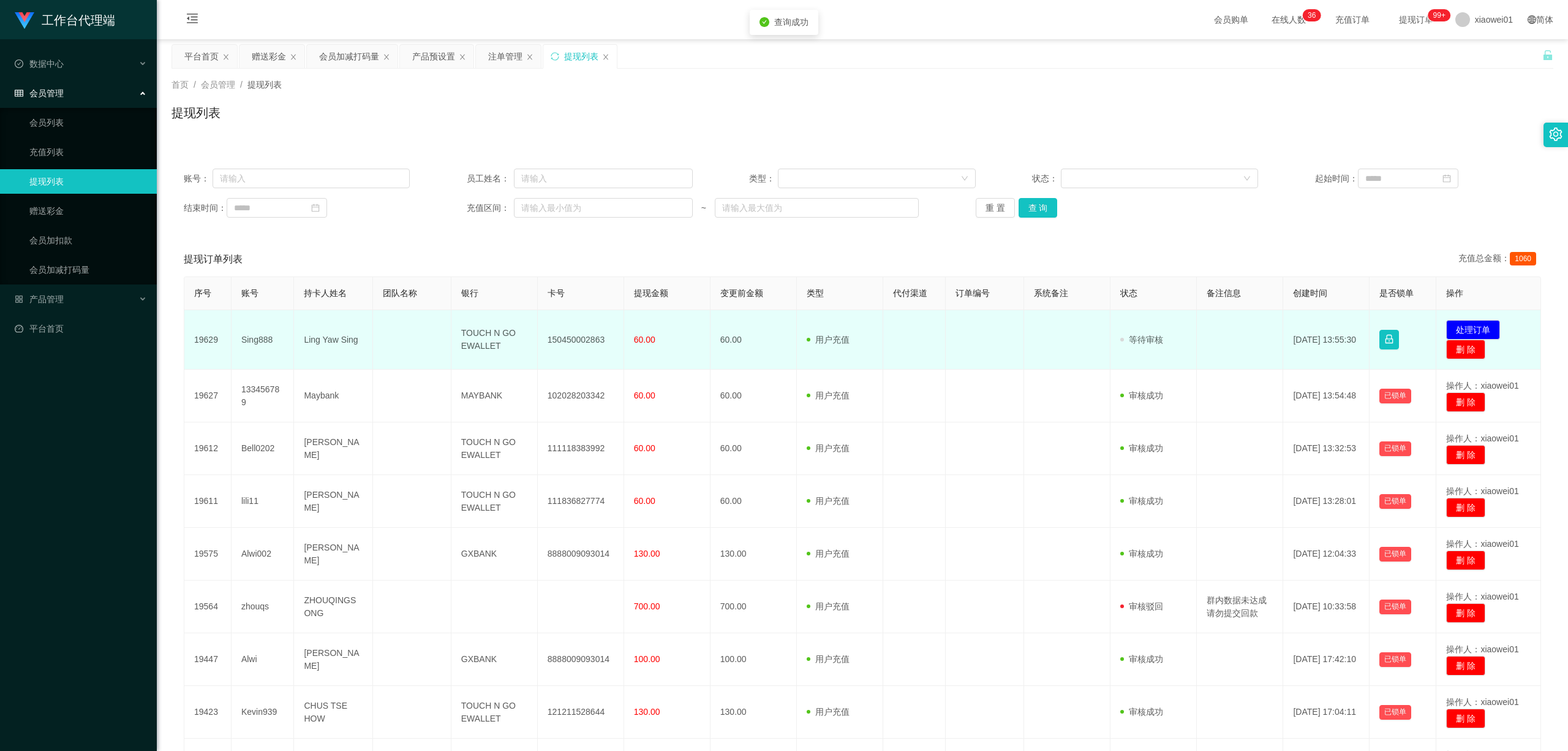
click at [552, 338] on td "150450002863" at bounding box center [580, 339] width 86 height 60
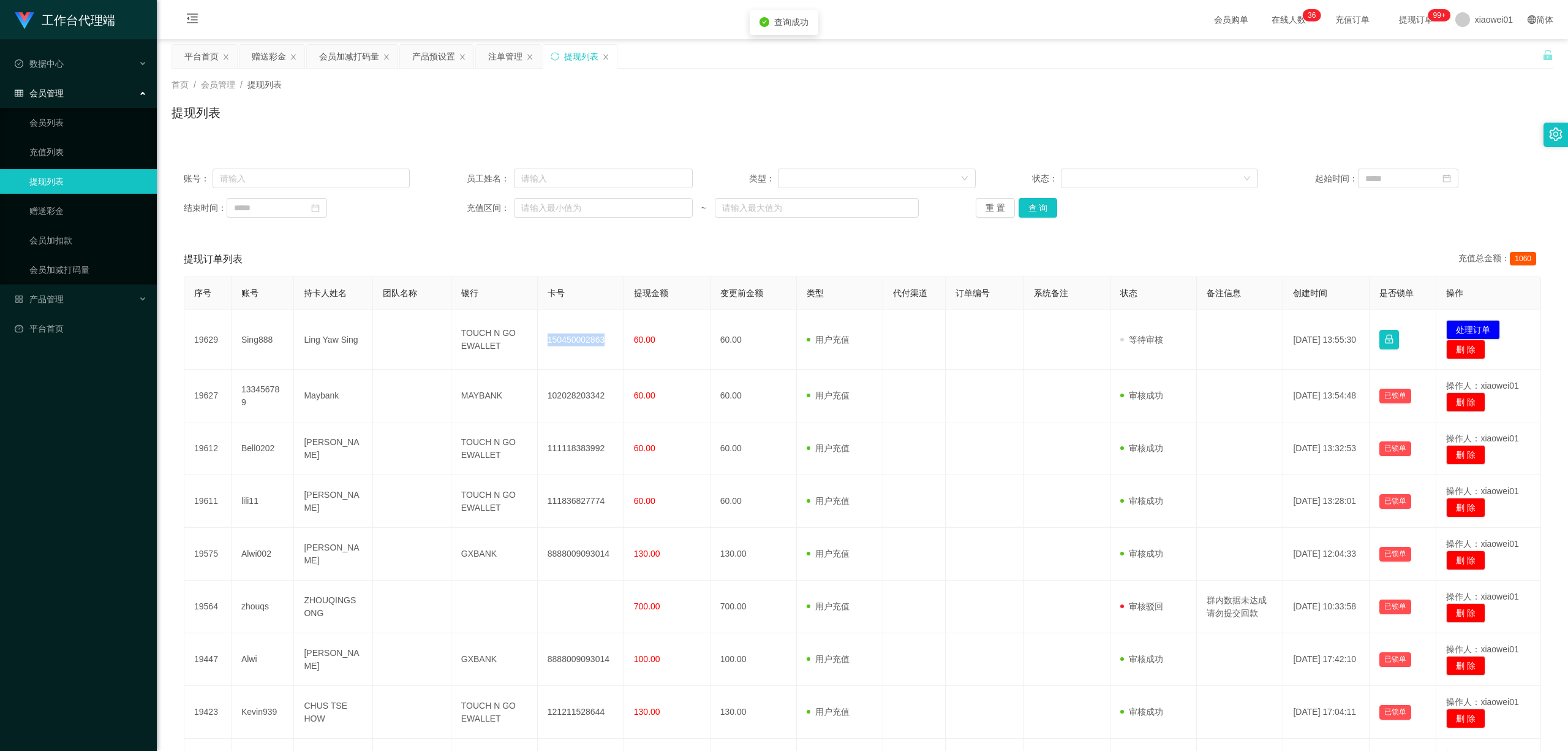
copy td "150450002863"
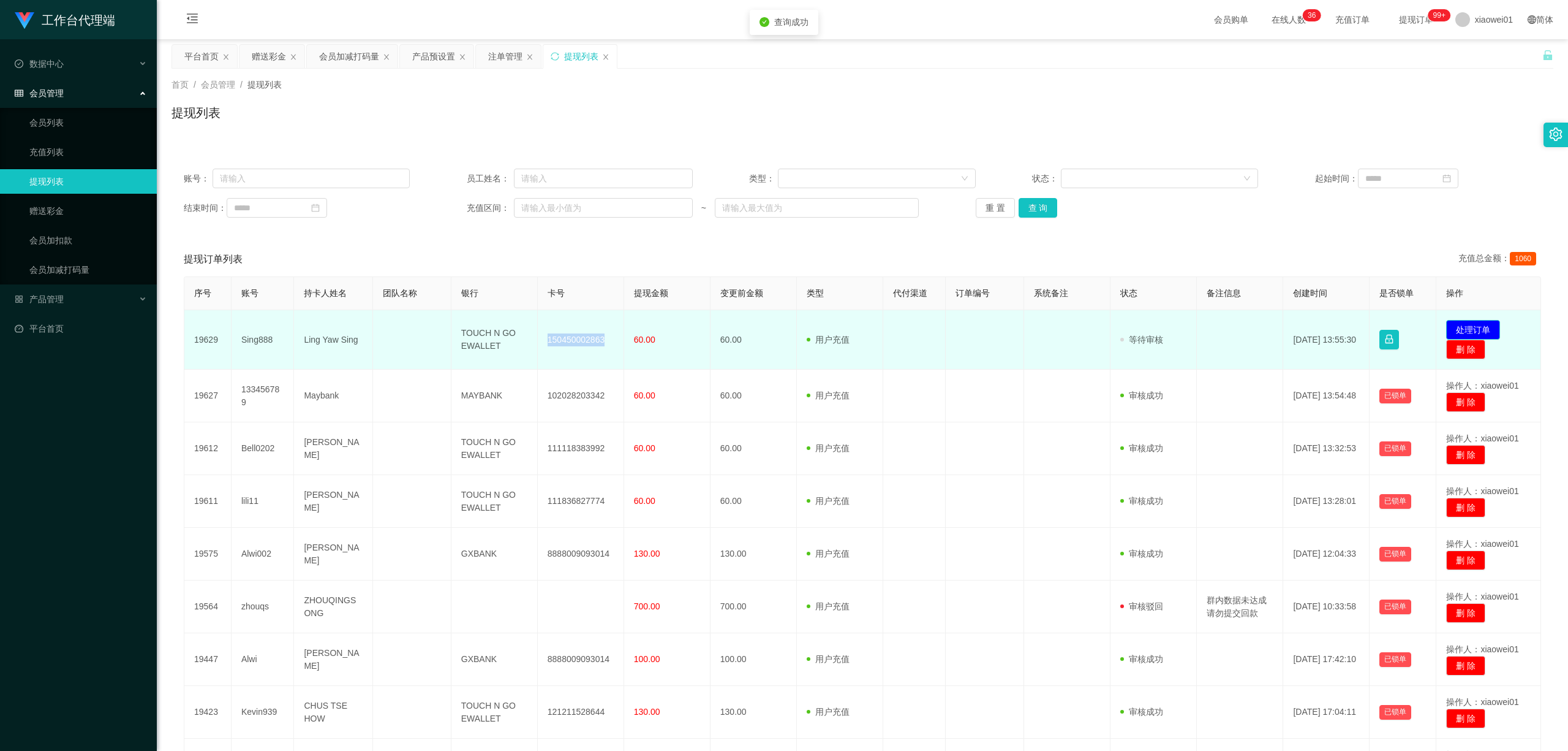
click at [1159, 323] on button "处理订单" at bounding box center [1473, 330] width 54 height 20
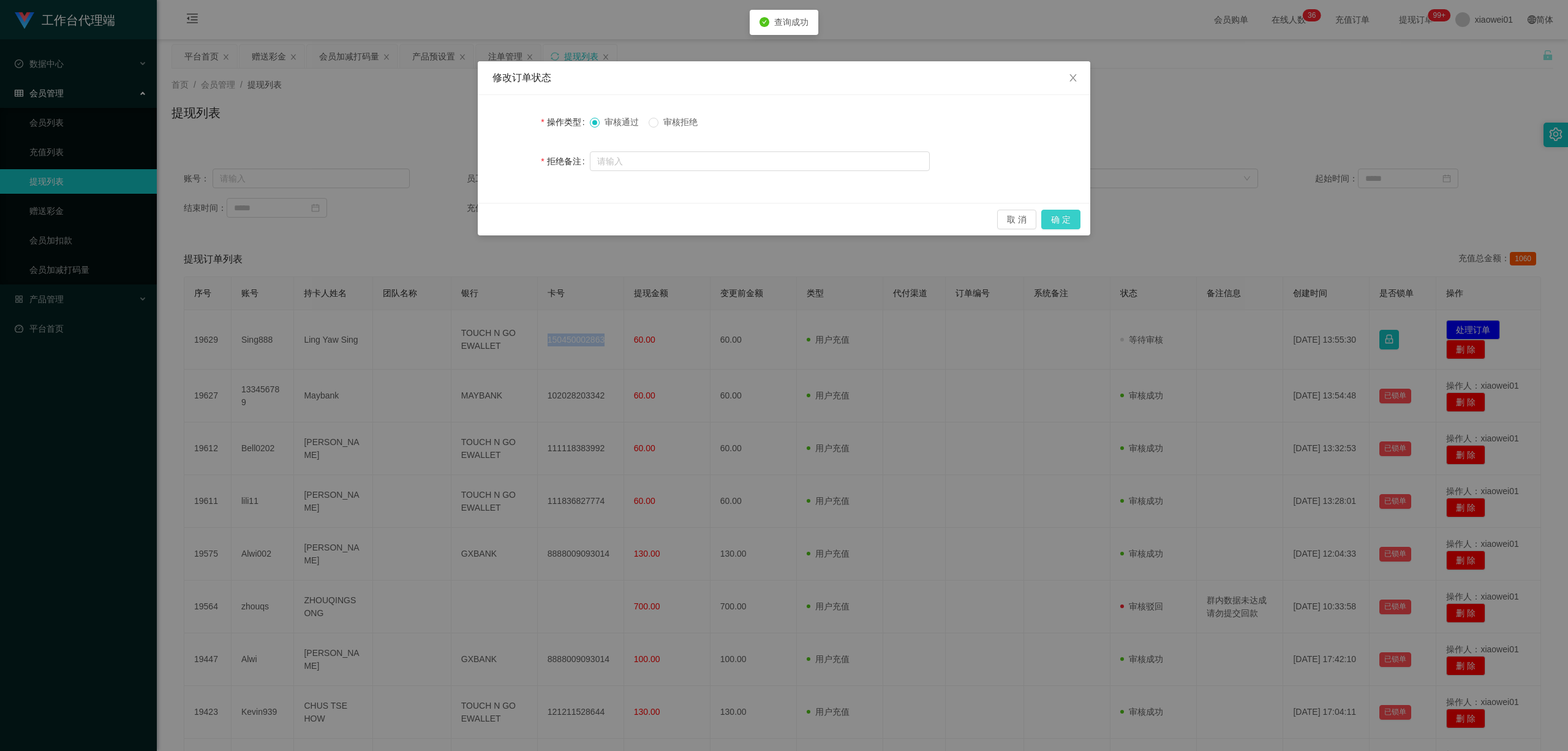
click at [1051, 224] on button "确 定" at bounding box center [1061, 219] width 39 height 20
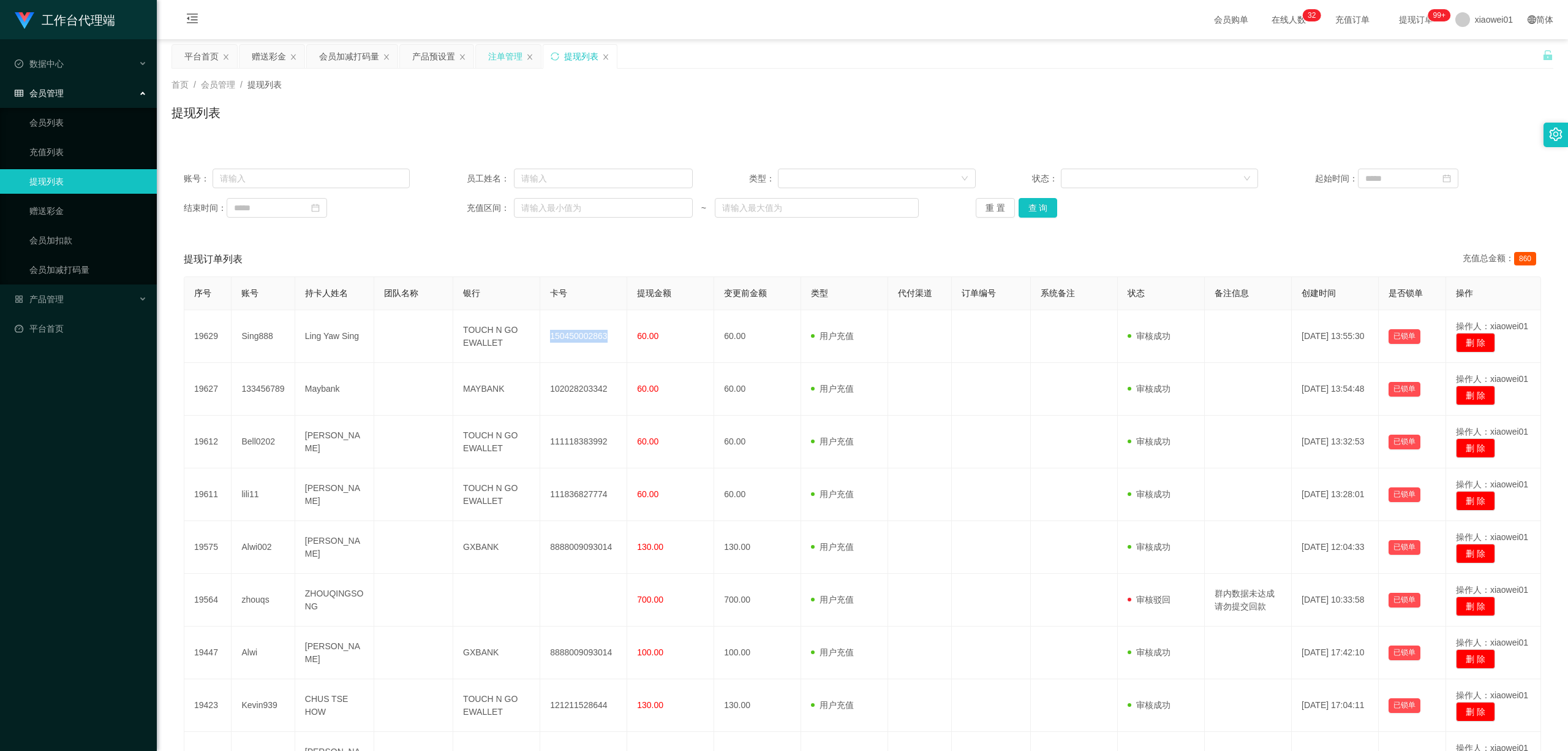
click at [501, 52] on div "注单管理" at bounding box center [505, 56] width 34 height 23
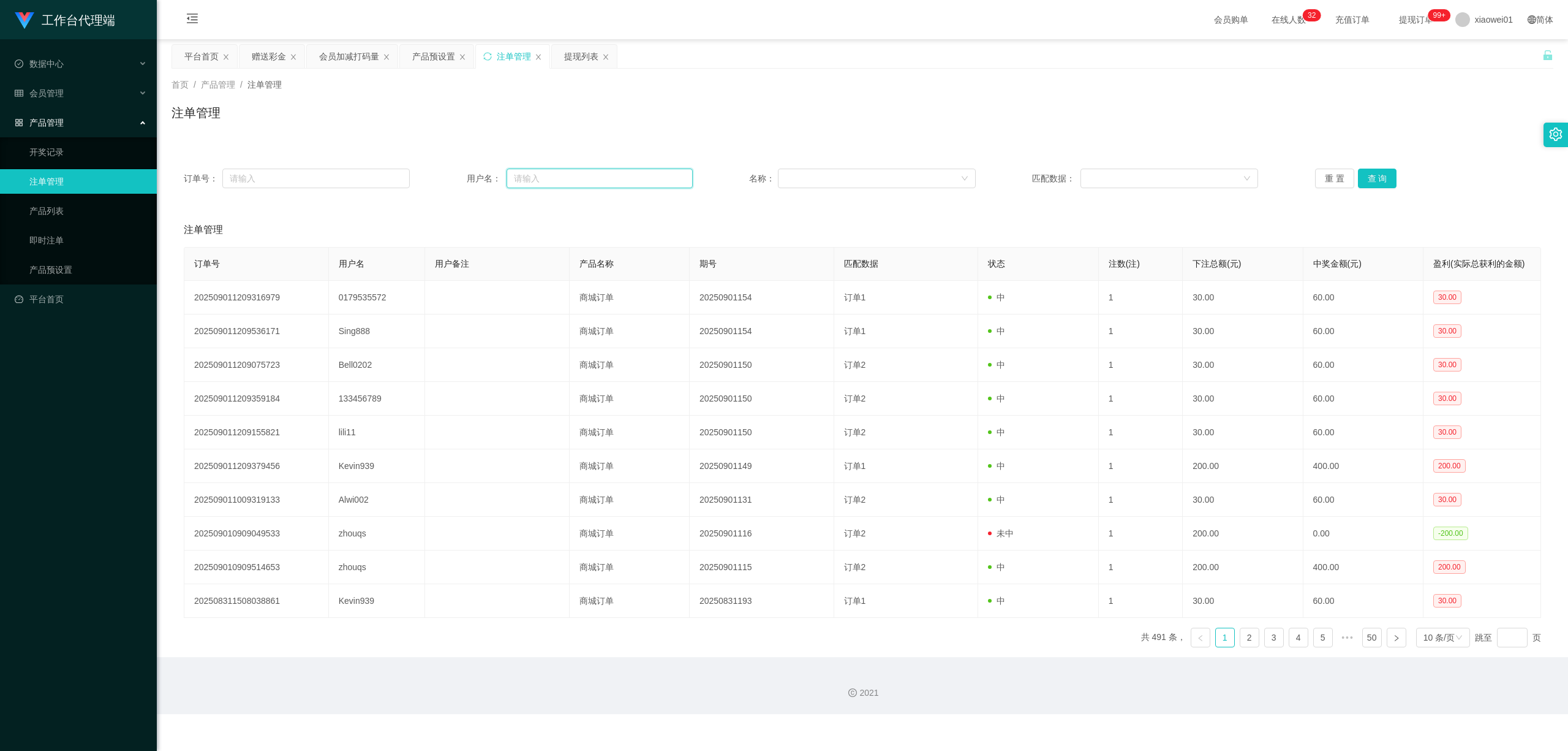
click at [530, 182] on input "text" at bounding box center [600, 178] width 186 height 20
paste input "0179535572"
type input "0179535572"
click at [1159, 177] on button "查 询" at bounding box center [1378, 178] width 39 height 20
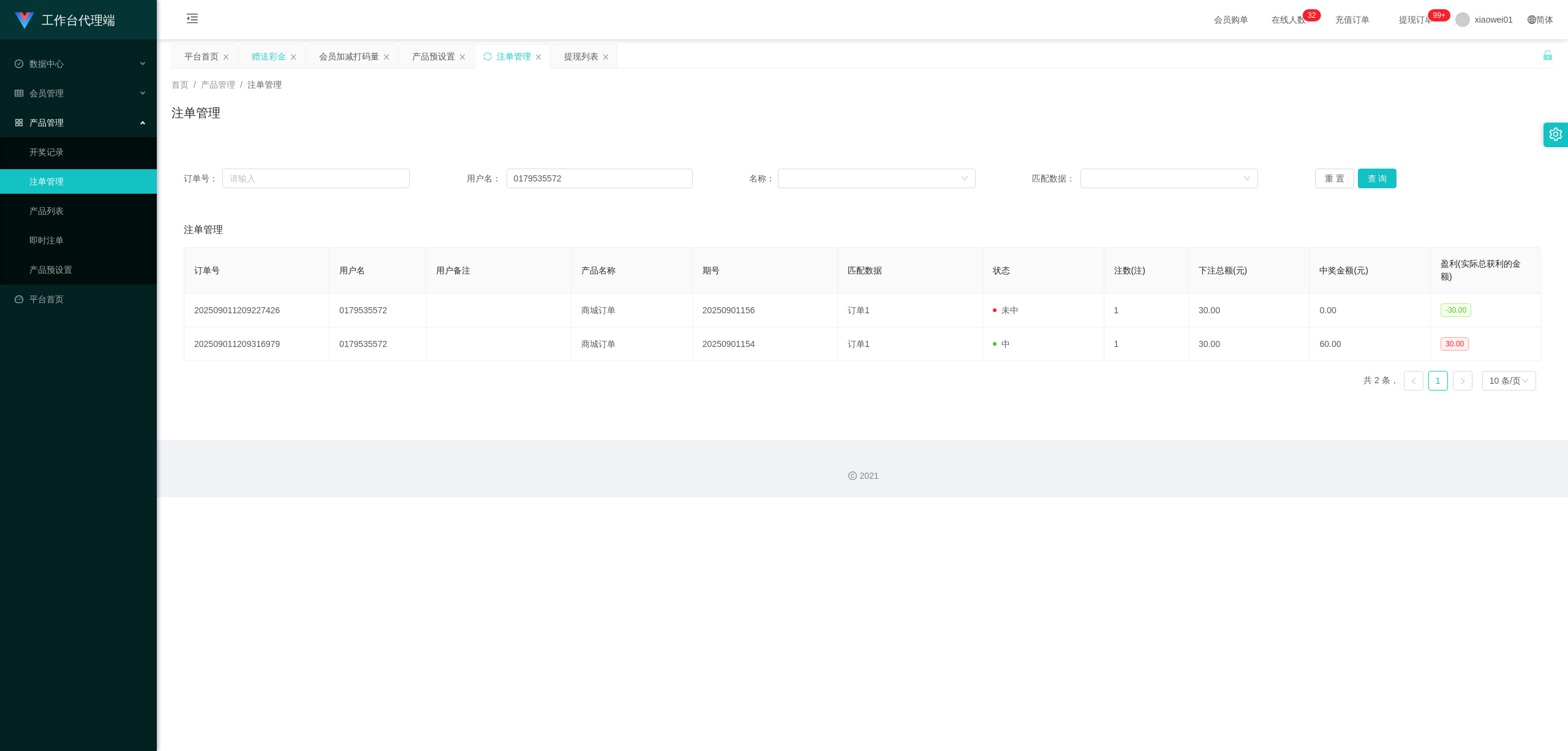
click at [259, 50] on div "赠送彩金" at bounding box center [268, 56] width 34 height 23
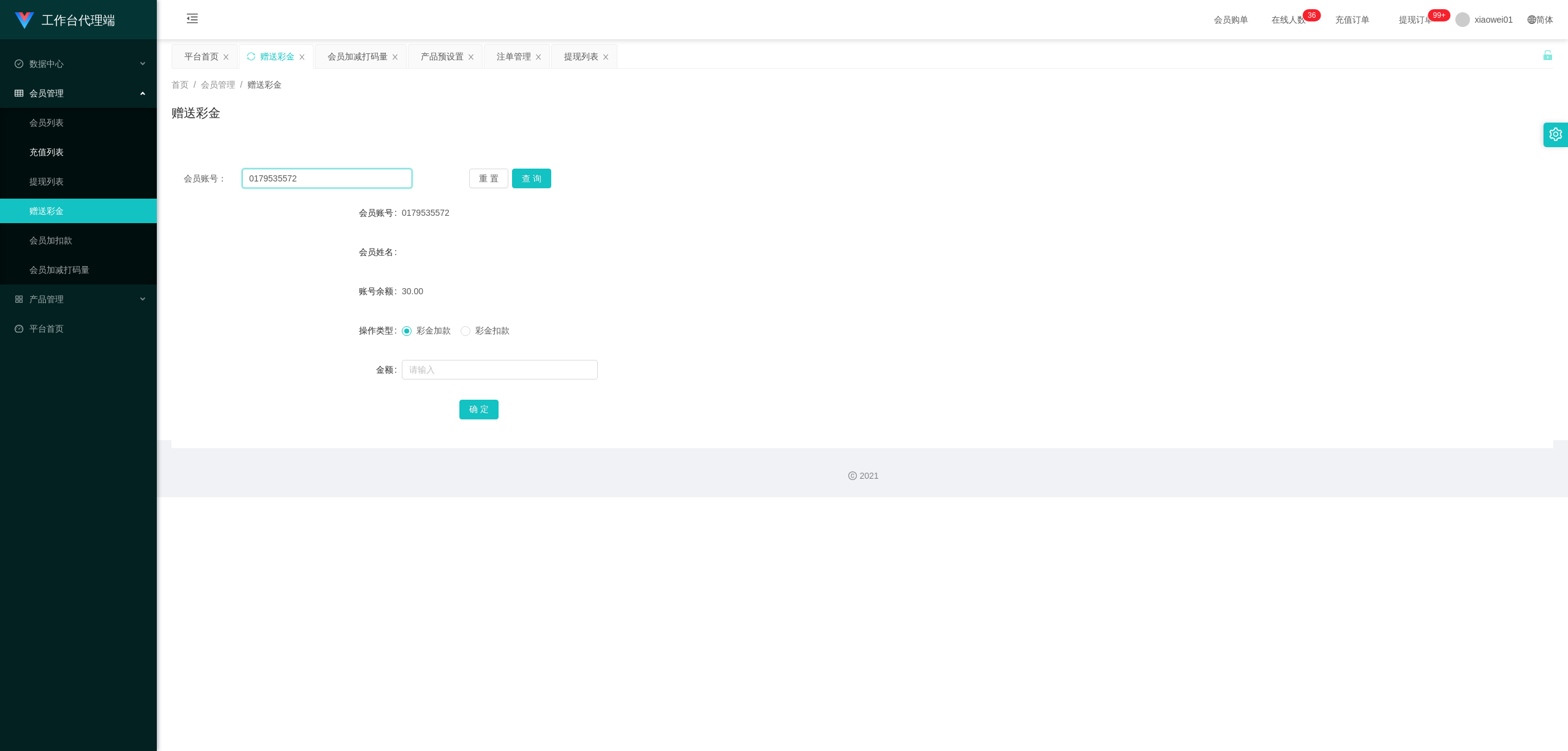
drag, startPoint x: 304, startPoint y: 179, endPoint x: 16, endPoint y: 148, distance: 289.7
click at [16, 148] on section "工作台代理端 数据中心 会员管理 会员列表 充值列表 提现列表 赠送彩金 会员加扣款 会员加减打码量 产品管理 开奖记录 注单管理 产品列表 即时注单 产品预…" at bounding box center [784, 248] width 1568 height 497
click at [547, 175] on button "查 询" at bounding box center [532, 178] width 39 height 20
click at [545, 177] on button "查 询" at bounding box center [538, 178] width 53 height 20
click at [483, 372] on input "text" at bounding box center [500, 370] width 196 height 20
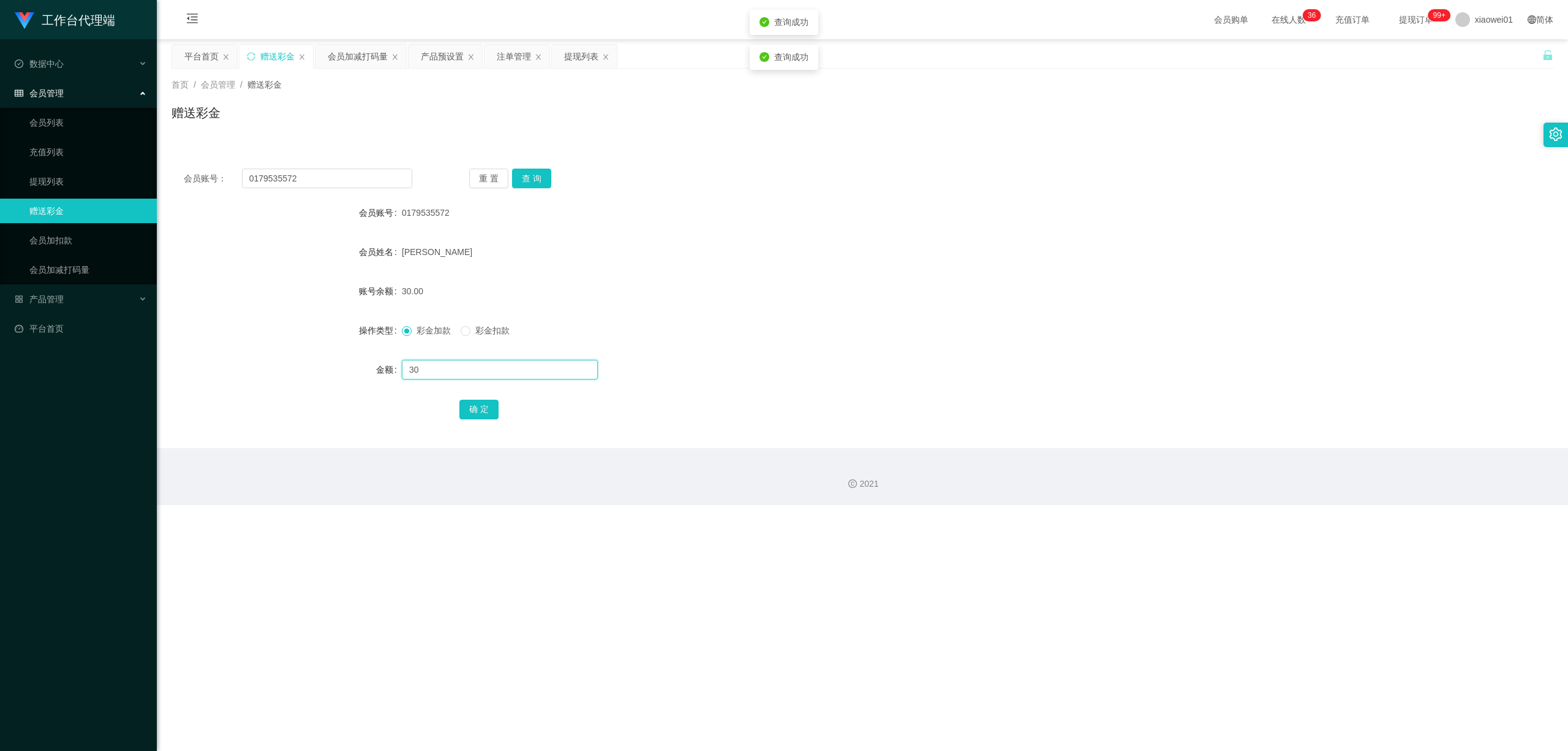
type input "30"
click at [475, 396] on div "确 定" at bounding box center [862, 408] width 806 height 25
click at [478, 406] on button "确 定" at bounding box center [479, 410] width 39 height 20
drag, startPoint x: 1011, startPoint y: 324, endPoint x: 1515, endPoint y: 53, distance: 572.2
click at [1012, 323] on div "彩金加款 彩金扣款" at bounding box center [805, 330] width 806 height 25
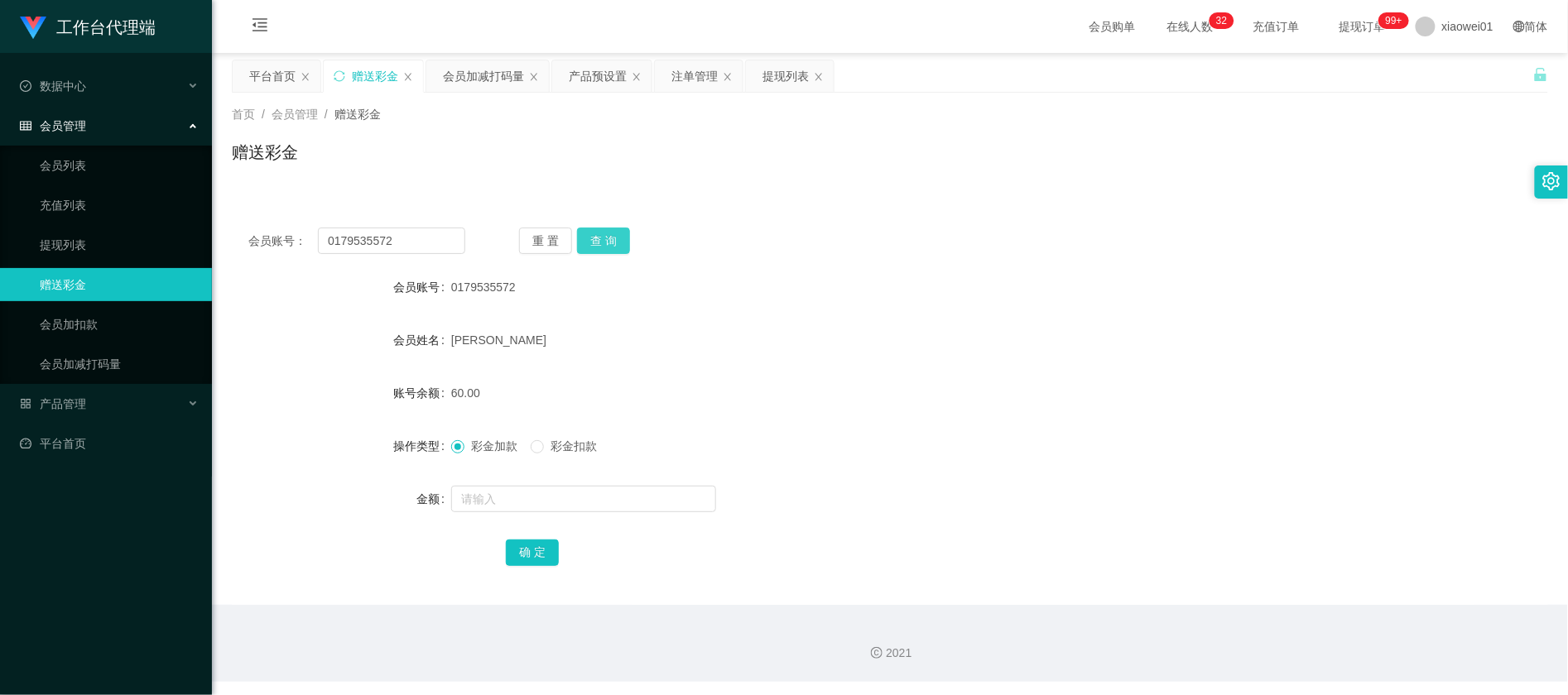
click at [600, 250] on button "查 询" at bounding box center [604, 241] width 53 height 27
click at [755, 78] on div "提现列表" at bounding box center [789, 76] width 88 height 31
click at [769, 75] on div "提现列表" at bounding box center [785, 76] width 46 height 31
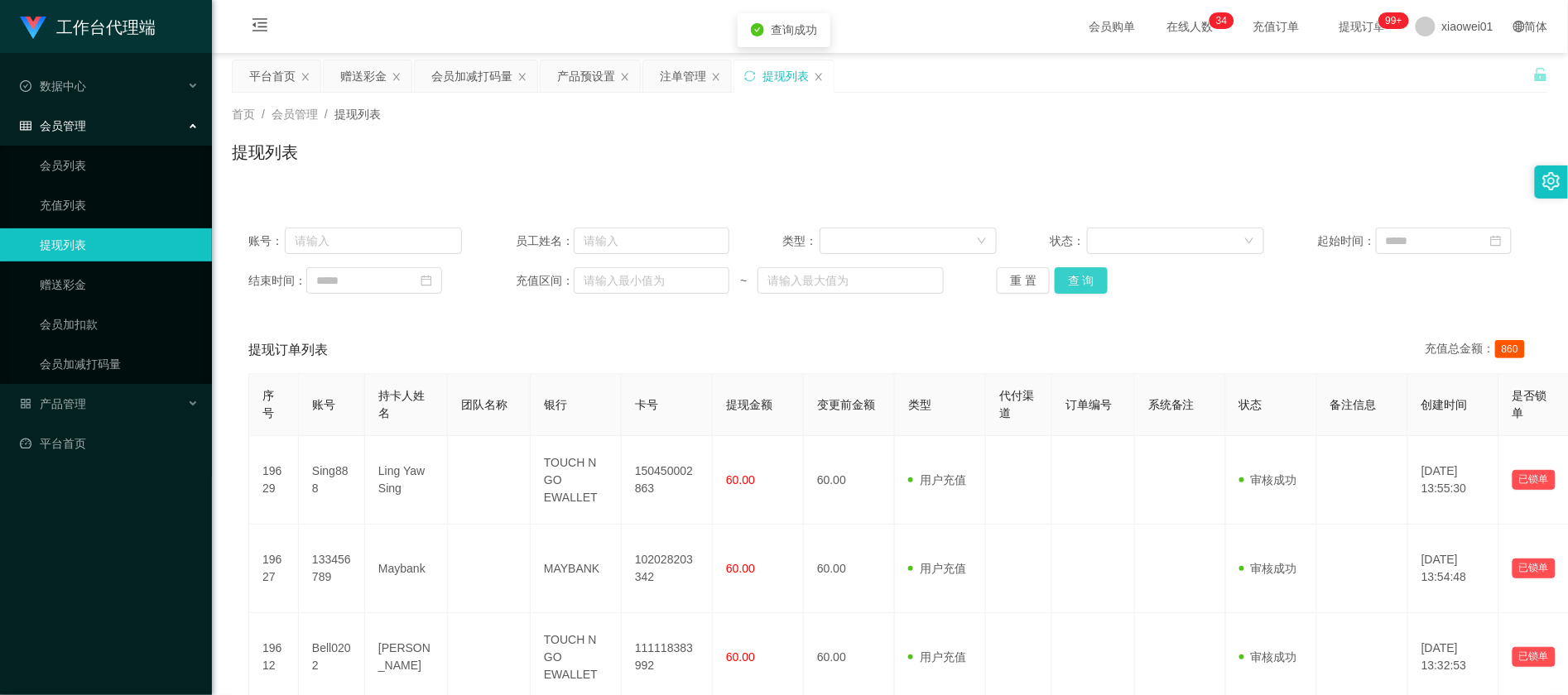
click at [1061, 278] on button "查 询" at bounding box center [1081, 280] width 53 height 27
click at [1068, 289] on button "查 询" at bounding box center [1081, 280] width 53 height 27
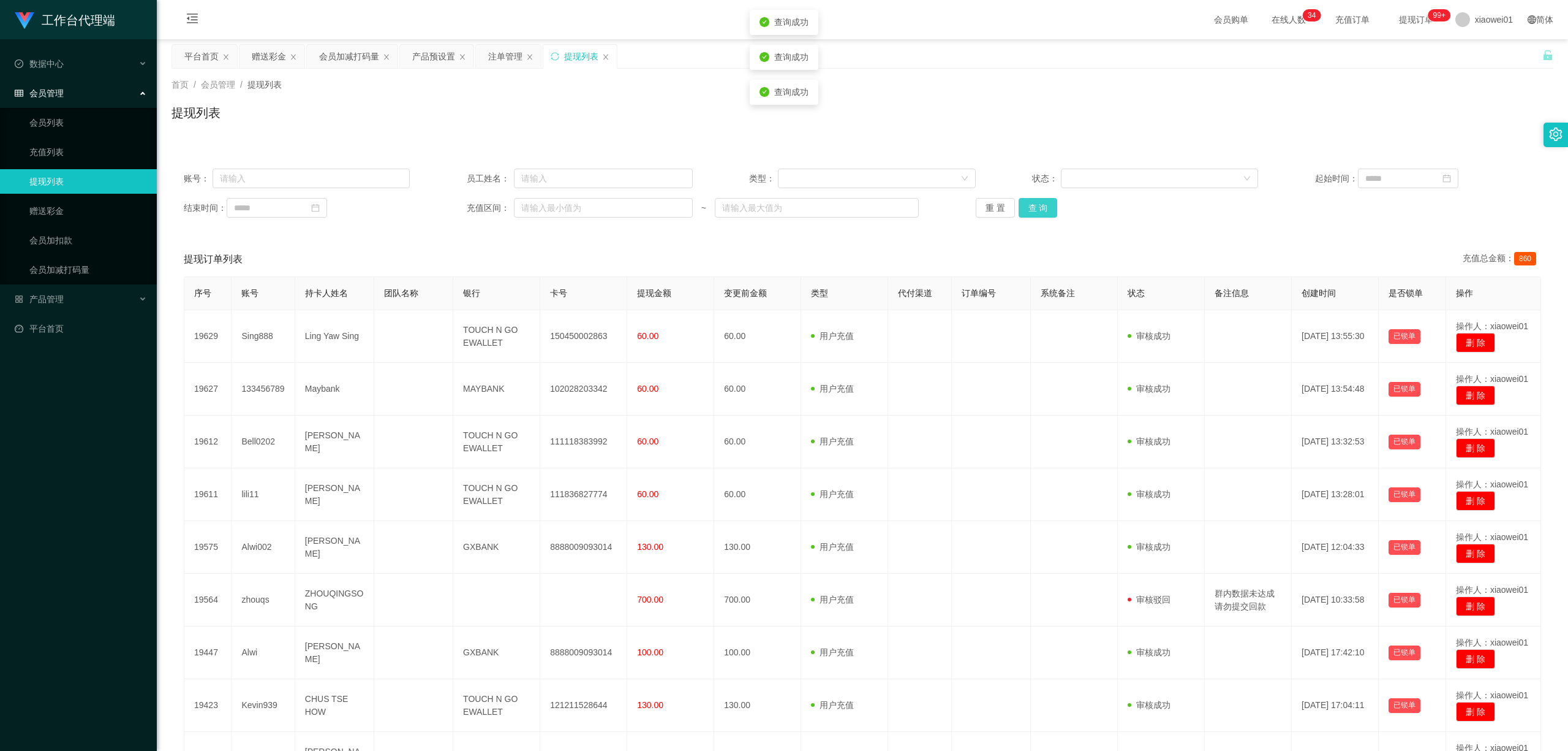
click at [1032, 208] on button "查 询" at bounding box center [1038, 208] width 39 height 20
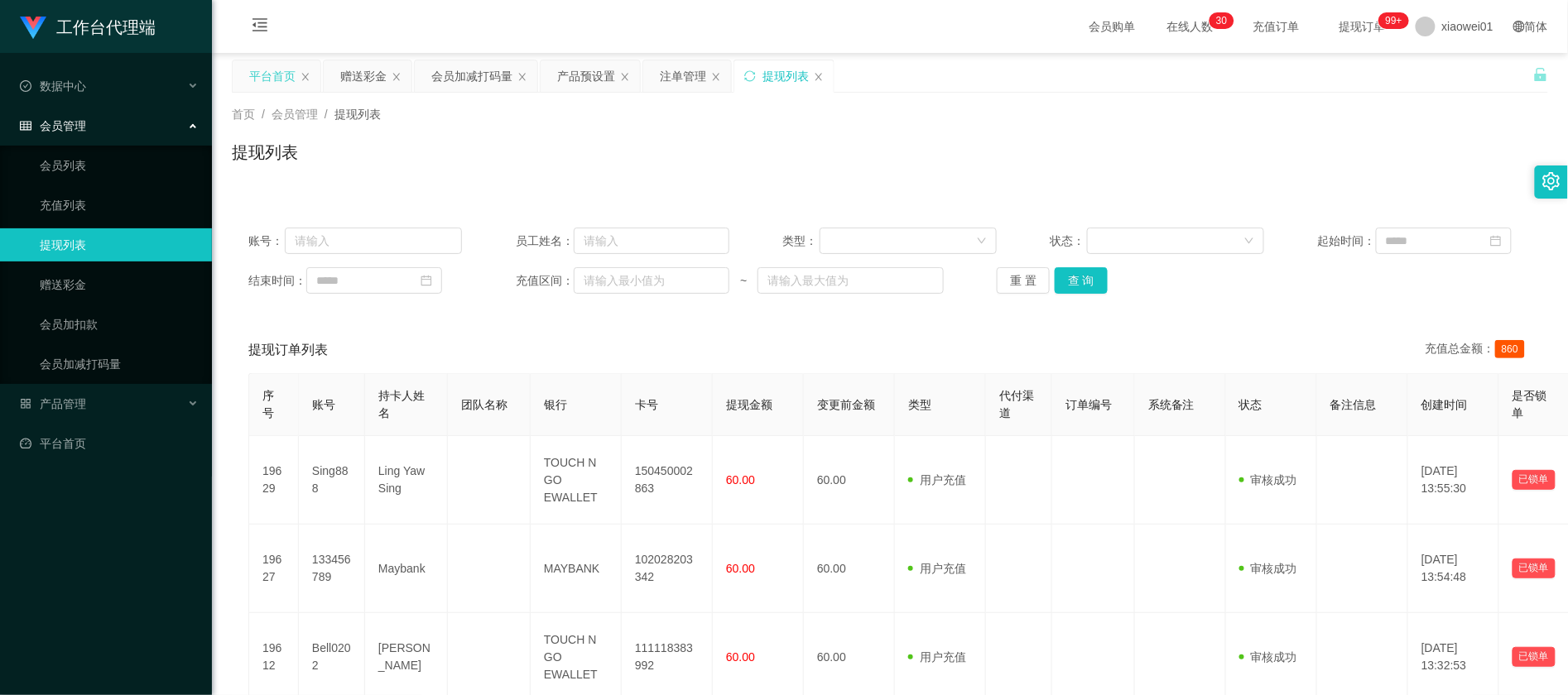
click at [273, 66] on div "平台首页" at bounding box center [272, 76] width 46 height 31
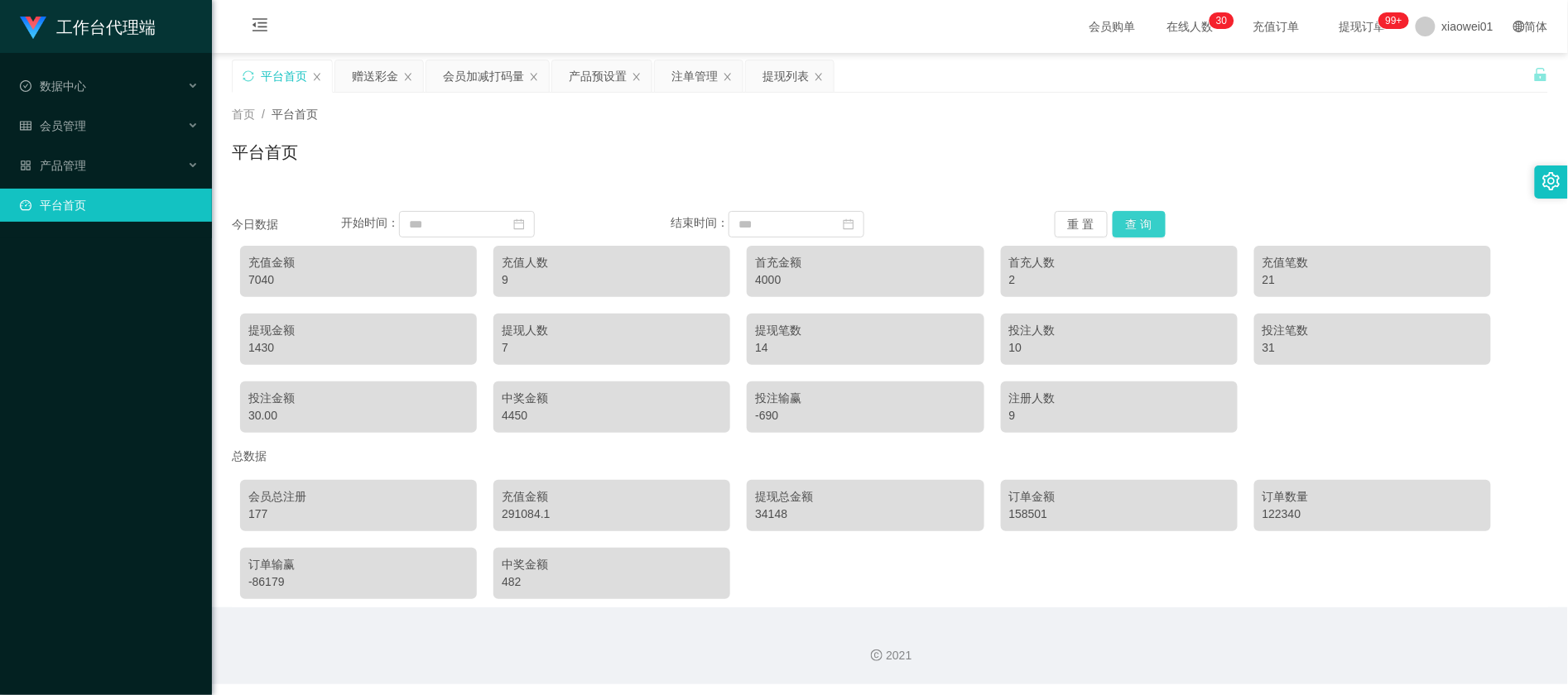
click at [1129, 213] on button "查 询" at bounding box center [1140, 224] width 53 height 27
click at [371, 73] on div "赠送彩金" at bounding box center [374, 76] width 46 height 31
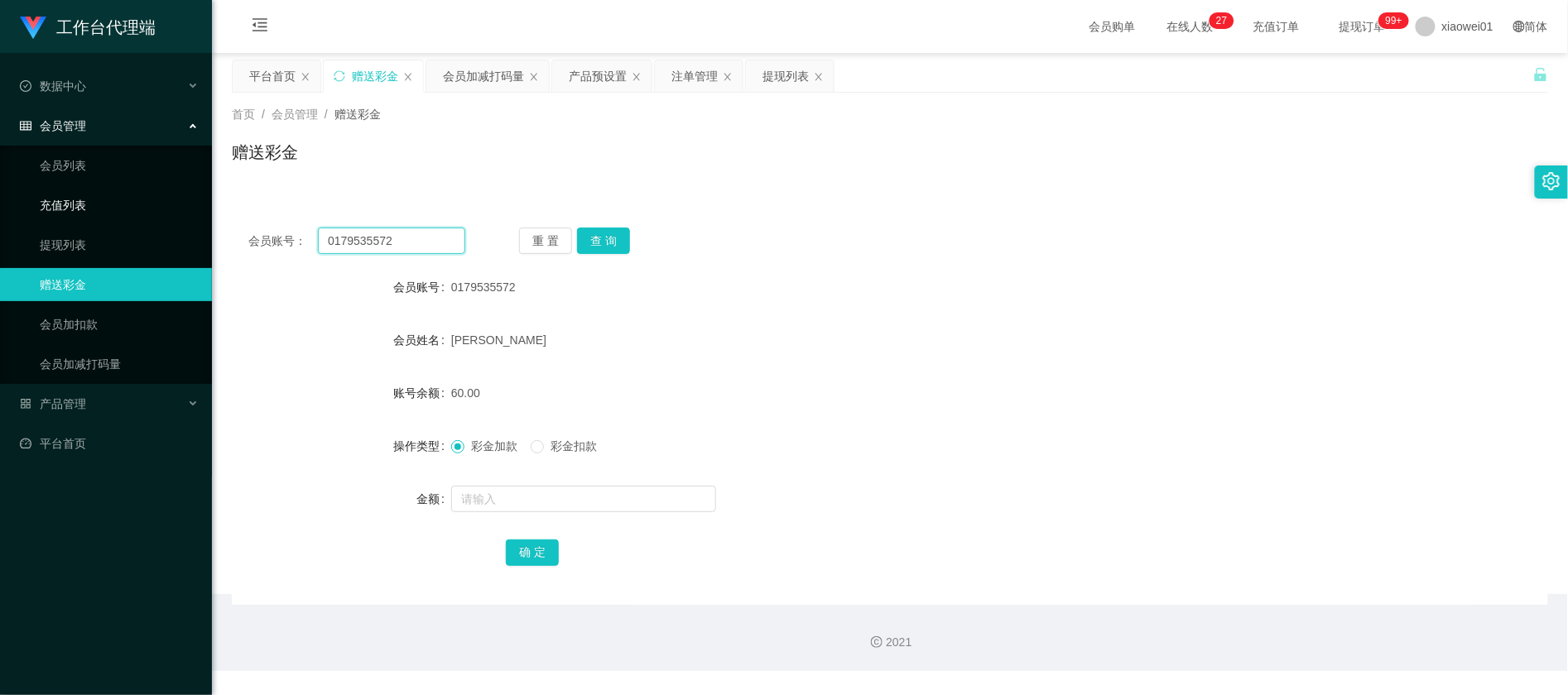
drag, startPoint x: 431, startPoint y: 241, endPoint x: 147, endPoint y: 217, distance: 285.0
click at [147, 217] on section "工作台代理端 数据中心 会员管理 会员列表 充值列表 提现列表 赠送彩金 会员加扣款 会员加减打码量 产品管理 开奖记录 注单管理 产品列表 即时注单 产品预…" at bounding box center [784, 335] width 1568 height 671
paste input "699261"
type input "0179699261"
click at [618, 236] on button "查 询" at bounding box center [604, 241] width 53 height 27
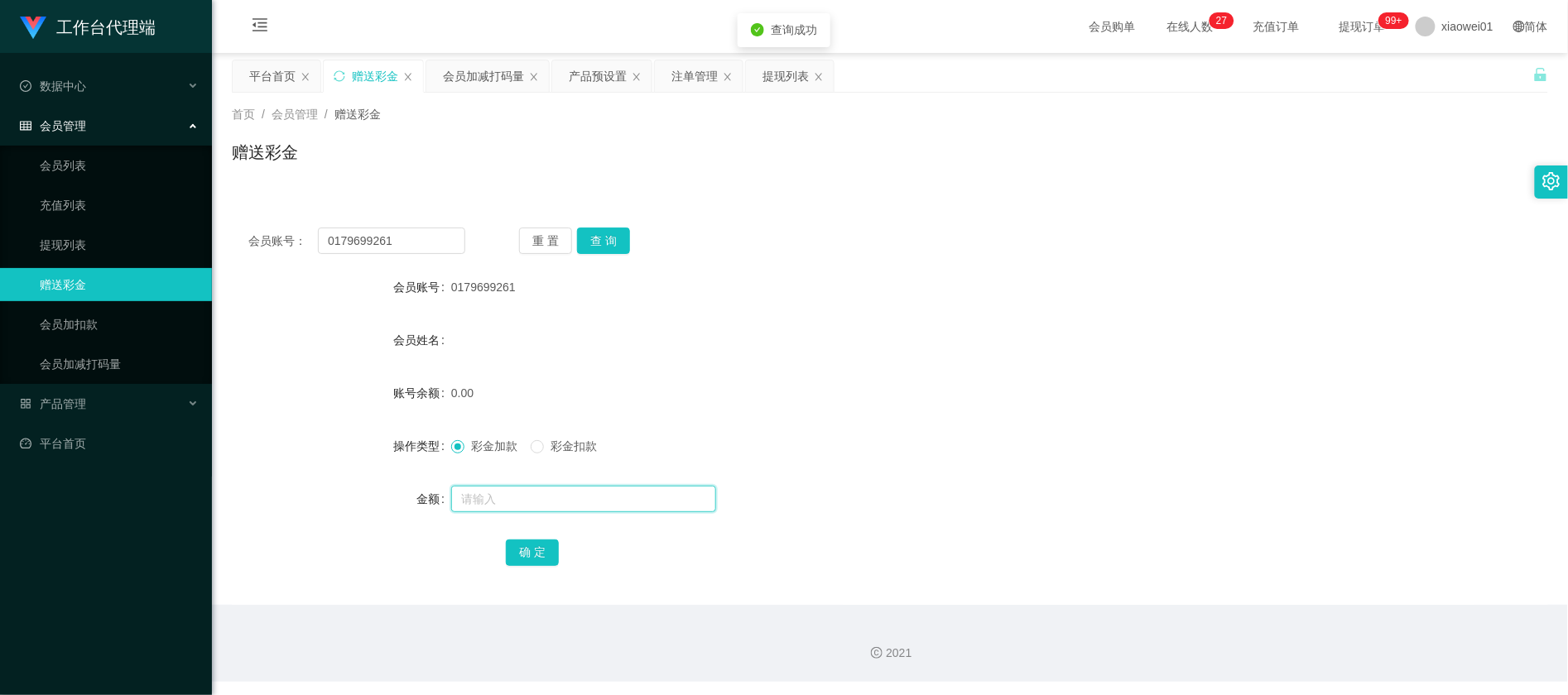
click at [571, 498] on input "text" at bounding box center [584, 499] width 265 height 27
type input "30"
click at [512, 555] on button "确 定" at bounding box center [532, 553] width 53 height 27
click at [875, 262] on div "会员账号： 0179699261 重 置 查 询 会员账号 0179699261 会员姓名 账号余额 30.00 操作类型 彩金加款 彩金扣款 金额 确 定" at bounding box center [891, 408] width 1317 height 394
click at [813, 70] on div "提现列表" at bounding box center [789, 76] width 88 height 31
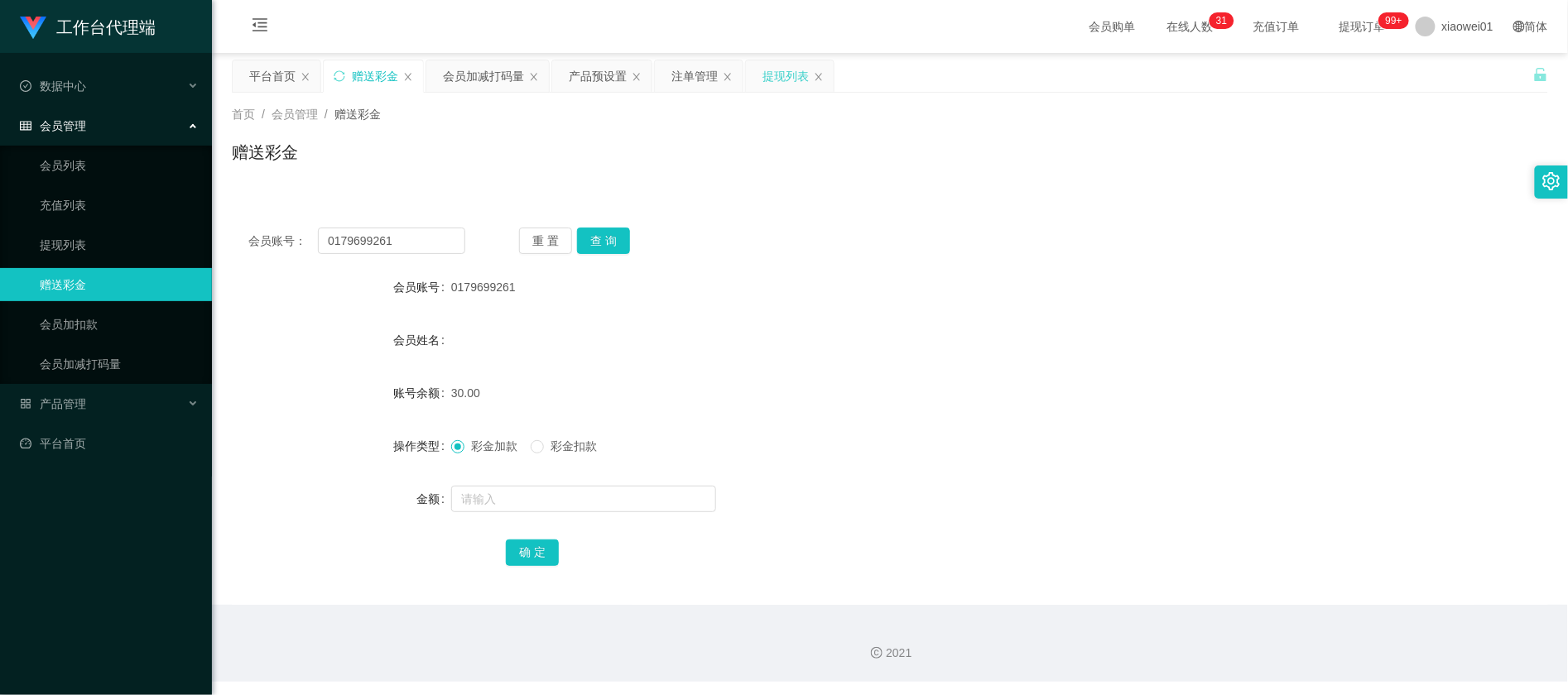
click at [788, 77] on div "提现列表" at bounding box center [785, 76] width 46 height 31
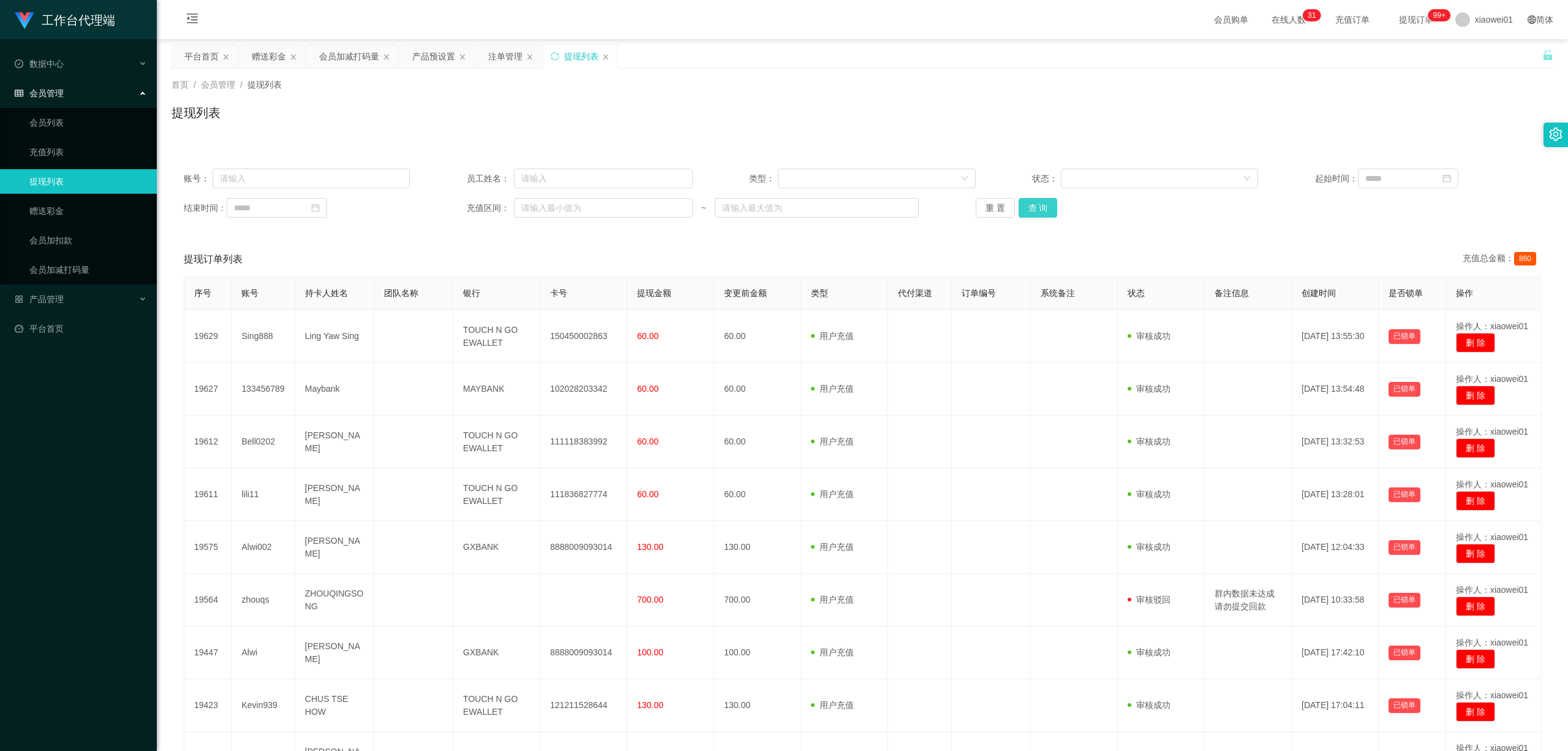
click at [1045, 215] on button "查 询" at bounding box center [1038, 208] width 39 height 20
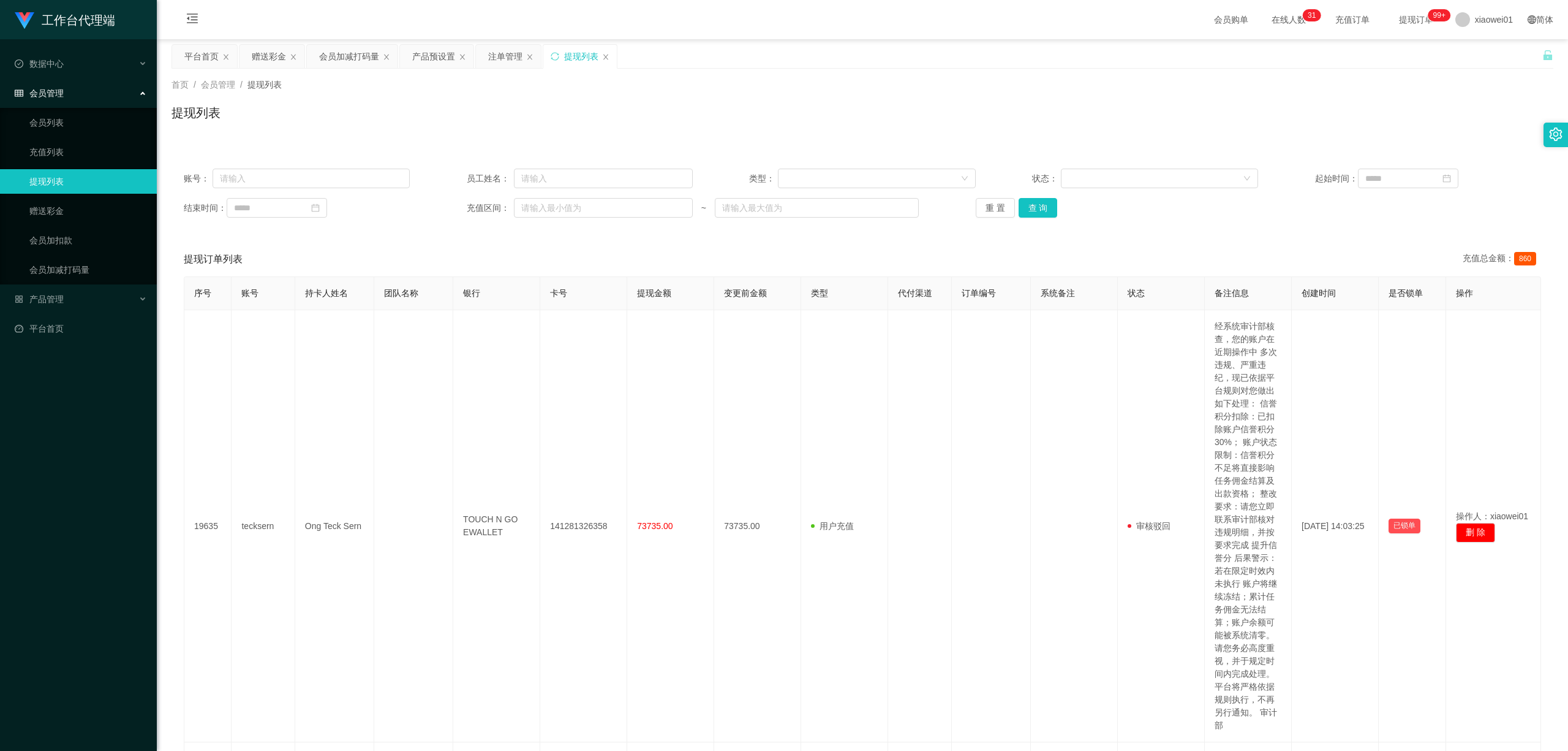
click at [588, 55] on div "提现列表" at bounding box center [581, 56] width 34 height 23
click at [1035, 201] on button "查 询" at bounding box center [1038, 208] width 39 height 20
click at [427, 57] on div "产品预设置" at bounding box center [433, 56] width 43 height 23
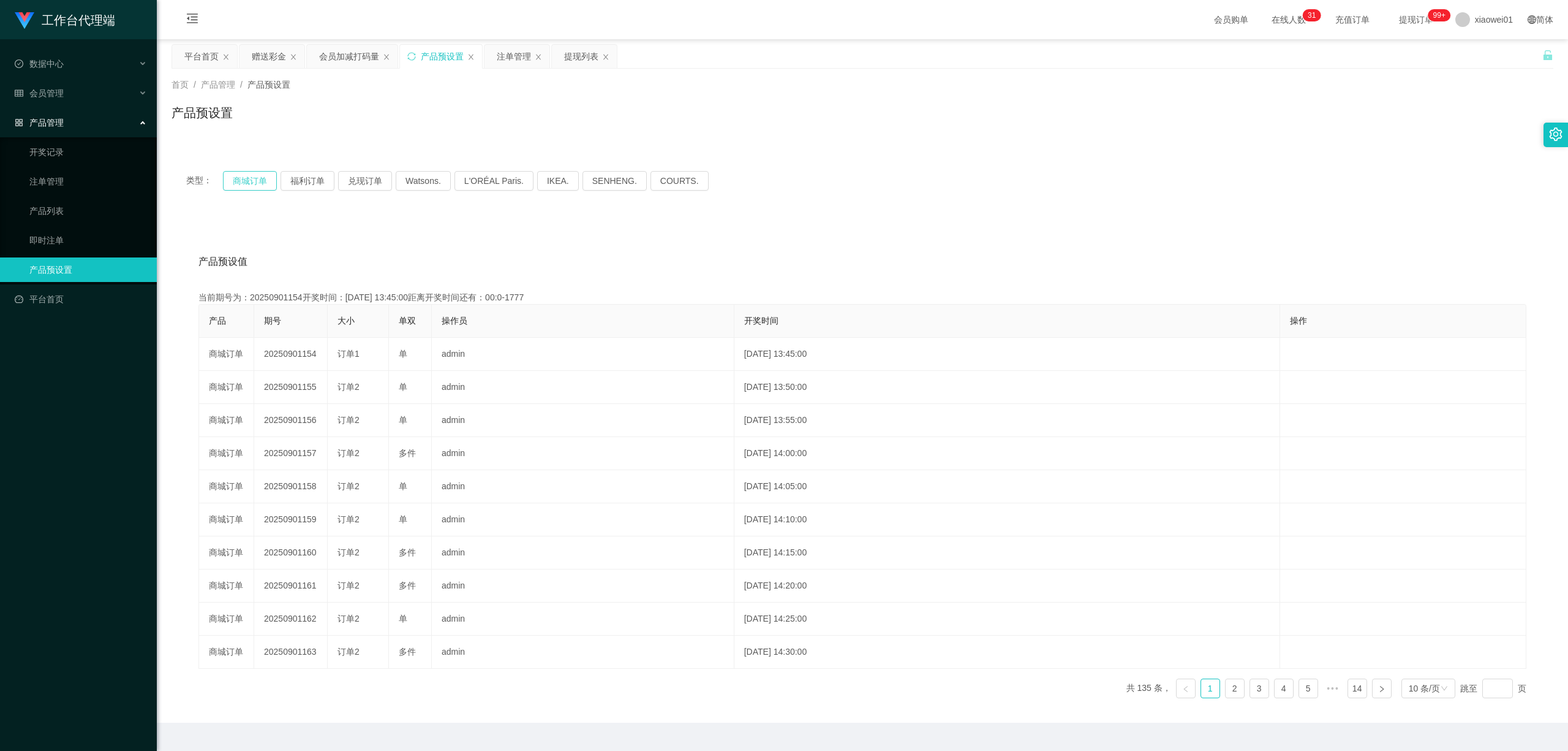
click at [250, 177] on button "商城订单" at bounding box center [250, 181] width 54 height 20
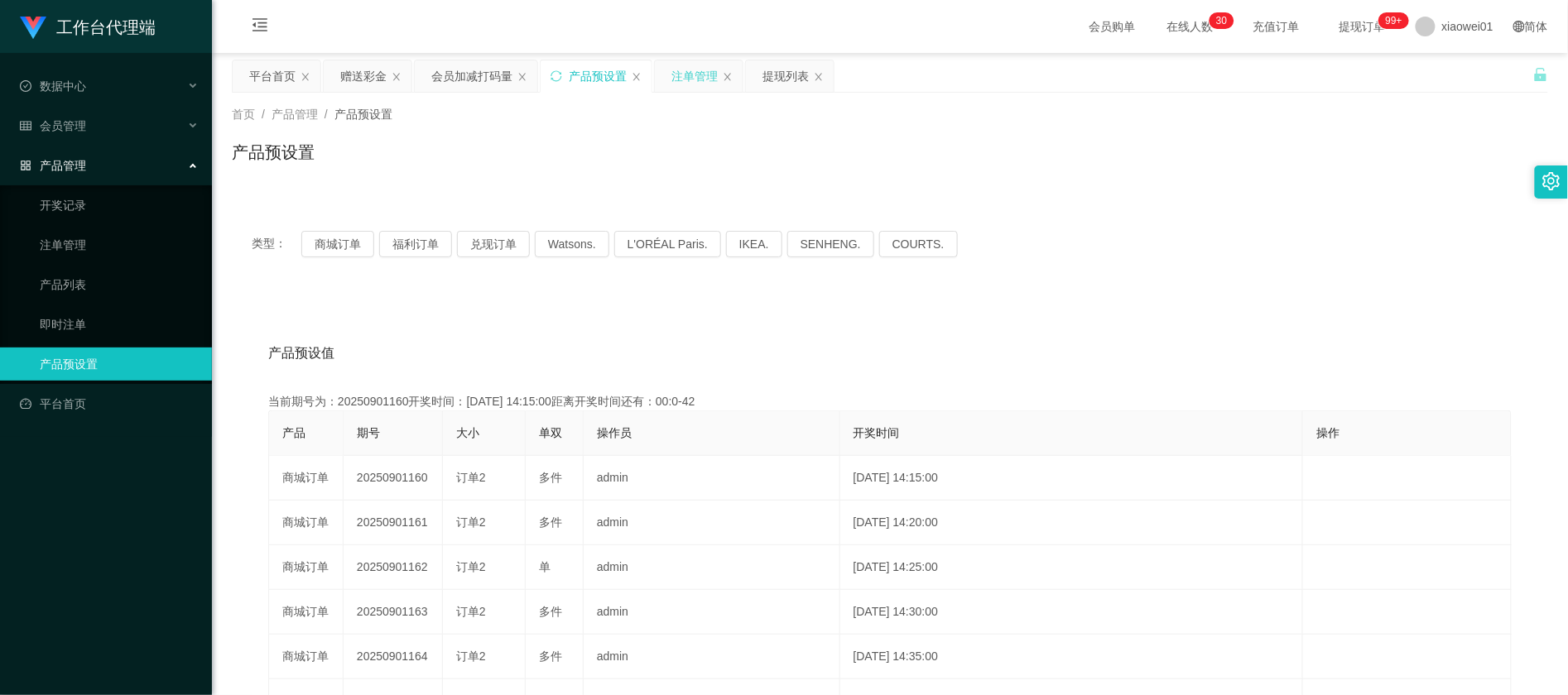
click at [676, 70] on div "注单管理" at bounding box center [694, 76] width 46 height 31
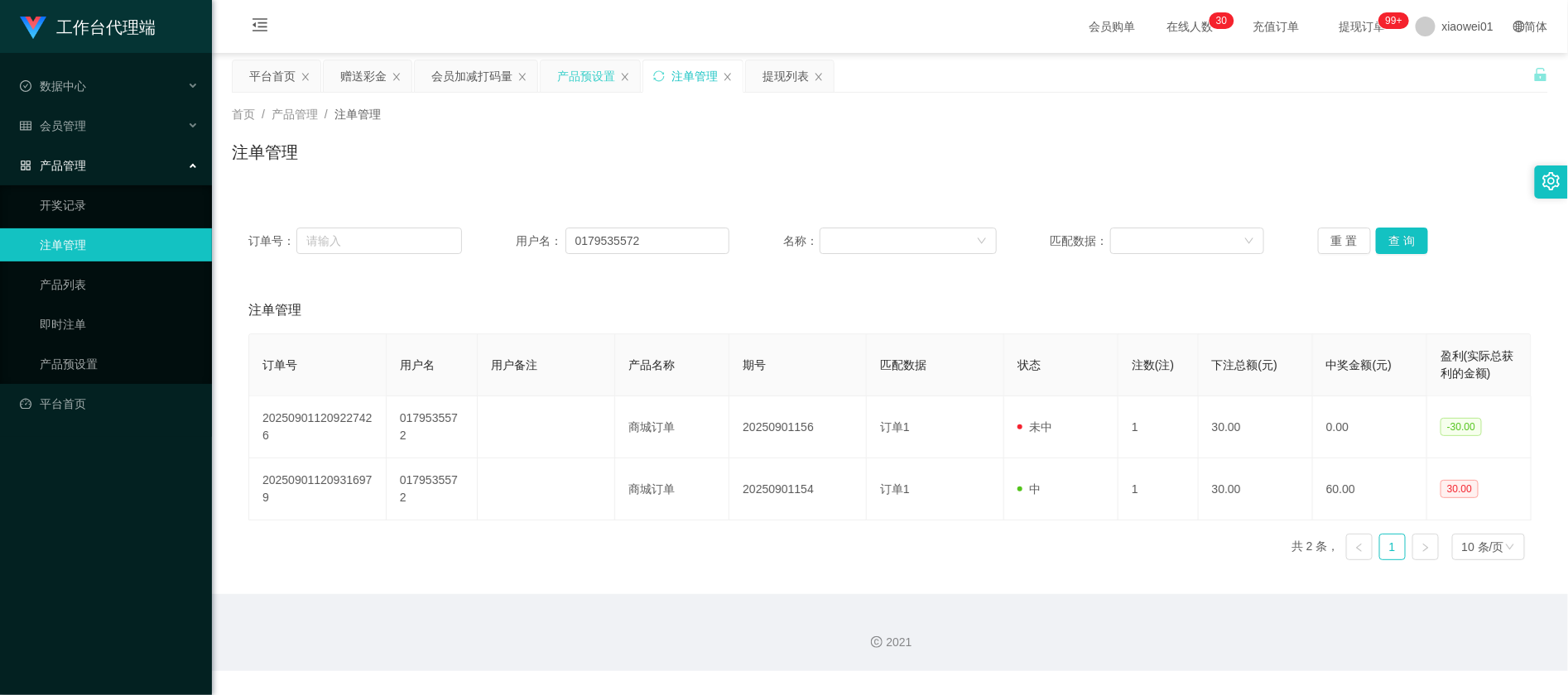
click at [601, 84] on div "产品预设置" at bounding box center [586, 76] width 58 height 31
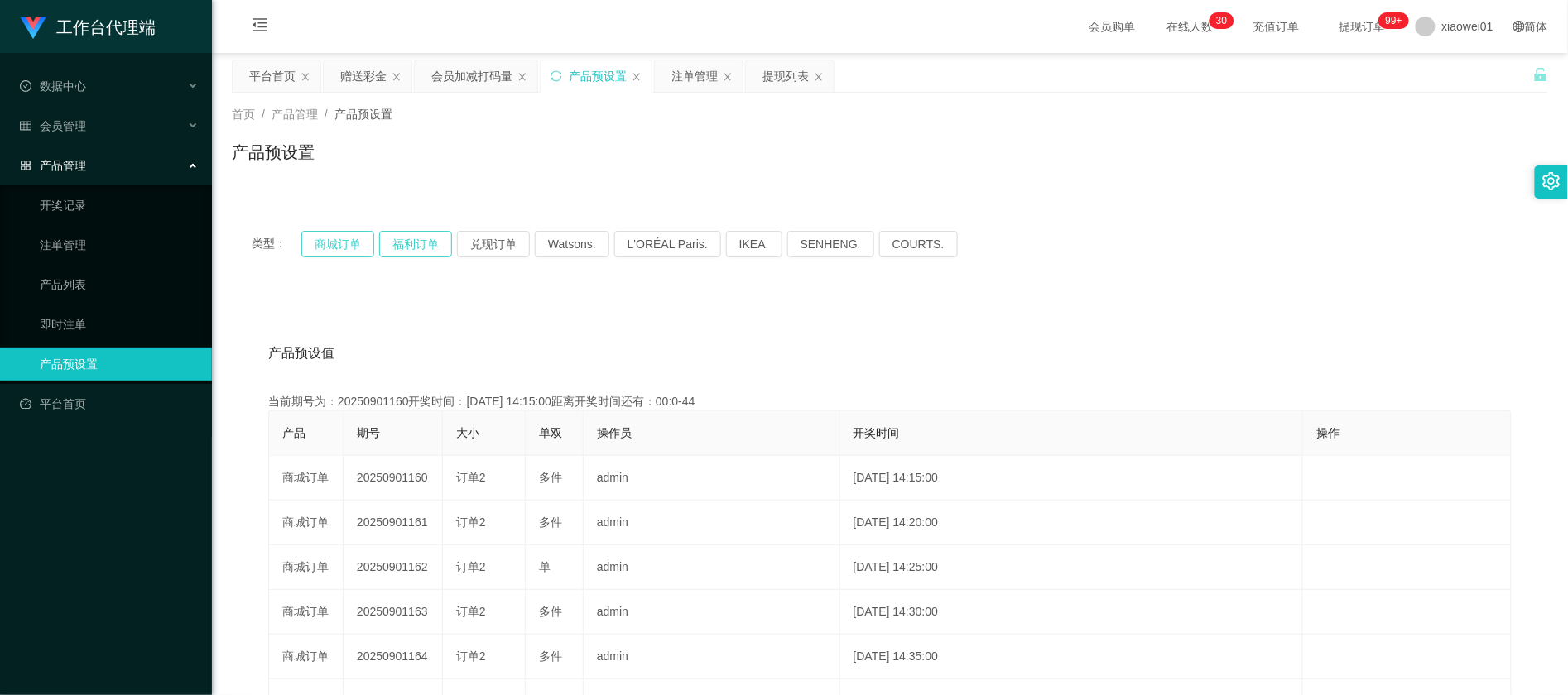
click at [411, 233] on button "福利订单" at bounding box center [415, 244] width 73 height 27
click at [341, 243] on button "商城订单" at bounding box center [337, 244] width 73 height 27
click at [687, 61] on div "注单管理" at bounding box center [694, 76] width 46 height 31
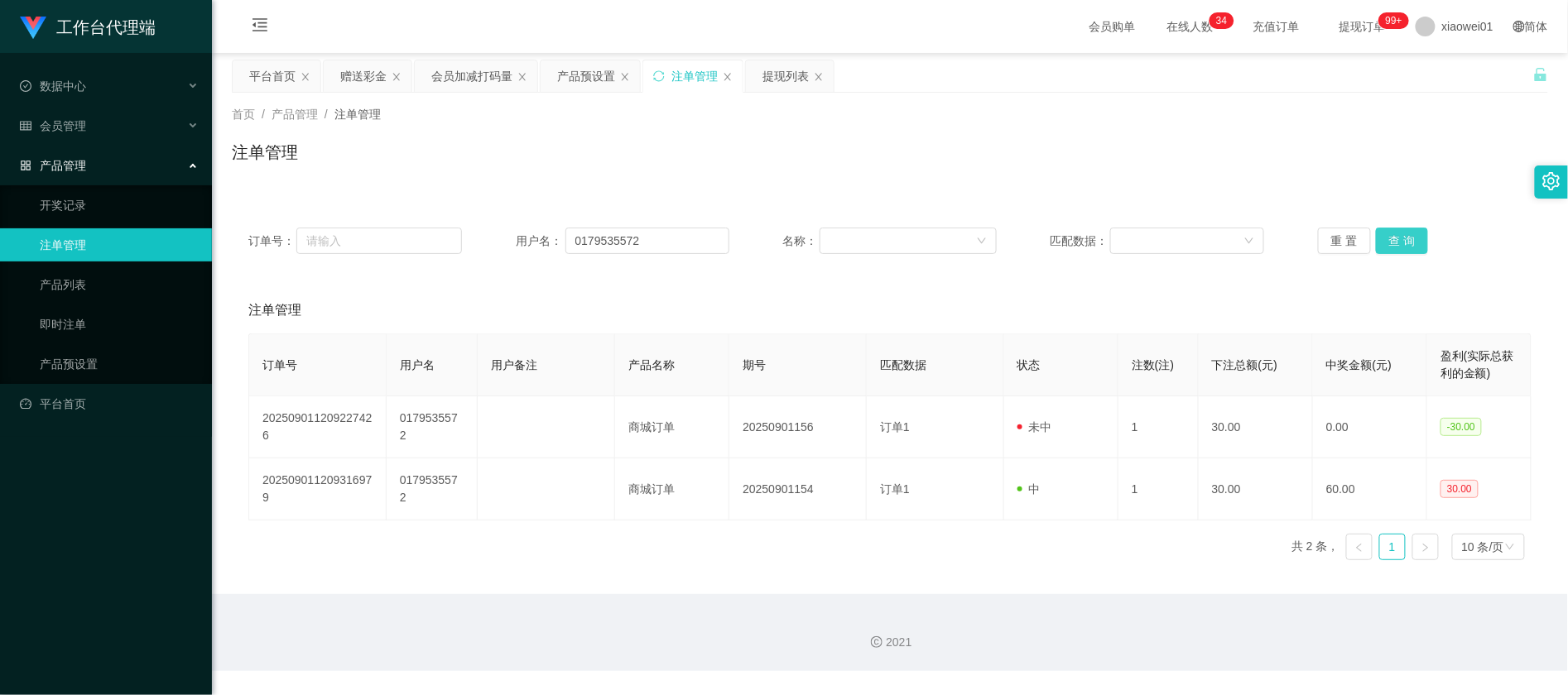
click at [1382, 243] on button "查 询" at bounding box center [1403, 241] width 53 height 27
drag, startPoint x: 1382, startPoint y: 243, endPoint x: 1361, endPoint y: 246, distance: 21.2
click at [1382, 243] on button "查 询" at bounding box center [1403, 241] width 53 height 27
drag, startPoint x: 657, startPoint y: 245, endPoint x: 518, endPoint y: 233, distance: 139.5
click at [262, 217] on div "订单号： 用户名： 0179535572 名称： 匹配数据： 重 置 查 询" at bounding box center [891, 241] width 1317 height 60
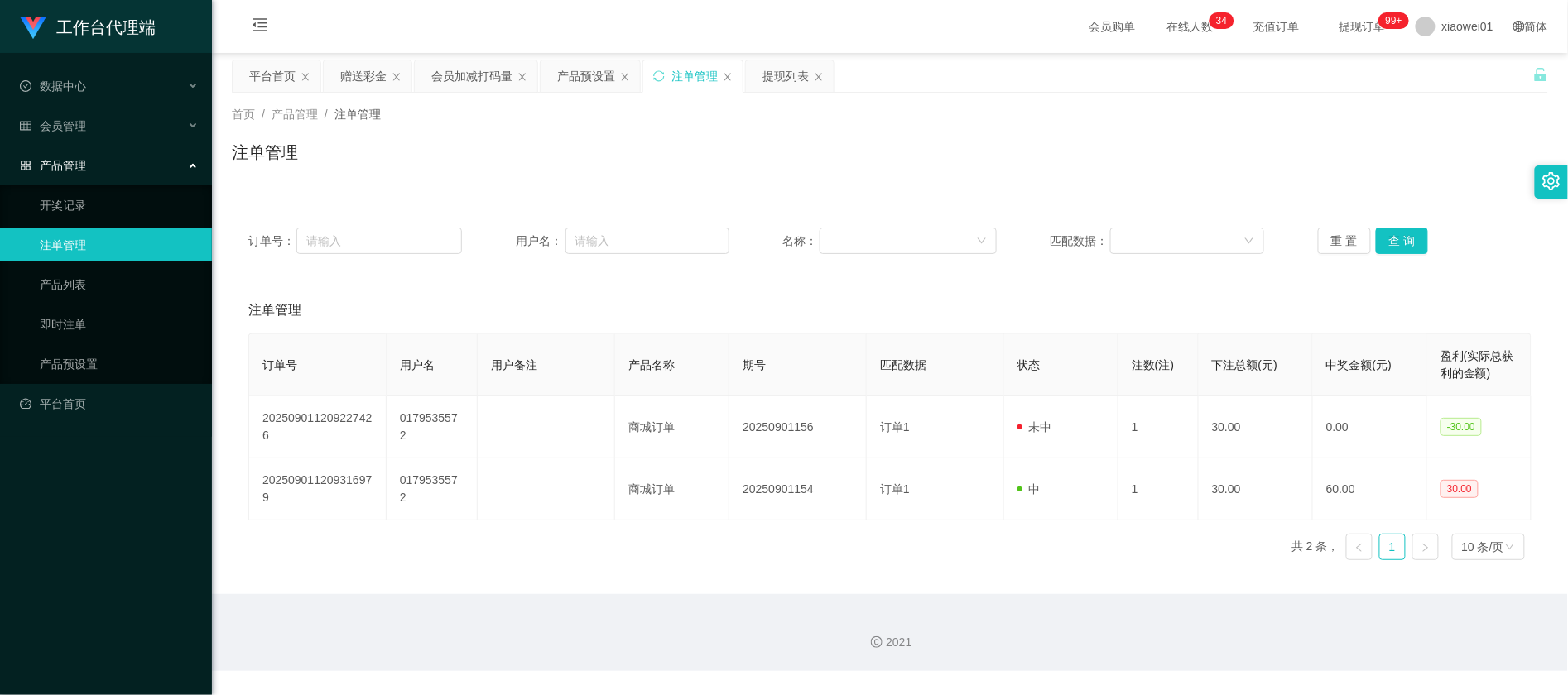
click at [1412, 255] on div "订单号： 用户名： 名称： 匹配数据： 重 置 查 询" at bounding box center [891, 241] width 1317 height 60
click at [1411, 239] on button "查 询" at bounding box center [1403, 241] width 53 height 27
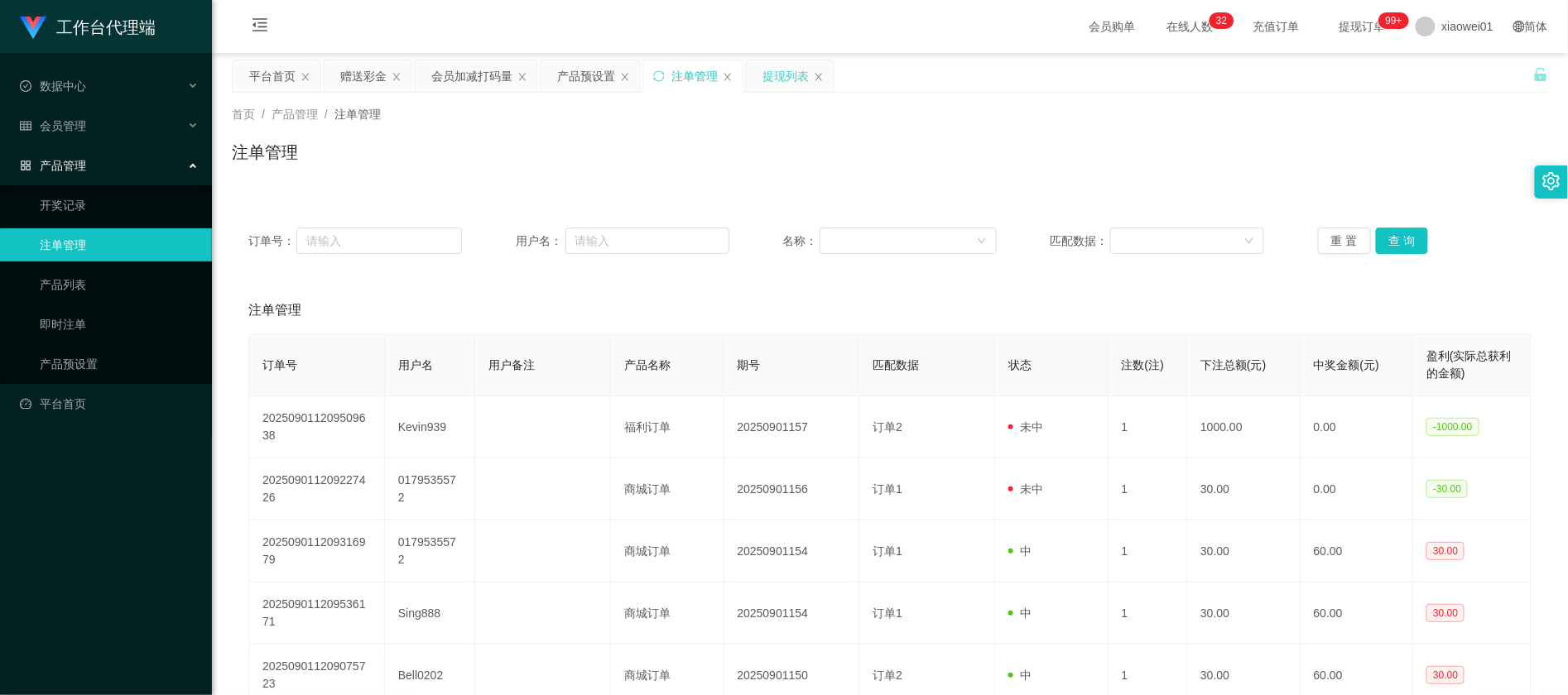
click at [784, 73] on div "提现列表" at bounding box center [785, 76] width 46 height 31
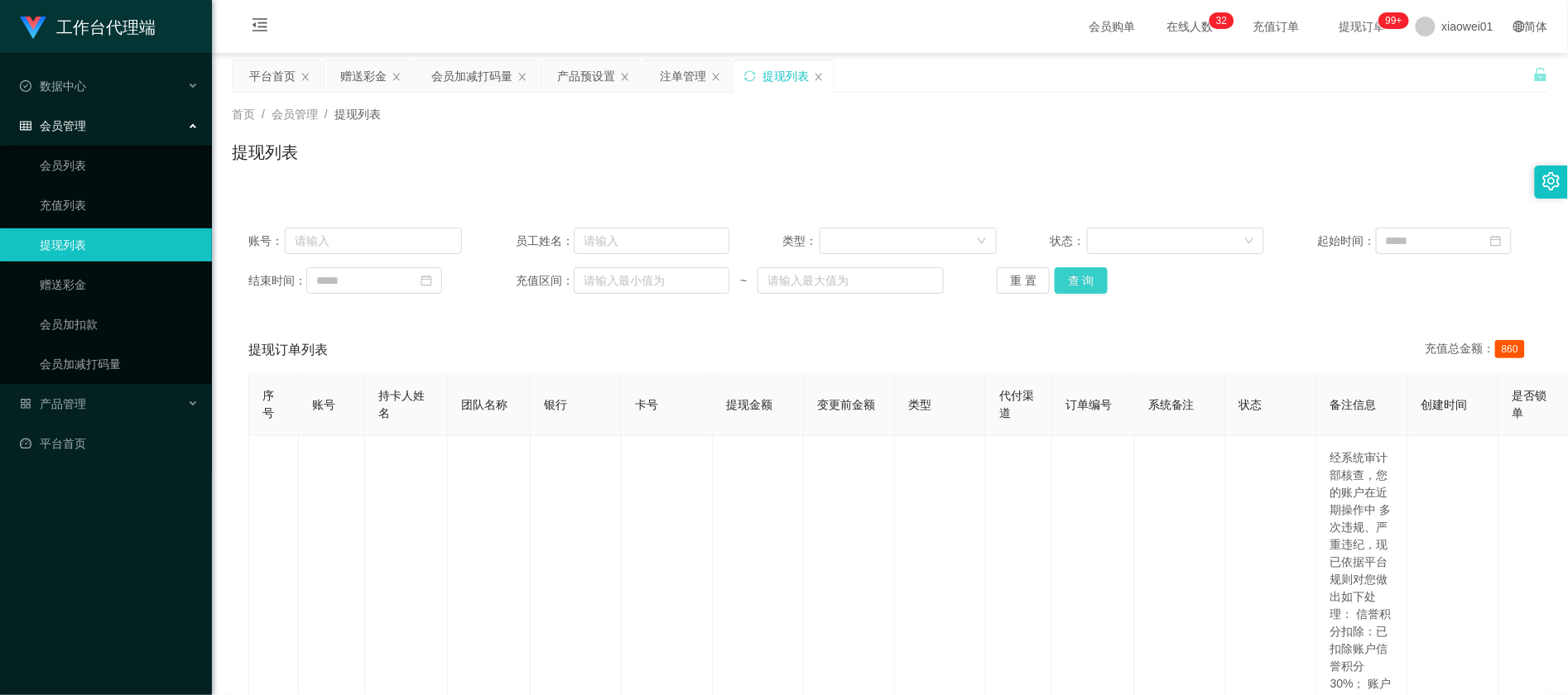
click at [1094, 289] on button "查 询" at bounding box center [1081, 280] width 53 height 27
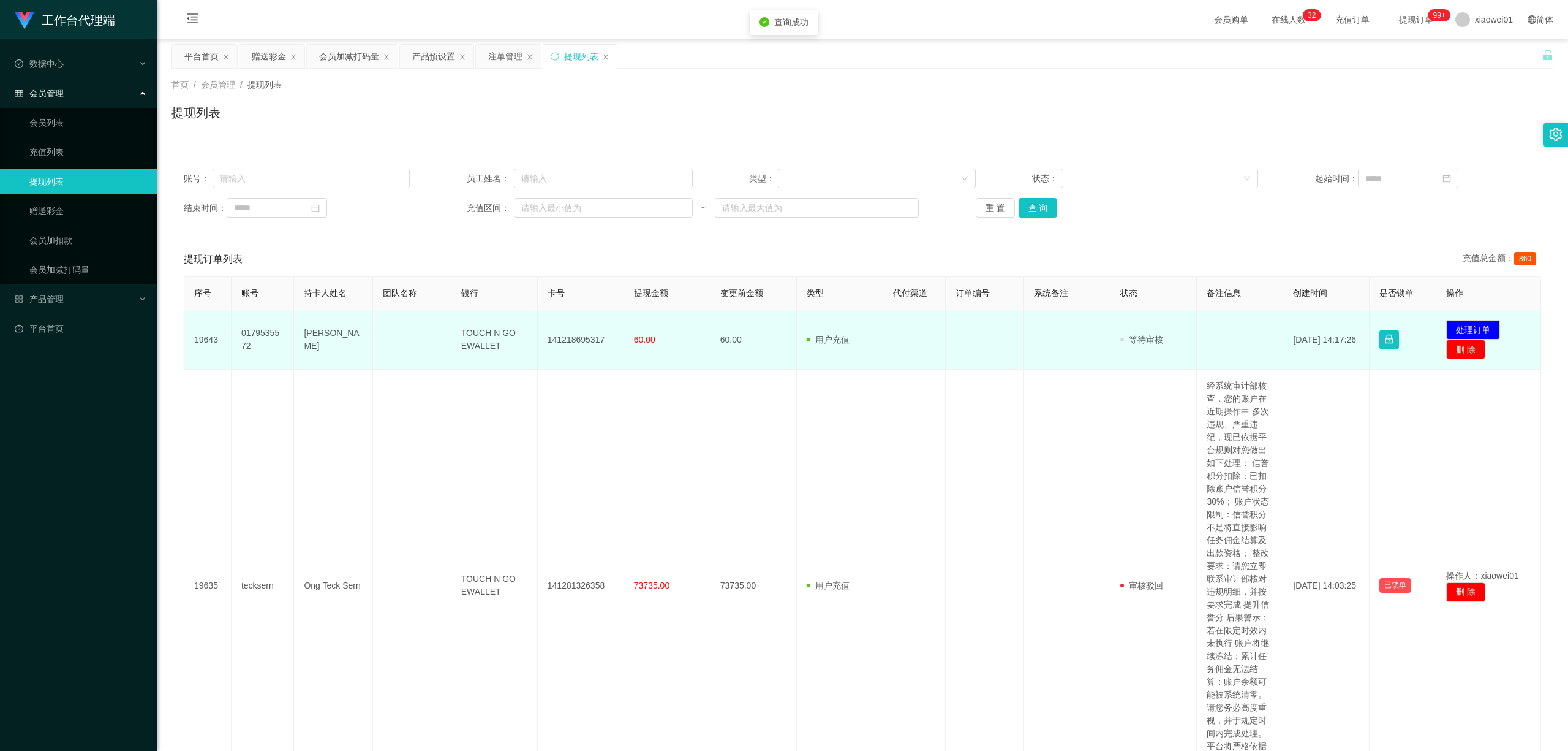
click at [547, 322] on td "141218695317" at bounding box center [580, 339] width 86 height 60
click at [554, 333] on td "141218695317" at bounding box center [580, 339] width 86 height 60
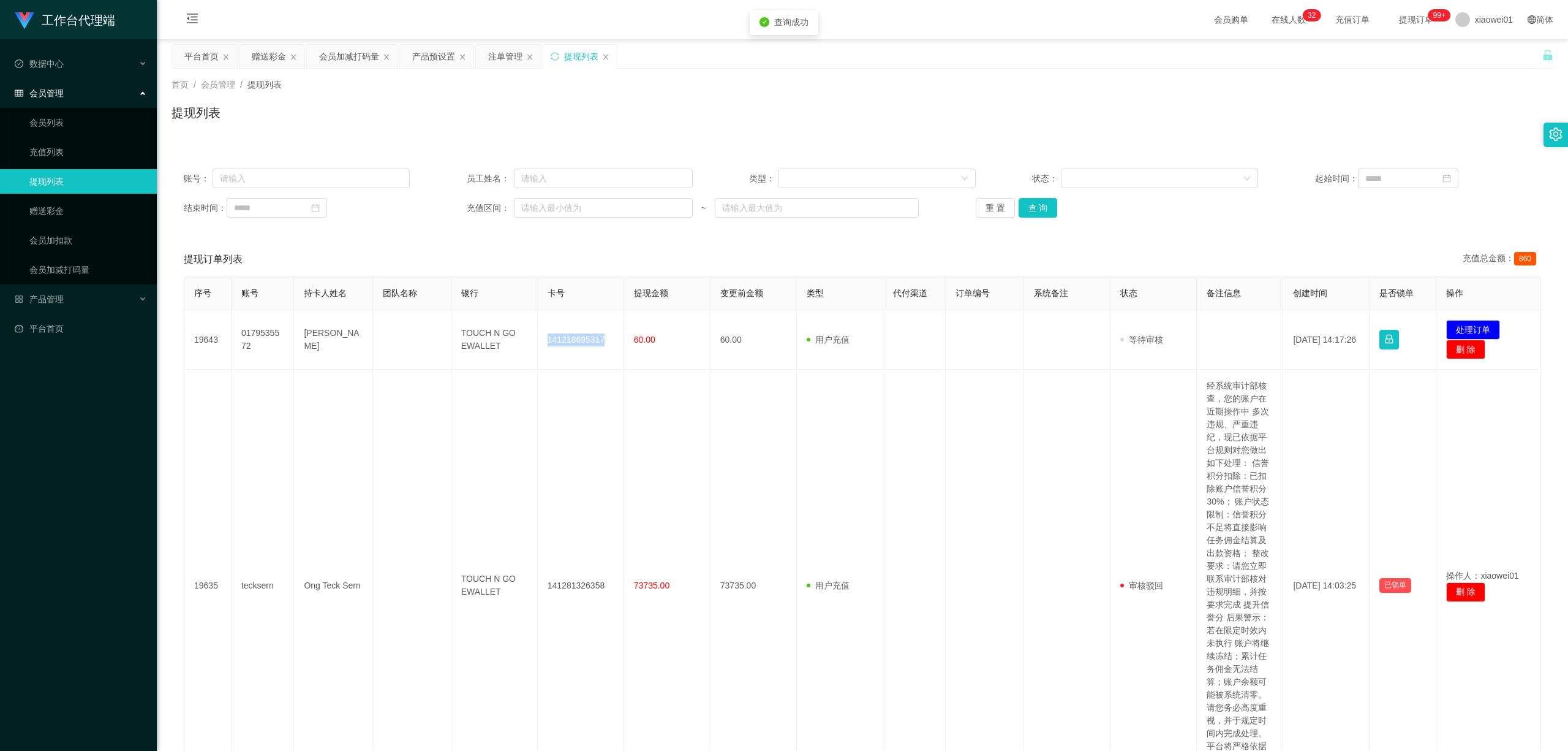
copy td "141218695317"
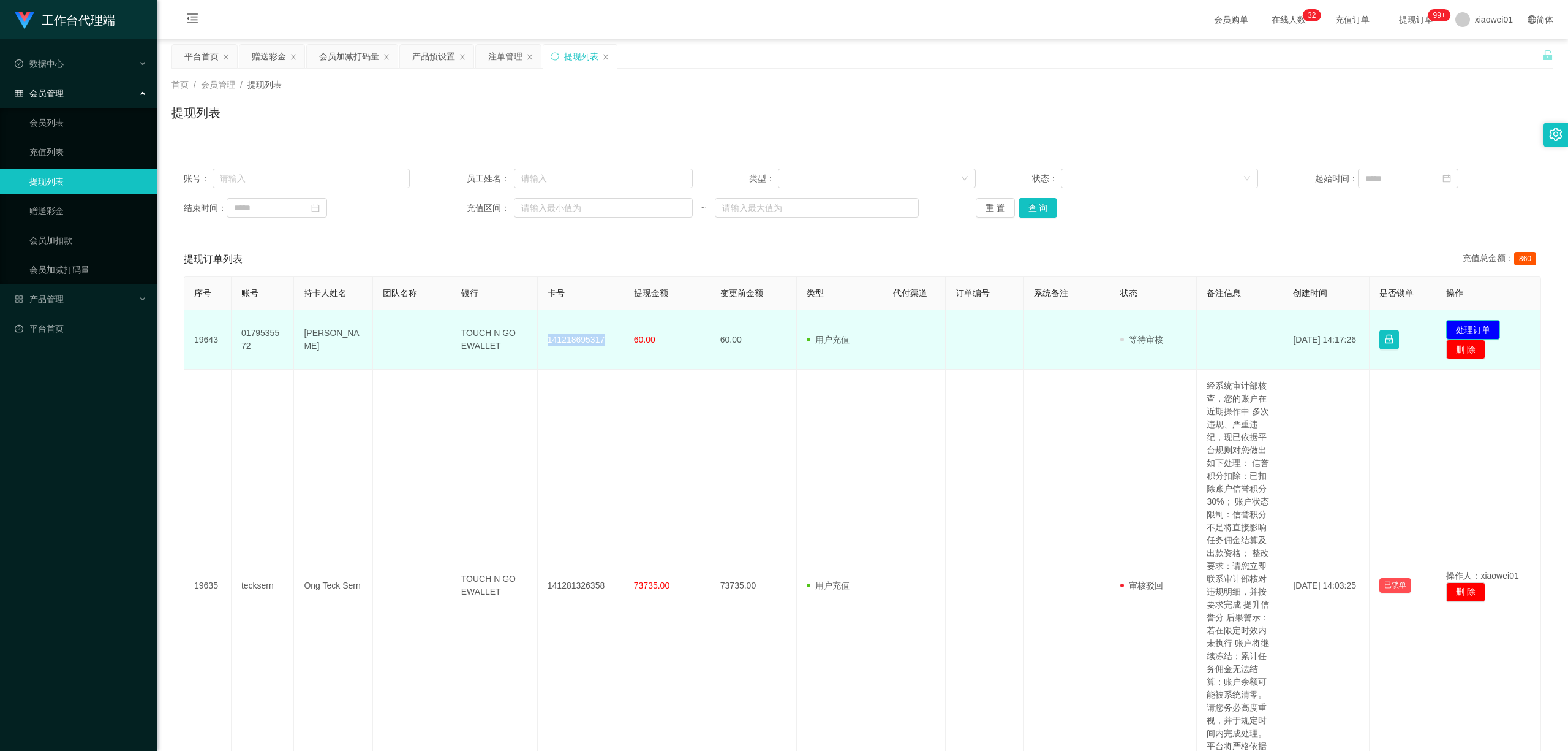
click at [1159, 320] on button "处理订单" at bounding box center [1473, 330] width 54 height 20
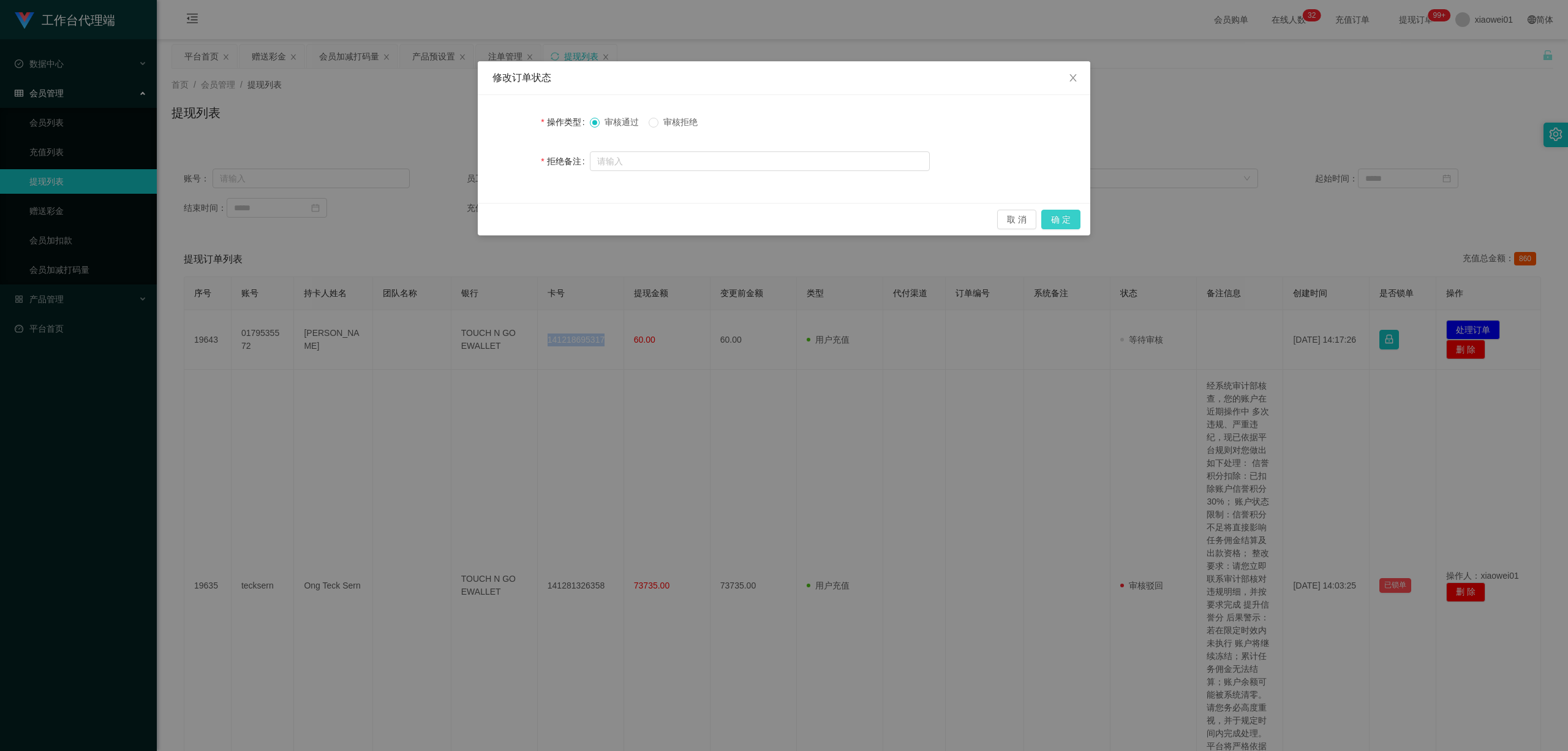
click at [1068, 217] on button "确 定" at bounding box center [1061, 219] width 39 height 20
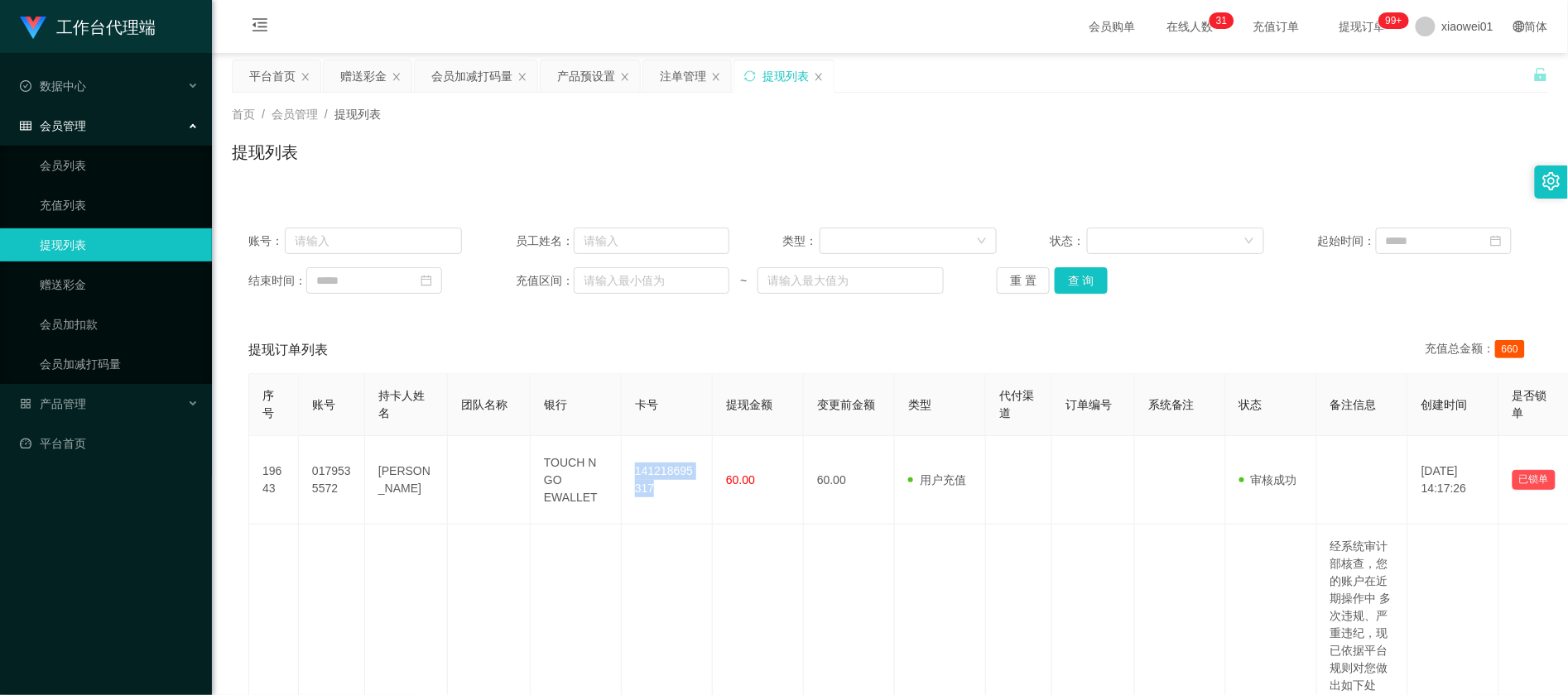
click at [782, 74] on div "提现列表" at bounding box center [785, 76] width 46 height 31
click at [1073, 282] on button "查 询" at bounding box center [1081, 280] width 53 height 27
click at [1074, 282] on button "查 询" at bounding box center [1081, 280] width 53 height 27
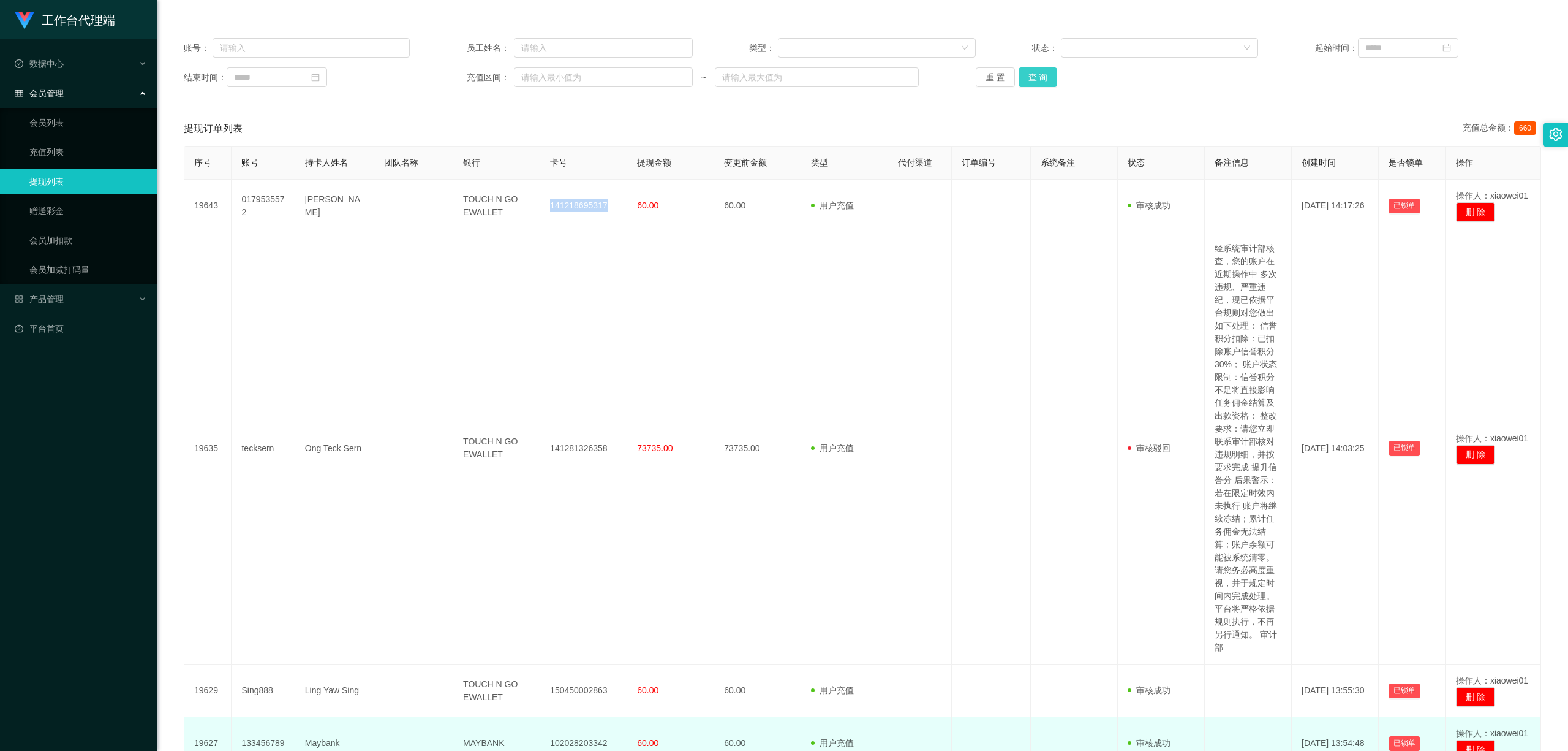
scroll to position [74, 0]
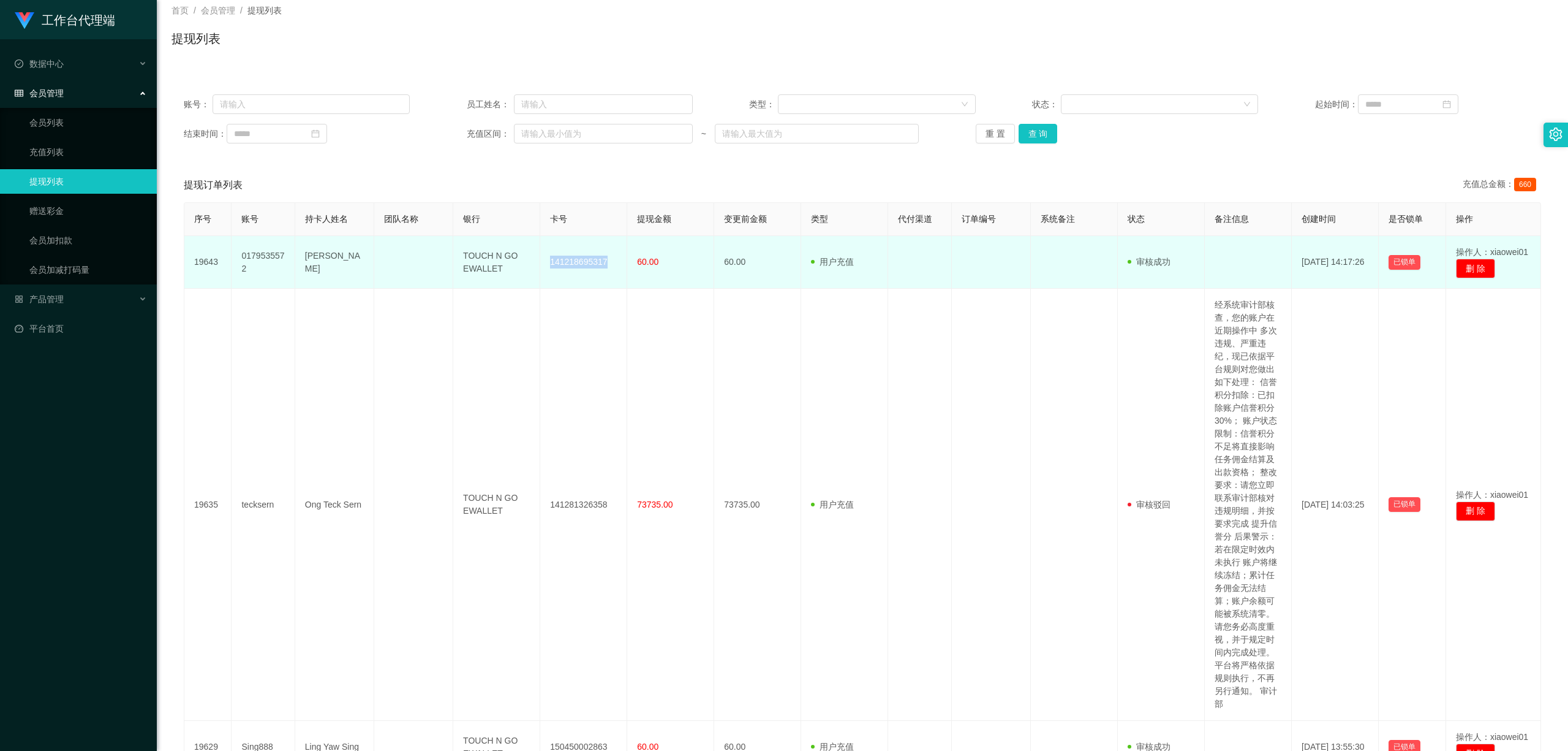
click at [565, 266] on td "141218695317" at bounding box center [584, 262] width 87 height 53
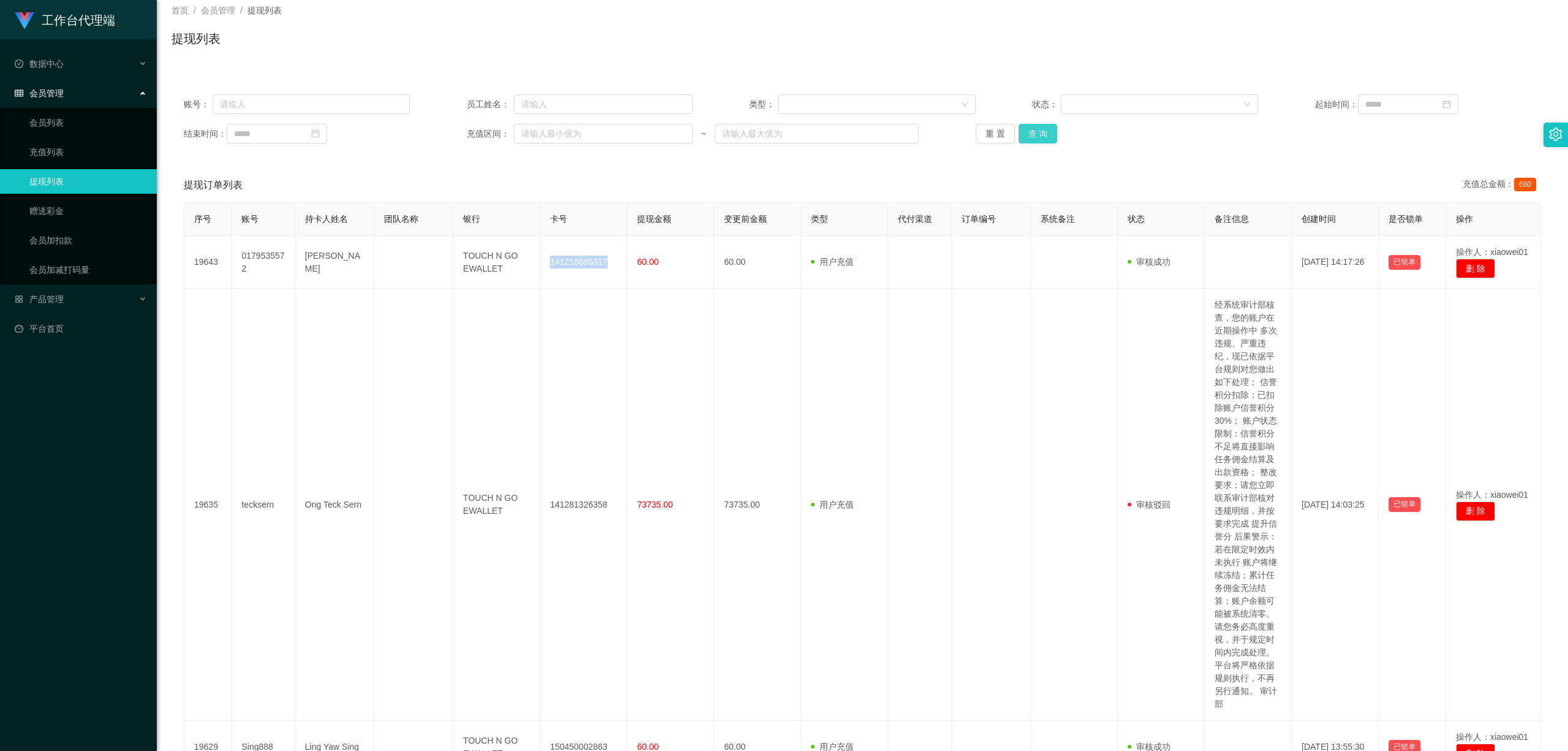
click at [1038, 130] on button "查 询" at bounding box center [1038, 134] width 39 height 20
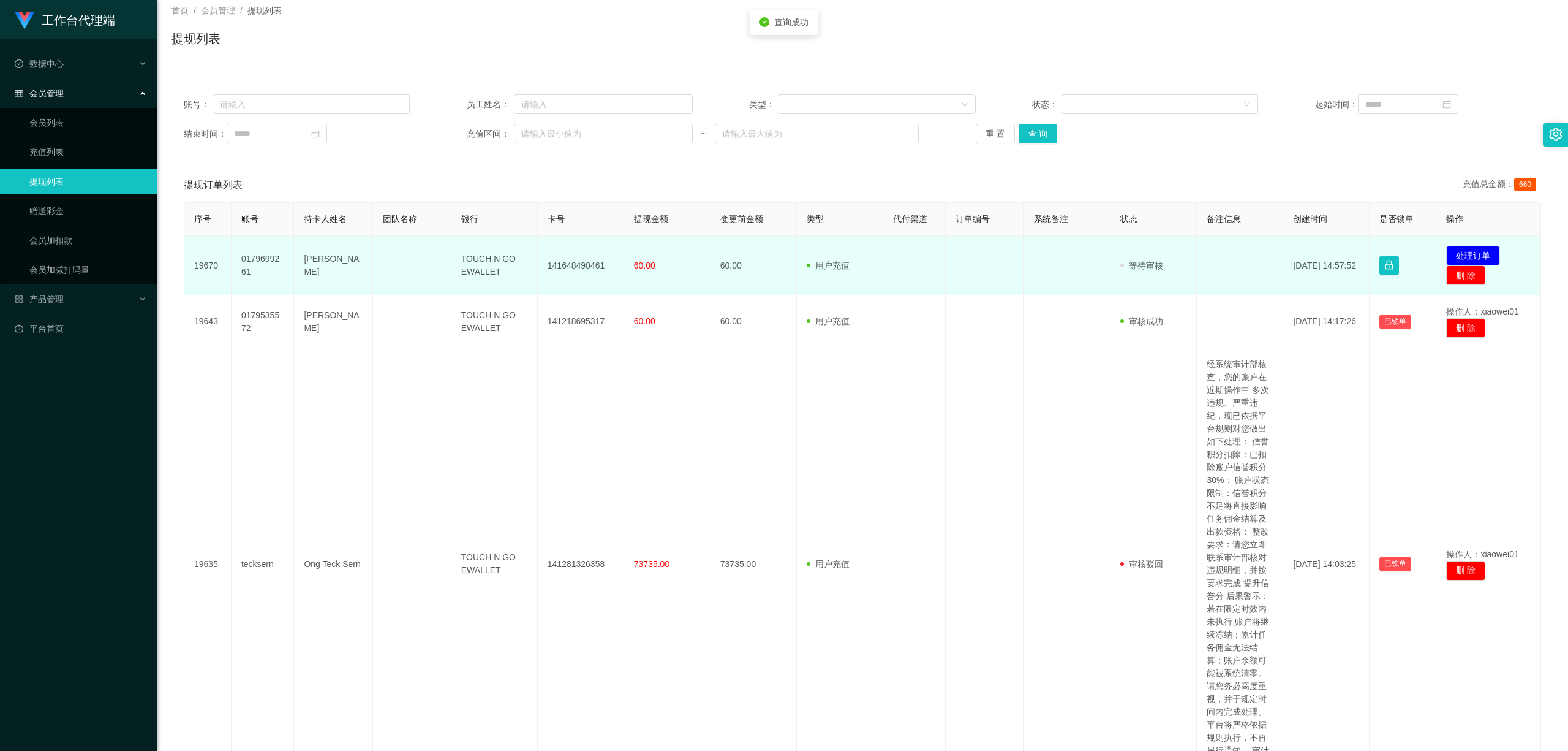
click at [588, 273] on td "141648490461" at bounding box center [580, 265] width 86 height 60
copy td "141648490461"
click at [1159, 243] on td "发起代付 处理订单 删 除" at bounding box center [1489, 265] width 104 height 60
click at [1159, 252] on button "处理订单" at bounding box center [1473, 255] width 54 height 20
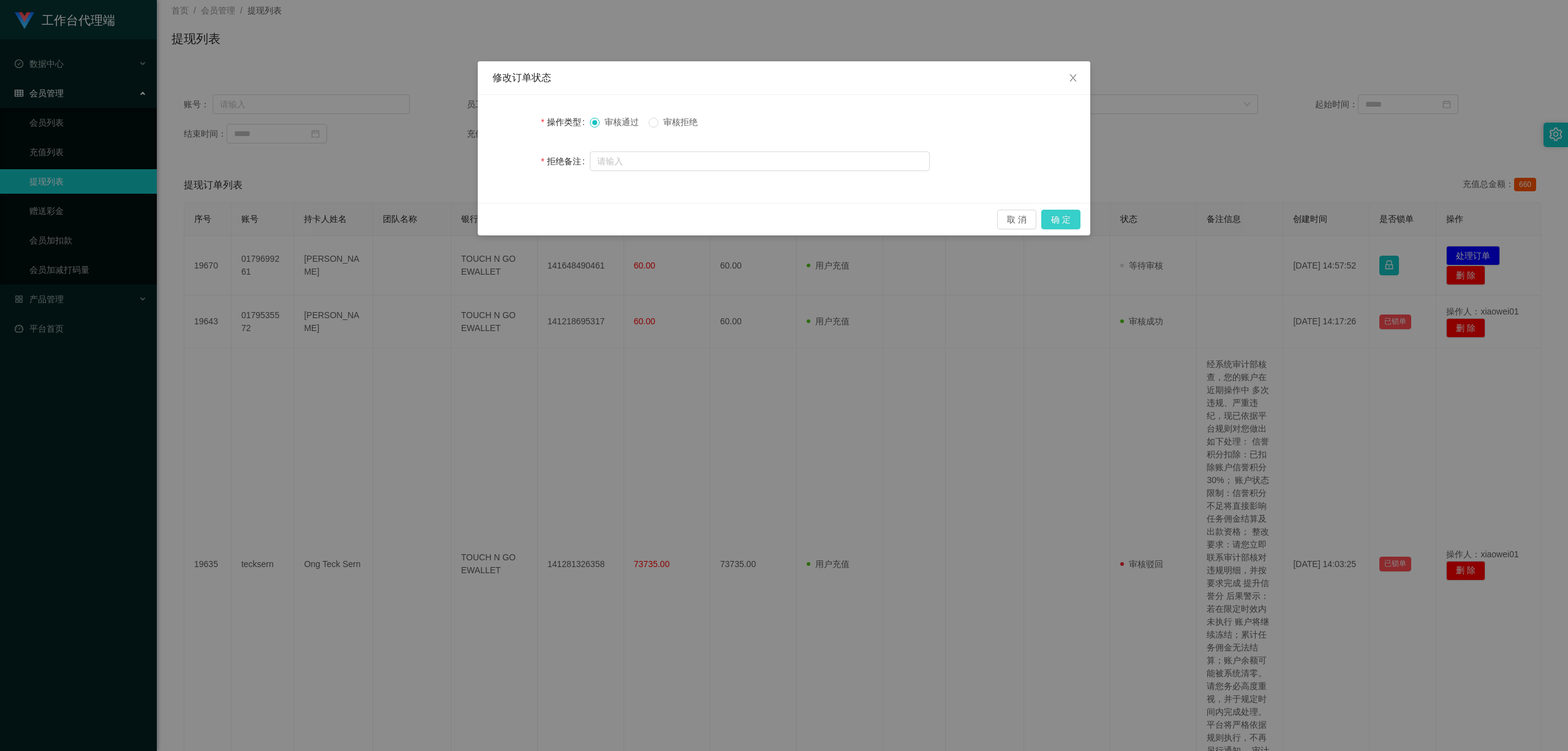
click at [1068, 217] on button "确 定" at bounding box center [1061, 219] width 39 height 20
